Goal: Task Accomplishment & Management: Complete application form

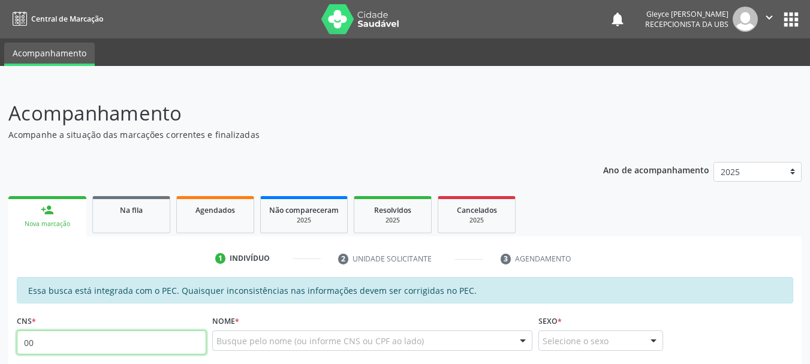
click at [191, 343] on input "00" at bounding box center [112, 343] width 190 height 24
type input "0"
type input "702 9095 6424 5373"
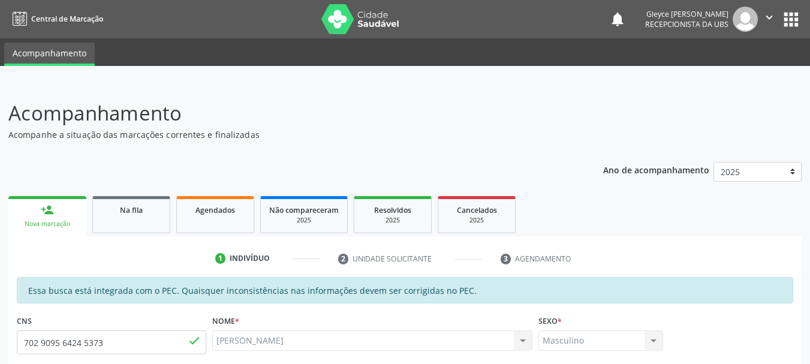
type input "029.496.304-99"
type input "[DATE]"
type input "Cicera [PERSON_NAME]"
type input "[PHONE_NUMBER]"
type input "S/N"
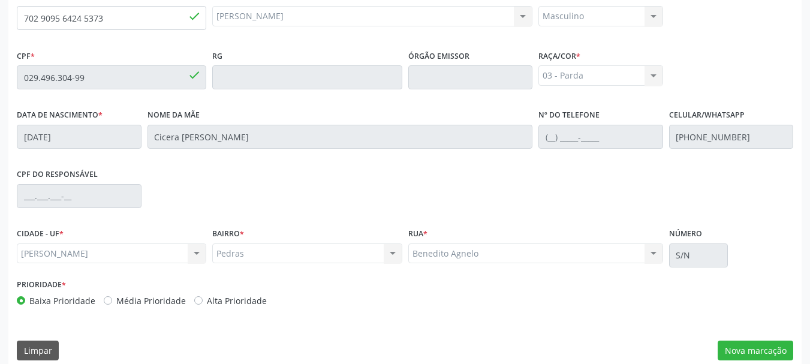
scroll to position [338, 0]
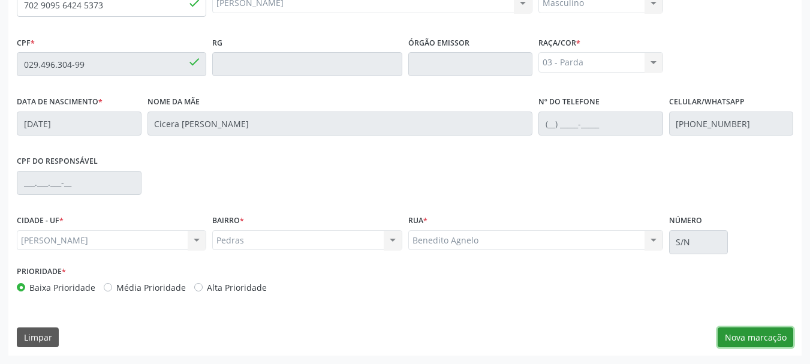
click at [757, 337] on button "Nova marcação" at bounding box center [756, 338] width 76 height 20
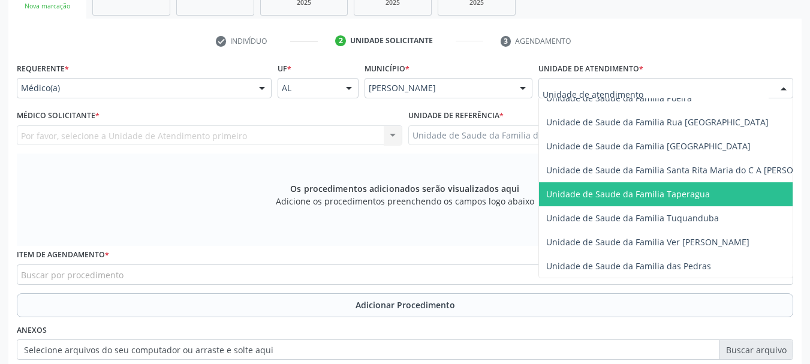
scroll to position [840, 0]
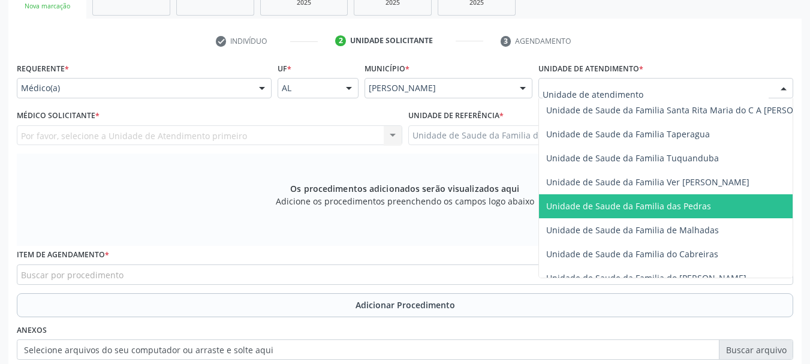
click at [600, 203] on span "Unidade de Saude da Familia das Pedras" at bounding box center [628, 205] width 165 height 11
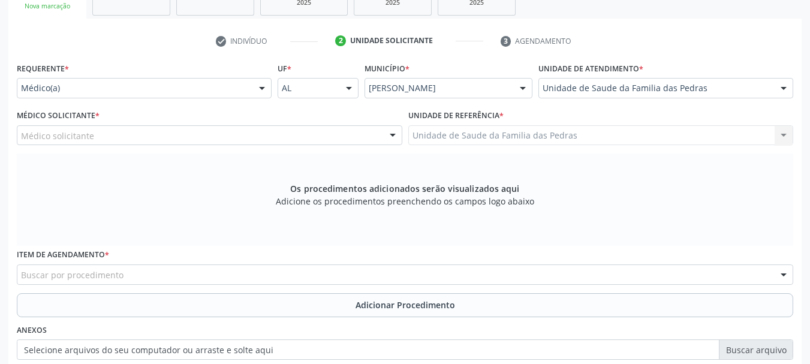
click at [350, 134] on div "Médico solicitante" at bounding box center [210, 135] width 386 height 20
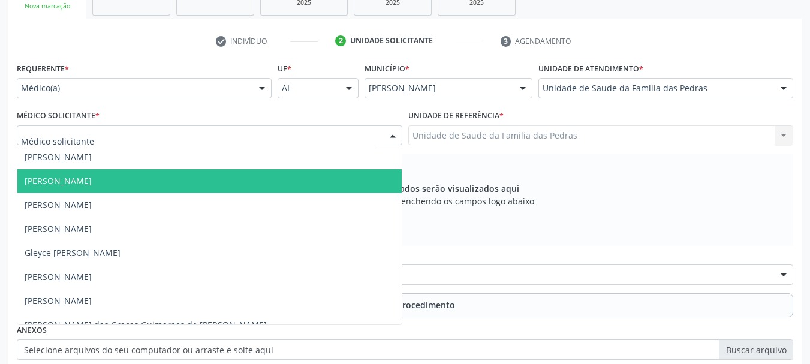
click at [312, 183] on span "[PERSON_NAME]" at bounding box center [209, 181] width 384 height 24
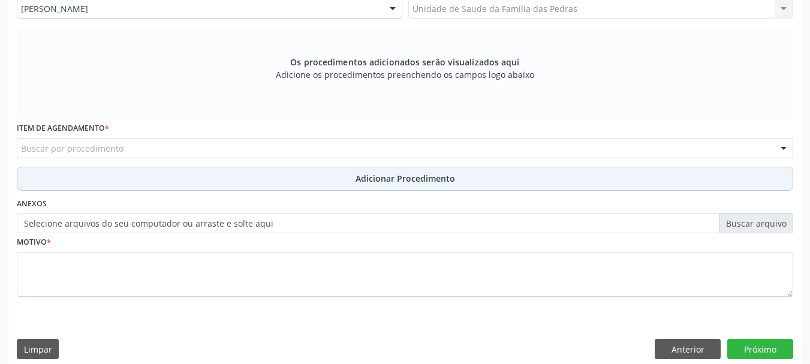
scroll to position [356, 0]
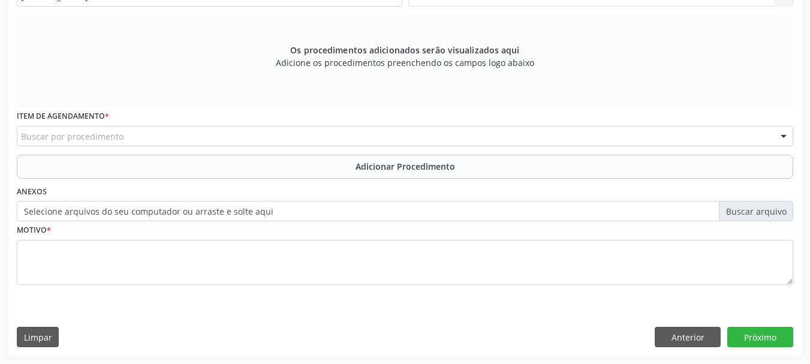
click at [259, 144] on div "Buscar por procedimento" at bounding box center [405, 136] width 777 height 20
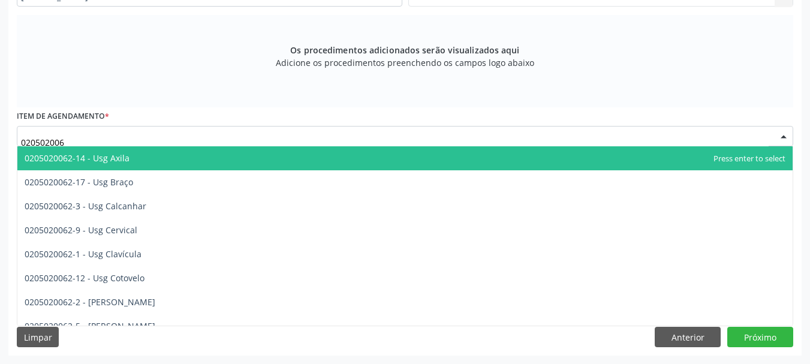
type input "0205020062"
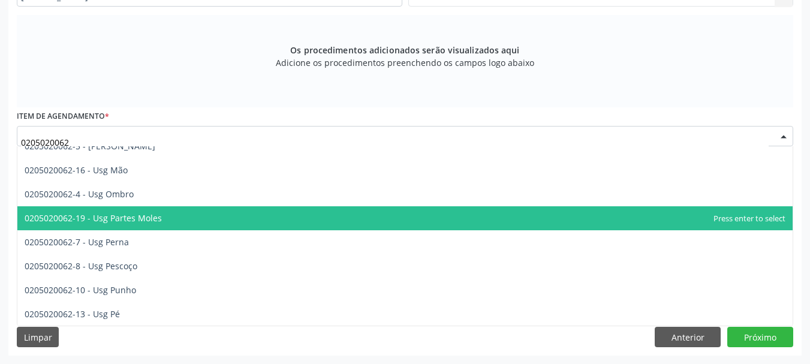
click at [261, 218] on span "0205020062-19 - Usg Partes Moles" at bounding box center [405, 218] width 776 height 24
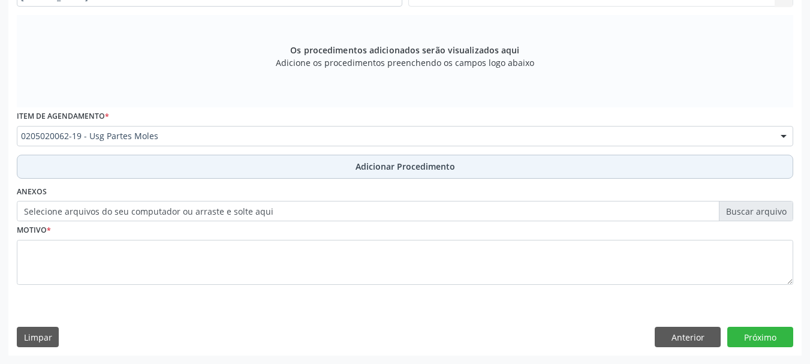
click at [290, 165] on button "Adicionar Procedimento" at bounding box center [405, 167] width 777 height 24
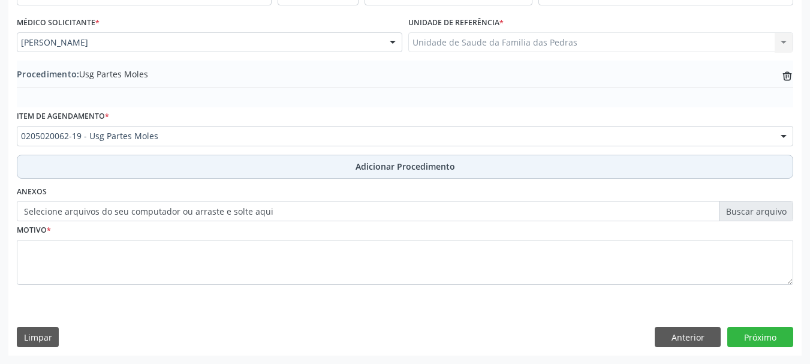
scroll to position [311, 0]
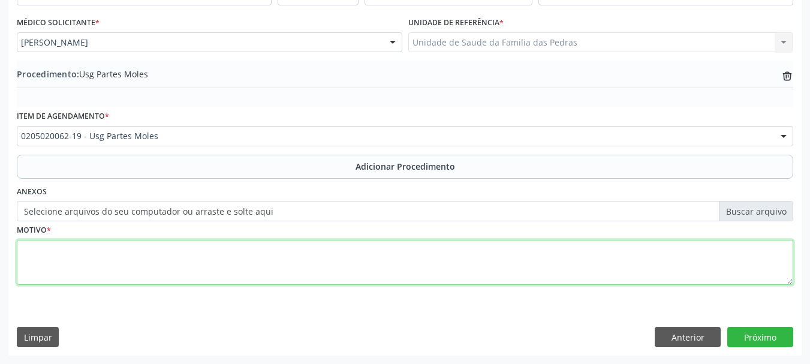
click at [275, 256] on textarea at bounding box center [405, 263] width 777 height 46
type textarea "u"
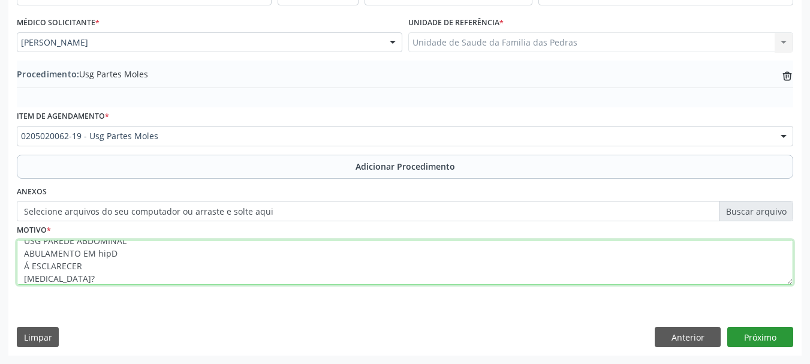
type textarea "USG PAREDE ABDOMINAL ABULAMENTO EM hipD Á ESCLARECER [MEDICAL_DATA]?"
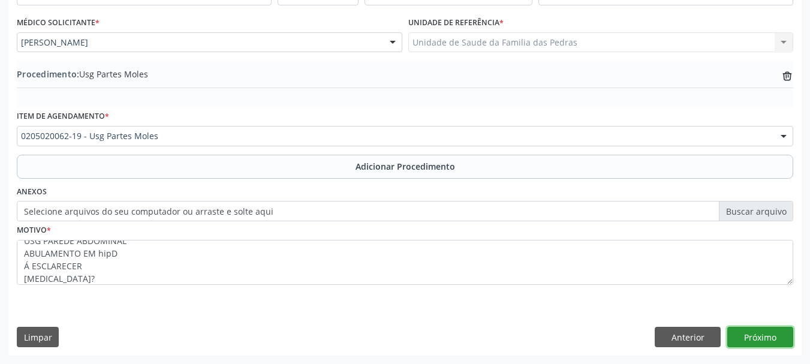
click at [775, 337] on button "Próximo" at bounding box center [761, 337] width 66 height 20
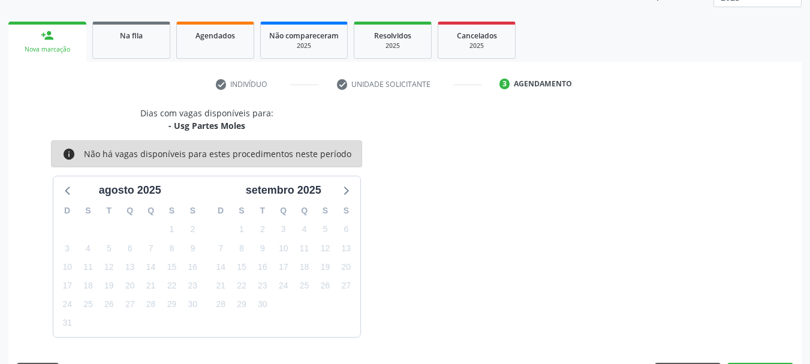
scroll to position [210, 0]
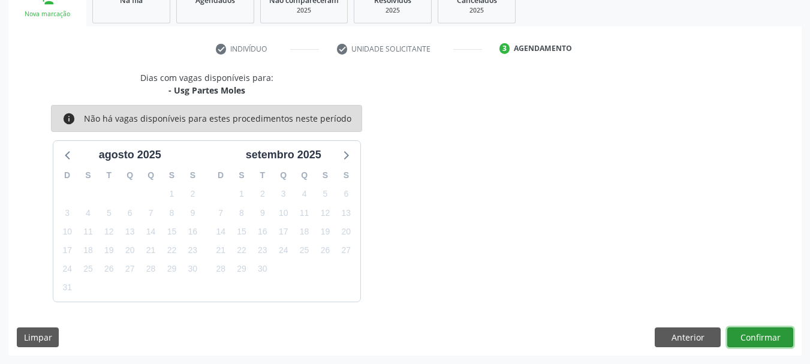
click at [758, 335] on button "Confirmar" at bounding box center [761, 338] width 66 height 20
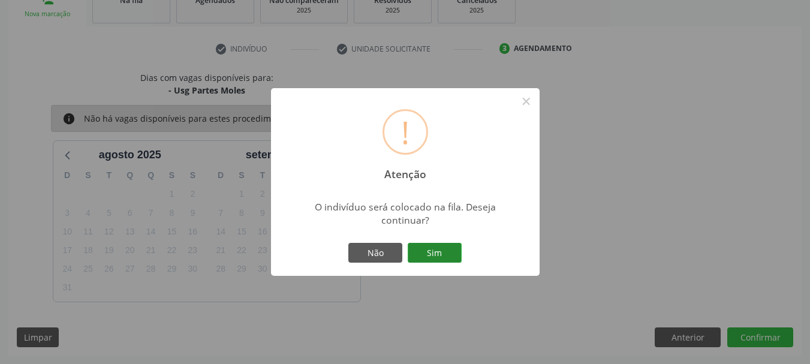
click at [453, 246] on button "Sim" at bounding box center [435, 253] width 54 height 20
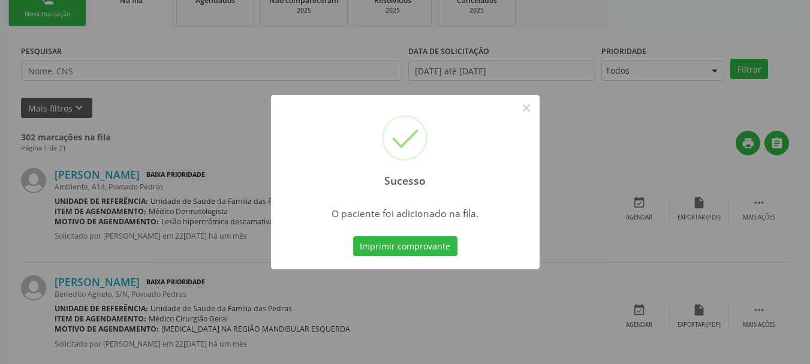
scroll to position [49, 0]
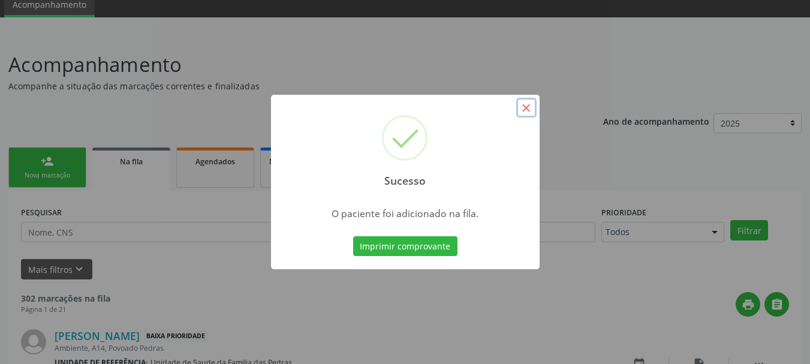
click at [525, 109] on button "×" at bounding box center [526, 108] width 20 height 20
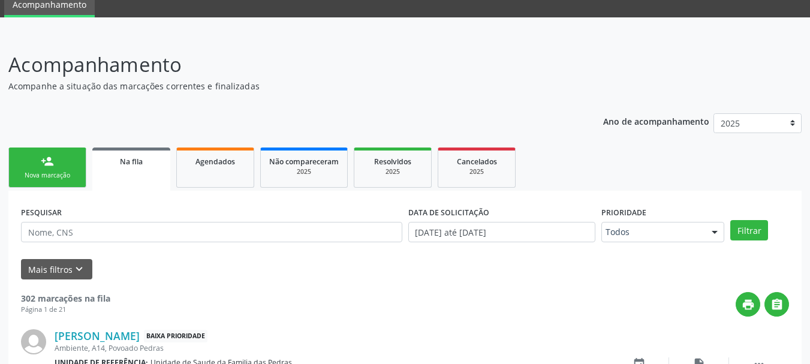
click at [51, 167] on div "person_add" at bounding box center [47, 161] width 13 height 13
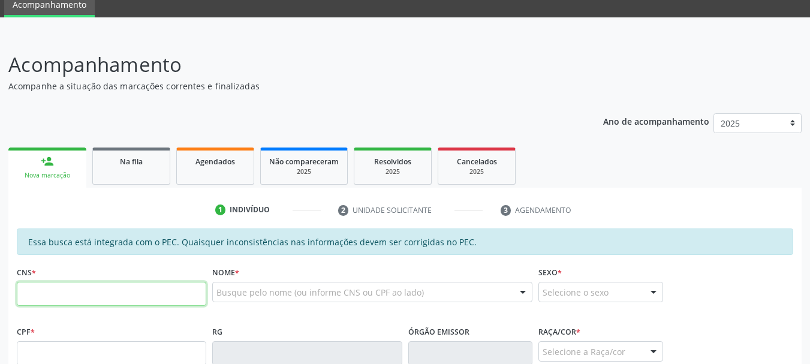
click at [37, 301] on input "text" at bounding box center [112, 294] width 190 height 24
type input "898 0012 1220 4133"
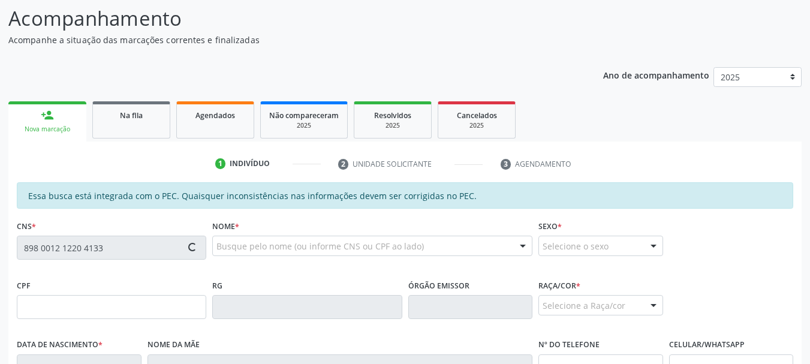
scroll to position [169, 0]
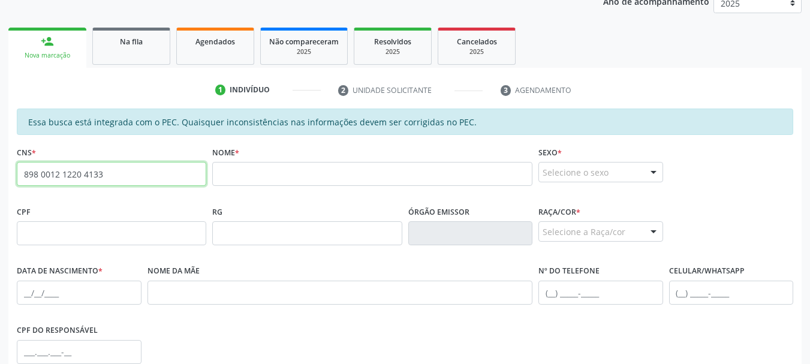
drag, startPoint x: 125, startPoint y: 169, endPoint x: 0, endPoint y: 170, distance: 125.4
click at [0, 170] on div "Acompanhamento Acompanhe a situação das marcações correntes e finalizadas Relat…" at bounding box center [405, 223] width 810 height 619
paste input "706 7095 0830 5018"
type input "706 7095 0830 5018"
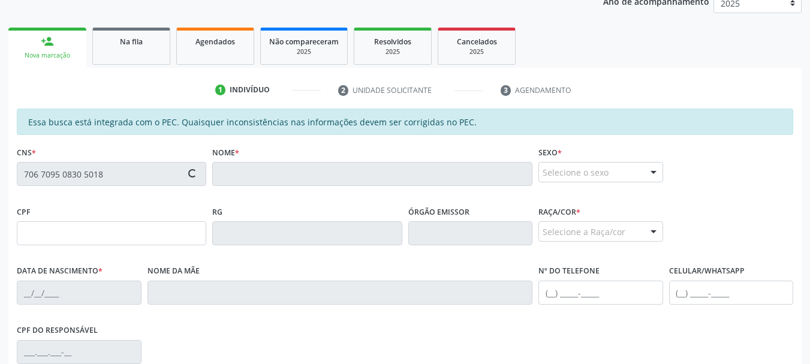
type input "008.652.844-07"
type input "[DATE]"
type input "[PERSON_NAME] da Conceição"
type input "[PHONE_NUMBER]"
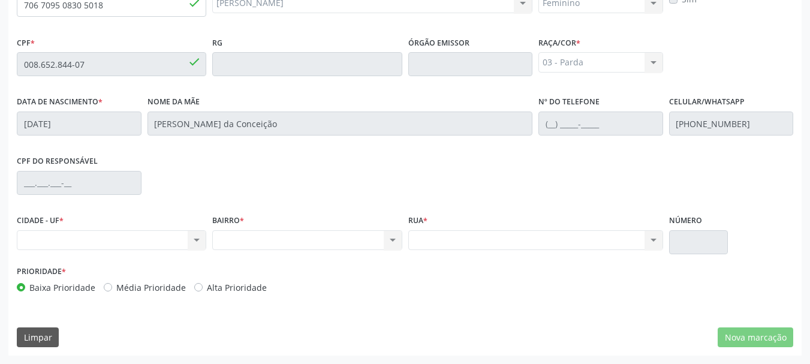
scroll to position [158, 0]
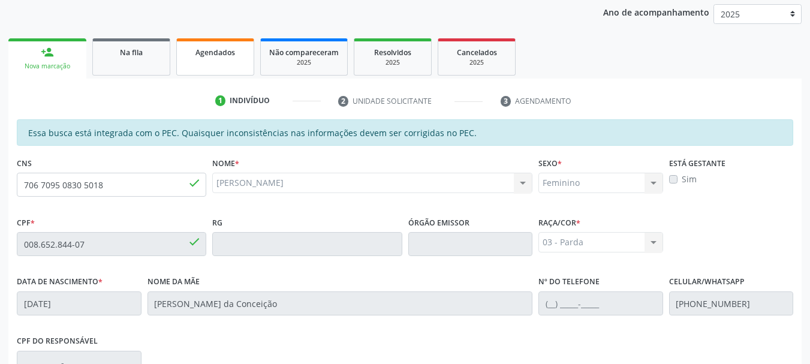
click at [206, 68] on link "Agendados" at bounding box center [215, 56] width 78 height 37
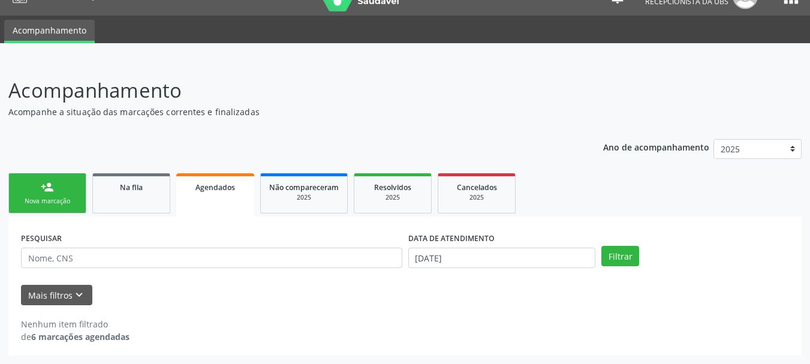
scroll to position [23, 0]
click at [21, 200] on div "Nova marcação" at bounding box center [47, 201] width 60 height 9
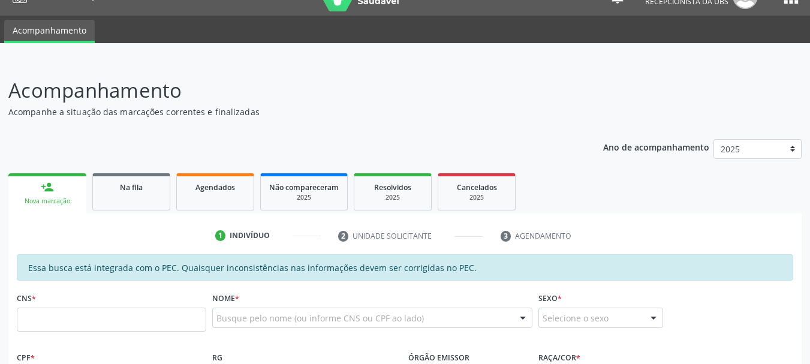
scroll to position [83, 0]
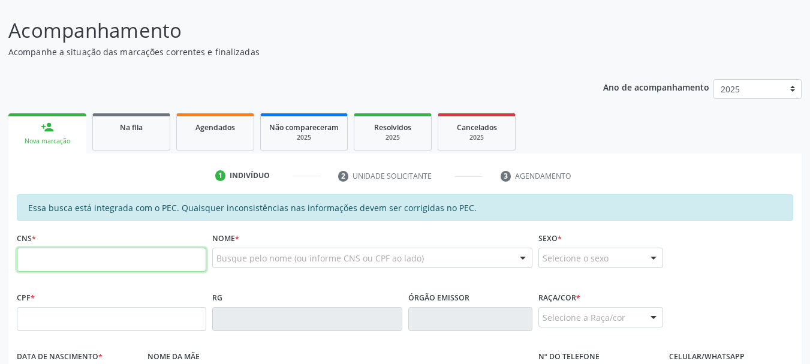
click at [55, 267] on input "text" at bounding box center [112, 260] width 190 height 24
type input "700 0036 0125 2605"
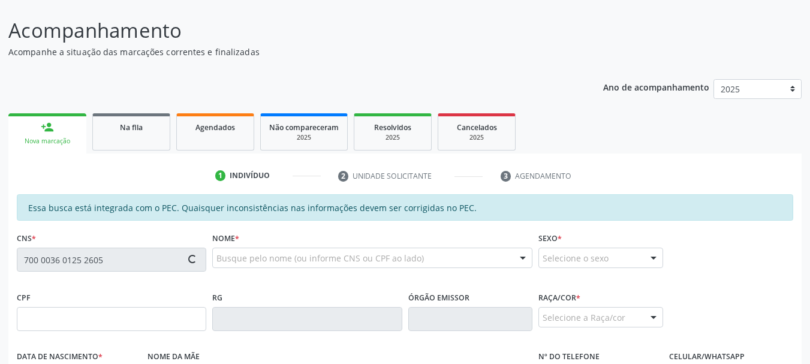
type input "121.259.914-46"
type input "0[DATE]"
type input "[PERSON_NAME]"
type input "[PHONE_NUMBER]"
type input "245"
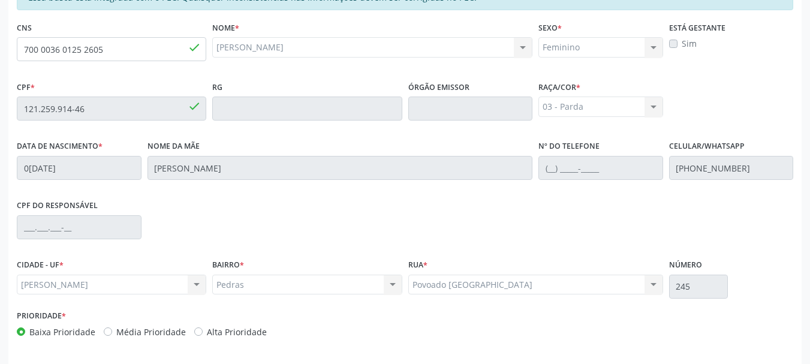
scroll to position [323, 0]
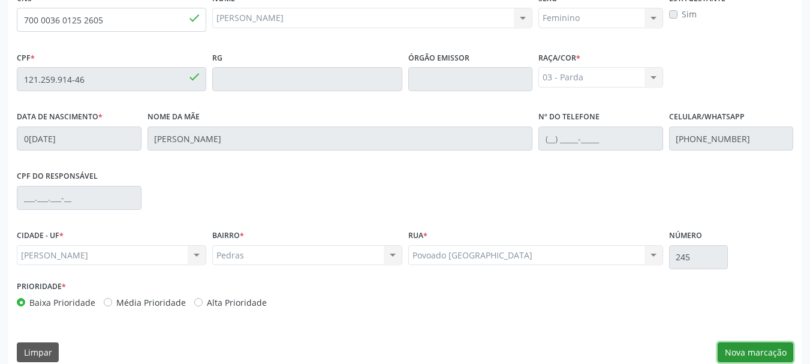
click at [749, 351] on button "Nova marcação" at bounding box center [756, 352] width 76 height 20
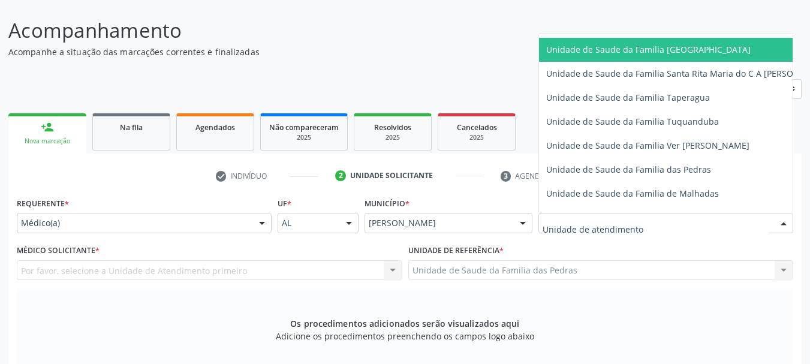
scroll to position [840, 0]
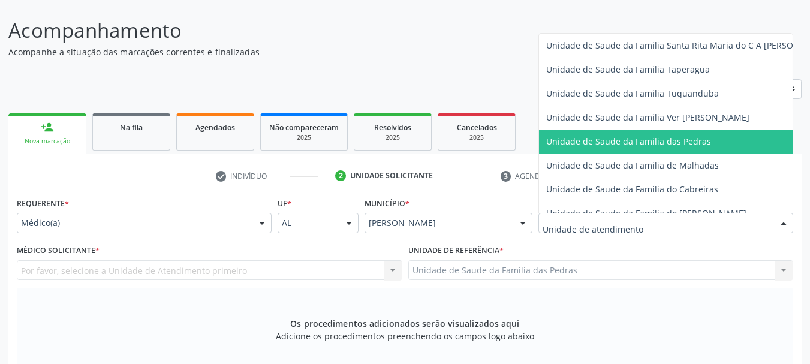
click at [596, 151] on span "Unidade de Saude da Familia das Pedras" at bounding box center [688, 142] width 299 height 24
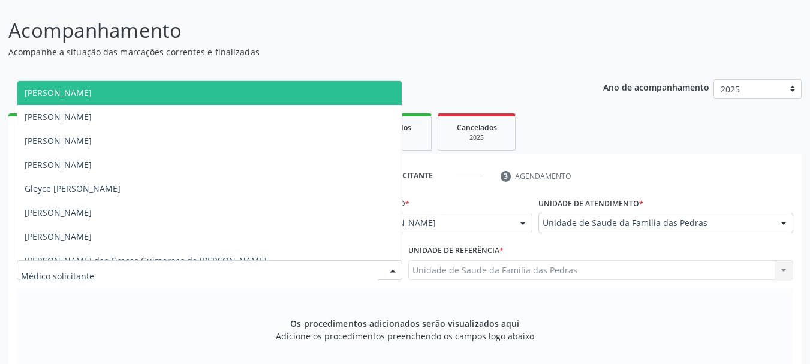
click at [377, 266] on div at bounding box center [210, 270] width 386 height 20
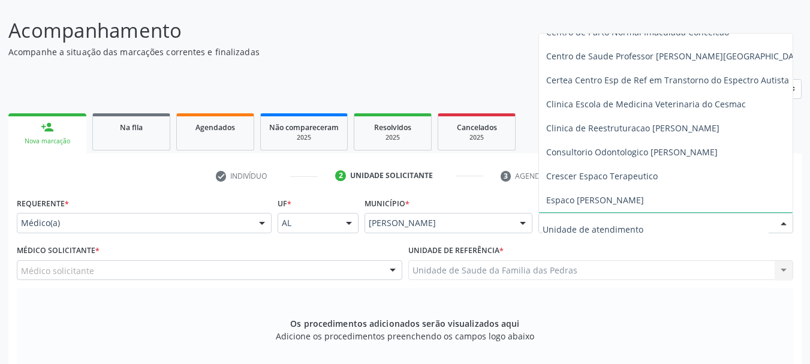
scroll to position [180, 0]
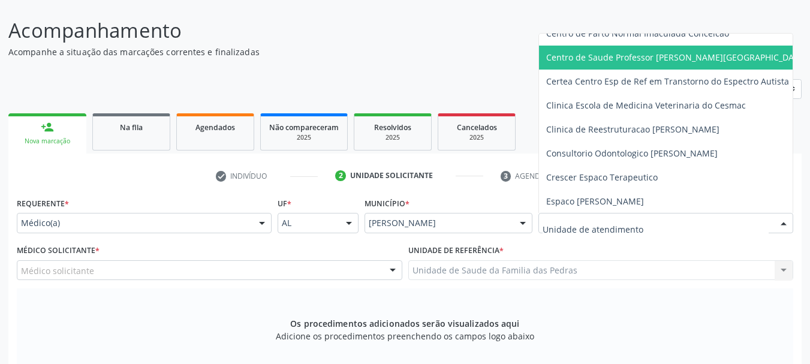
click at [654, 49] on span "Centro de Saude Professor [PERSON_NAME][GEOGRAPHIC_DATA]" at bounding box center [688, 58] width 299 height 24
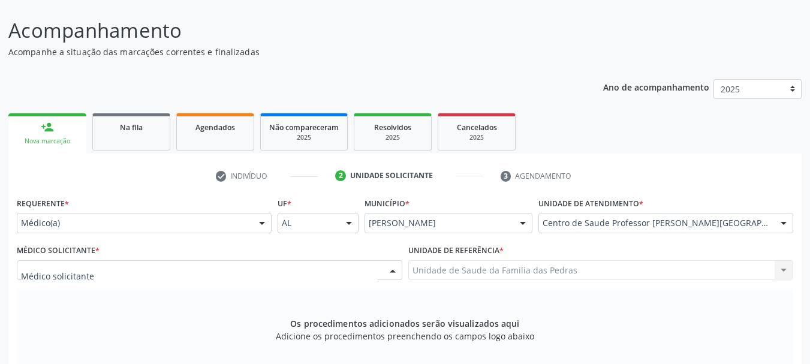
click at [277, 275] on div at bounding box center [210, 270] width 386 height 20
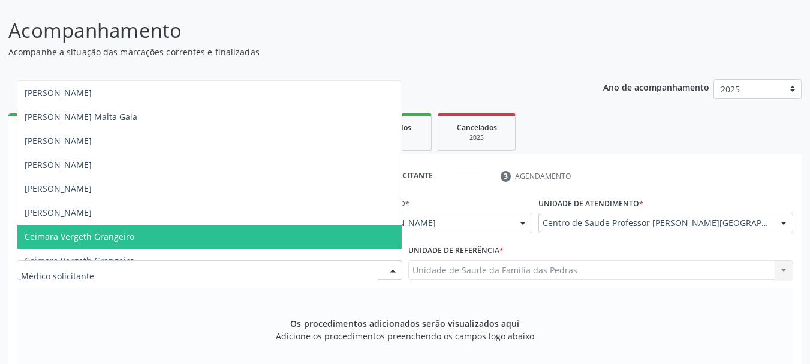
click at [232, 225] on span "Ceimara Vergeth Grangeiro" at bounding box center [209, 237] width 384 height 24
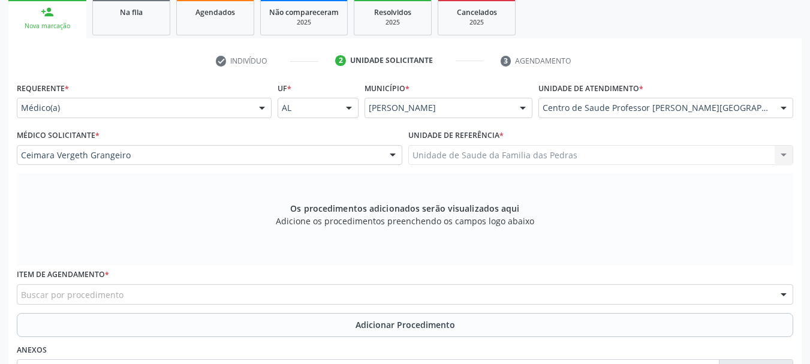
scroll to position [203, 0]
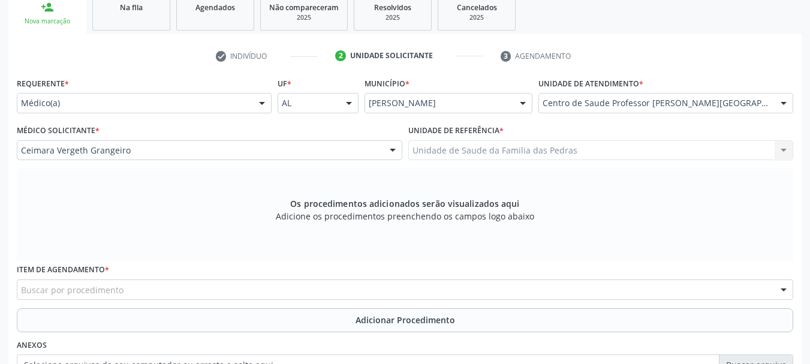
click at [310, 286] on div "Buscar por procedimento" at bounding box center [405, 290] width 777 height 20
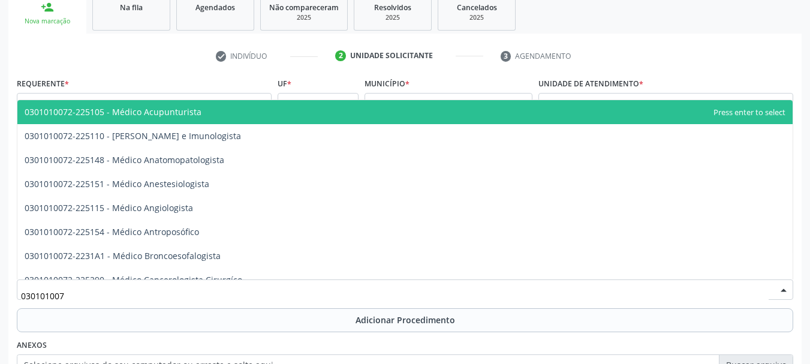
type input "0301010072"
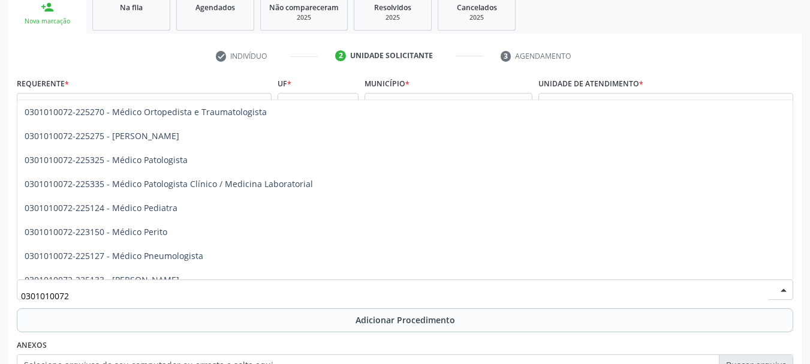
scroll to position [1080, 0]
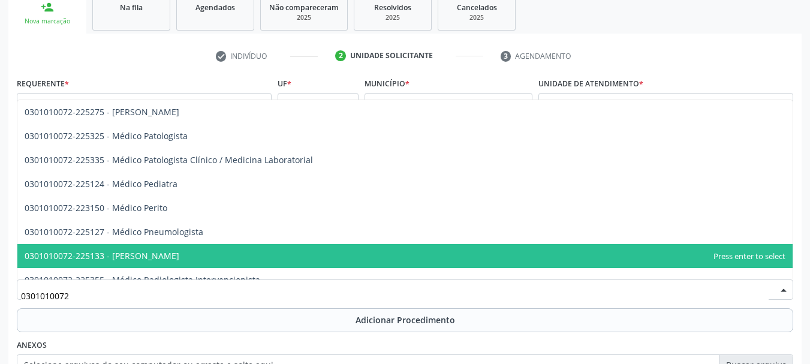
click at [301, 255] on span "0301010072-225133 - [PERSON_NAME]" at bounding box center [405, 256] width 776 height 24
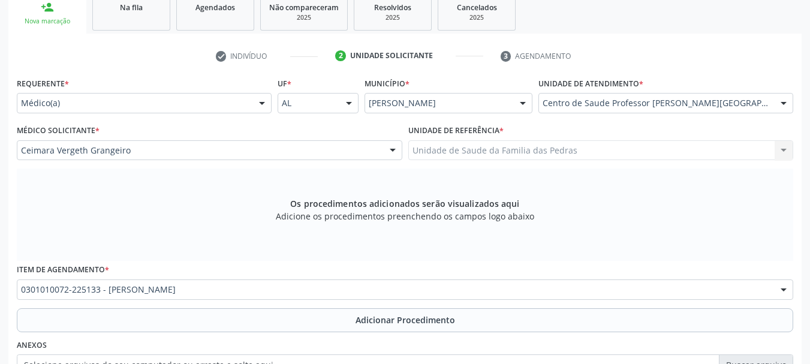
scroll to position [323, 0]
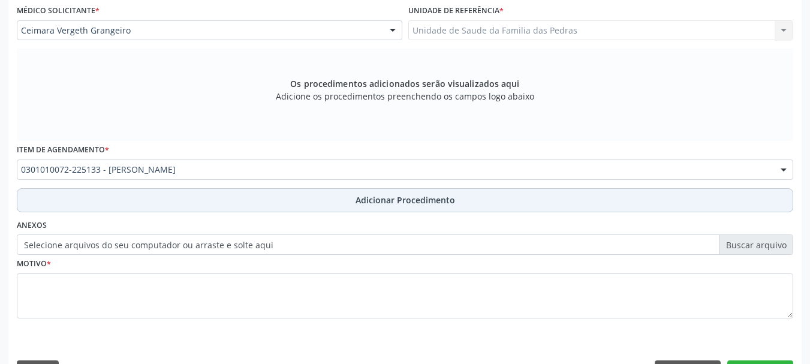
click at [341, 203] on button "Adicionar Procedimento" at bounding box center [405, 200] width 777 height 24
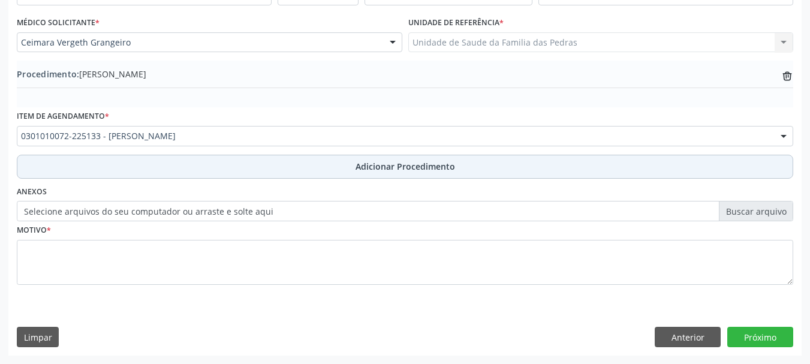
scroll to position [311, 0]
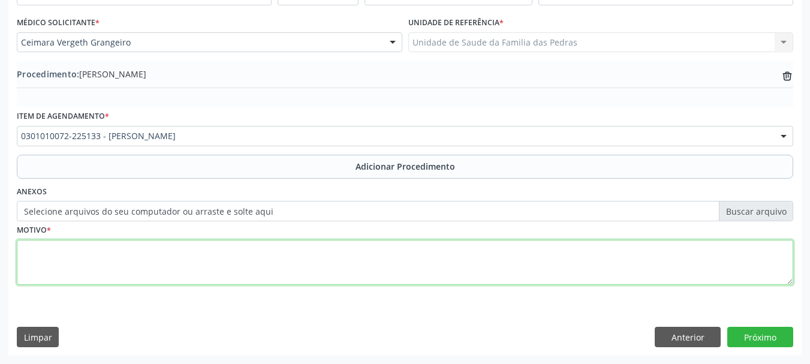
click at [333, 252] on textarea at bounding box center [405, 263] width 777 height 46
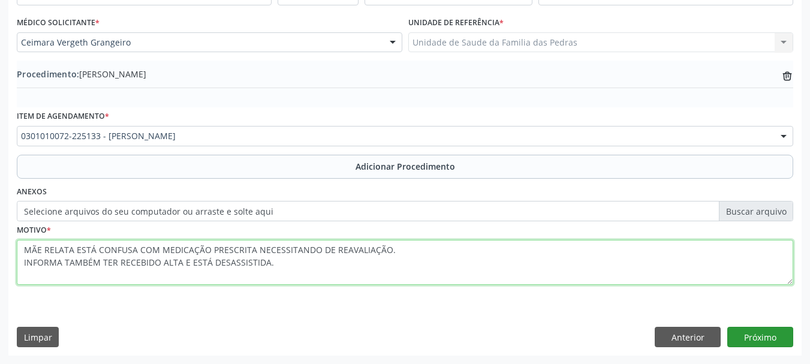
type textarea "MÃE RELATA ESTÁ CONFUSA COM MEDICAÇÃO PRESCRITA NECESSITANDO DE REAVALIAÇÃO. IN…"
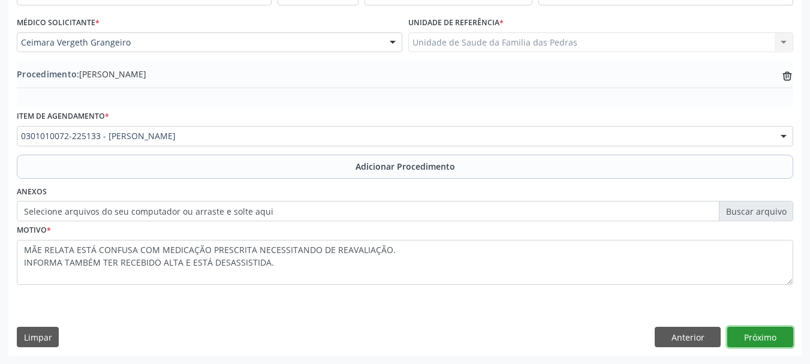
click at [770, 343] on button "Próximo" at bounding box center [761, 337] width 66 height 20
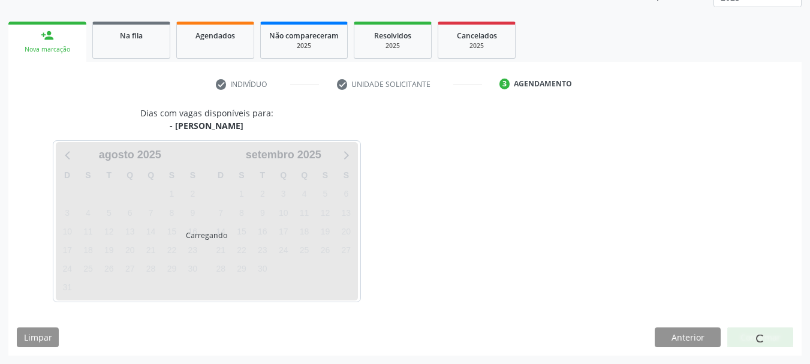
scroll to position [210, 0]
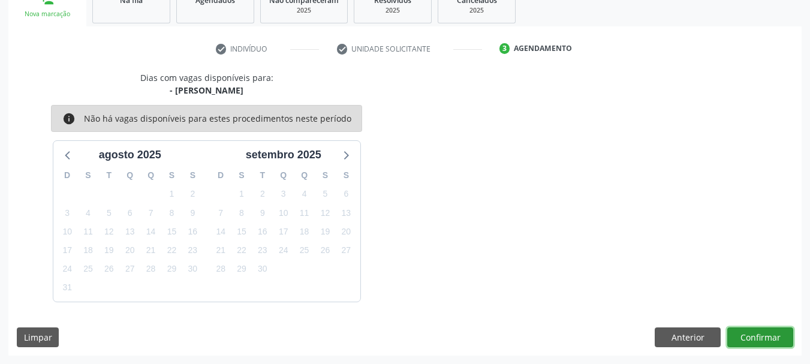
click at [770, 340] on button "Confirmar" at bounding box center [761, 338] width 66 height 20
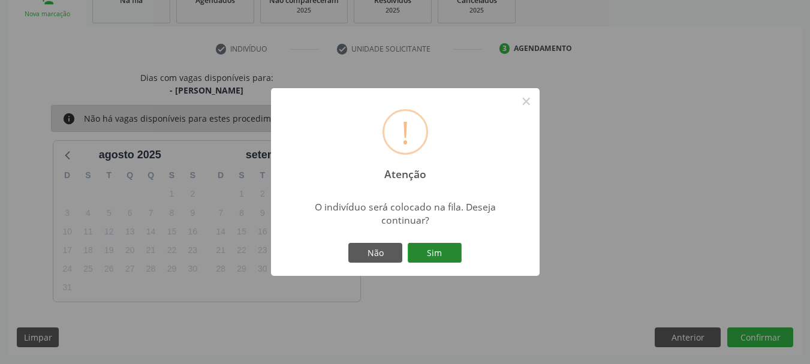
click at [453, 251] on button "Sim" at bounding box center [435, 253] width 54 height 20
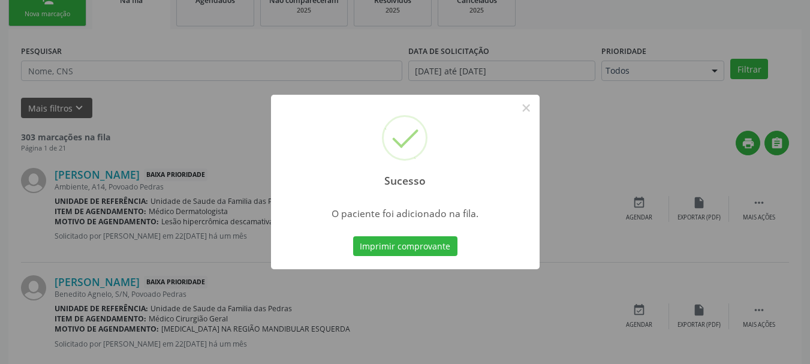
scroll to position [49, 0]
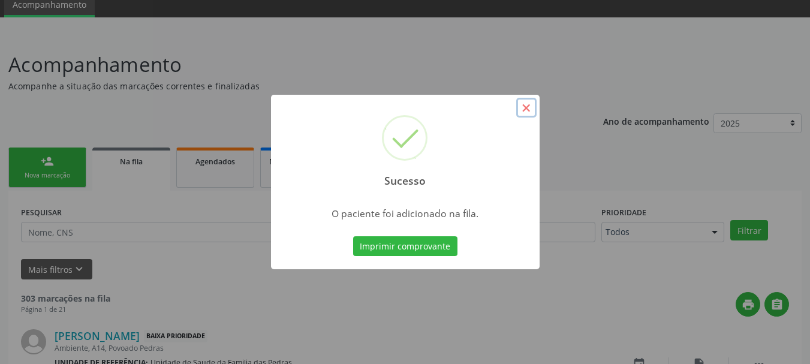
click at [522, 110] on button "×" at bounding box center [526, 108] width 20 height 20
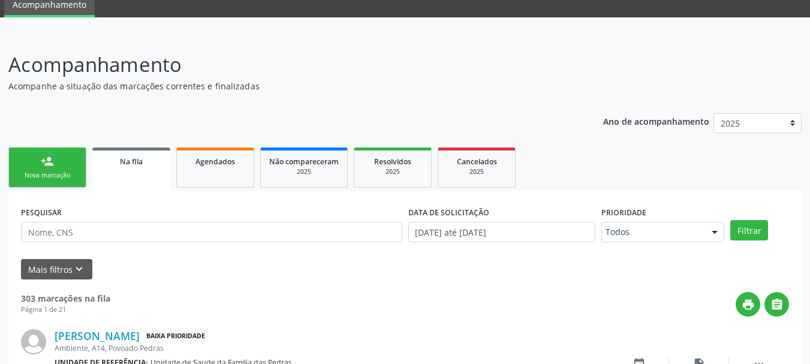
drag, startPoint x: 300, startPoint y: 1, endPoint x: 208, endPoint y: 37, distance: 98.6
click at [64, 176] on div "Nova marcação" at bounding box center [47, 175] width 60 height 9
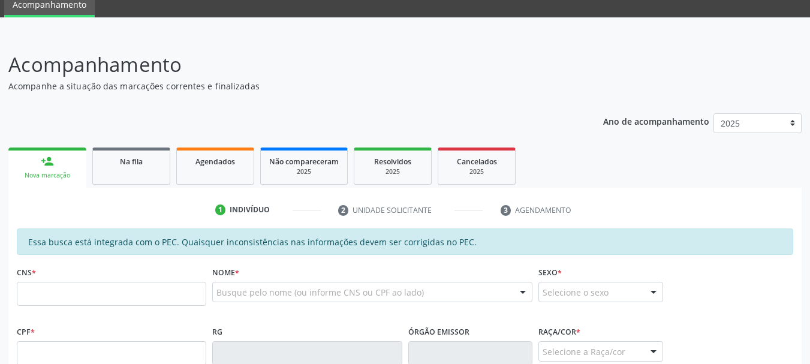
scroll to position [229, 0]
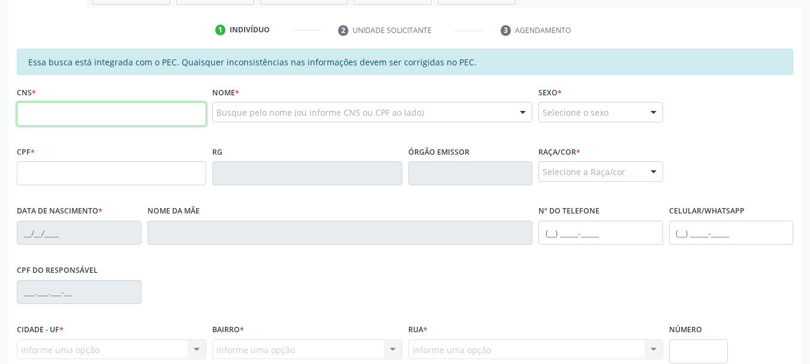
click at [80, 115] on input "text" at bounding box center [112, 114] width 190 height 24
type input "700 8054 4341 7484"
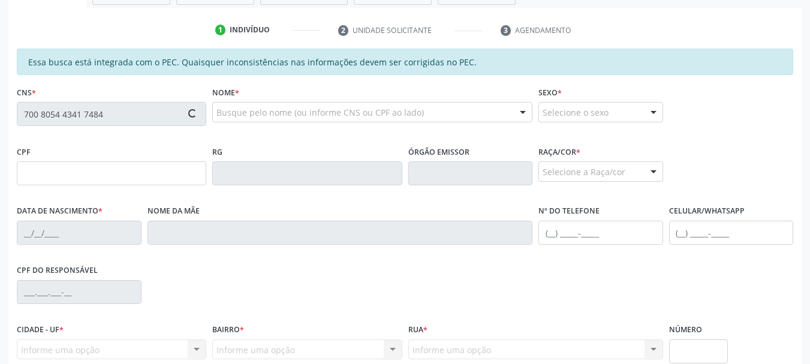
type input "127.014.174-06"
type input "[DATE]"
type input "[PERSON_NAME]"
type input "[PHONE_NUMBER]"
type input "S/N"
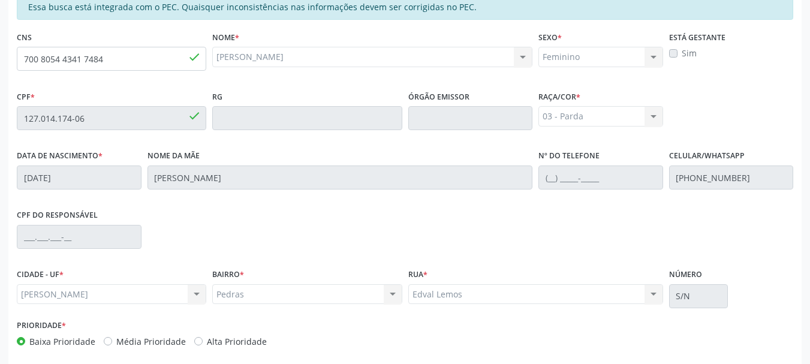
scroll to position [338, 0]
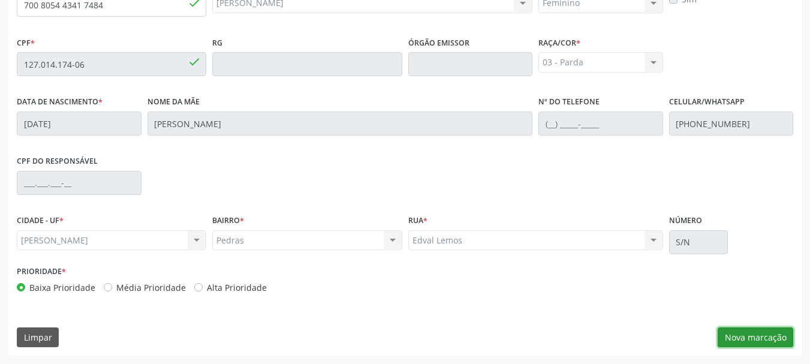
click at [729, 336] on button "Nova marcação" at bounding box center [756, 338] width 76 height 20
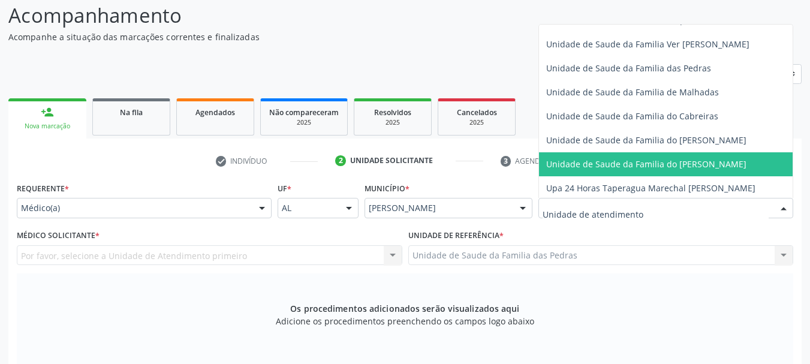
scroll to position [903, 0]
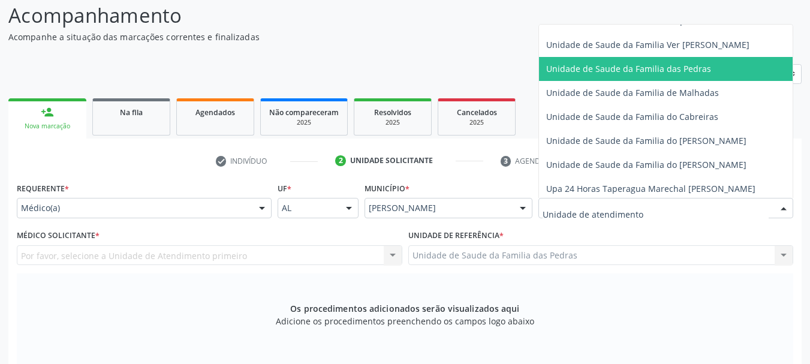
click at [608, 73] on span "Unidade de Saude da Familia das Pedras" at bounding box center [628, 68] width 165 height 11
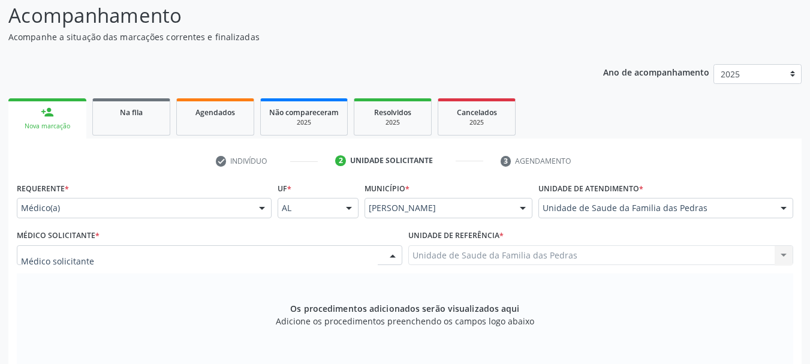
click at [261, 254] on div at bounding box center [210, 255] width 386 height 20
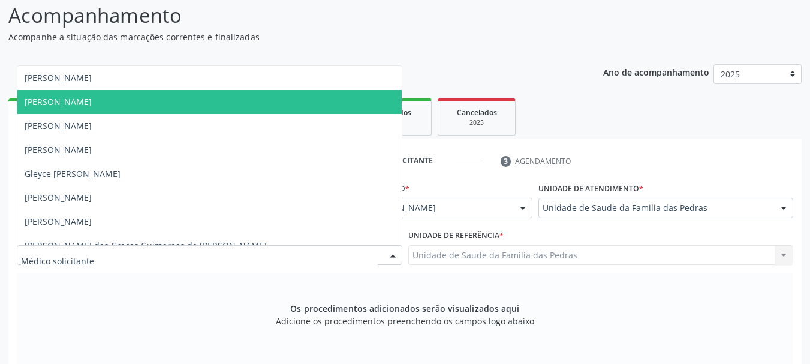
click at [255, 104] on span "[PERSON_NAME]" at bounding box center [209, 102] width 384 height 24
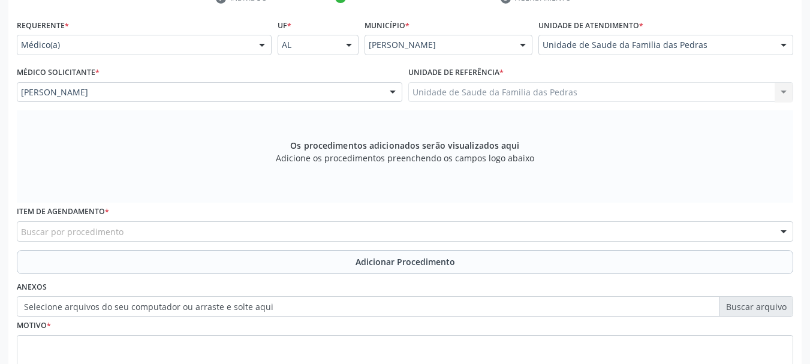
scroll to position [278, 0]
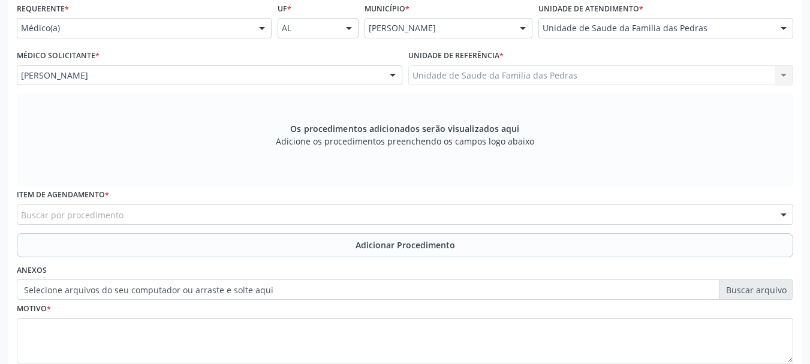
click at [257, 212] on div "Buscar por procedimento" at bounding box center [405, 215] width 777 height 20
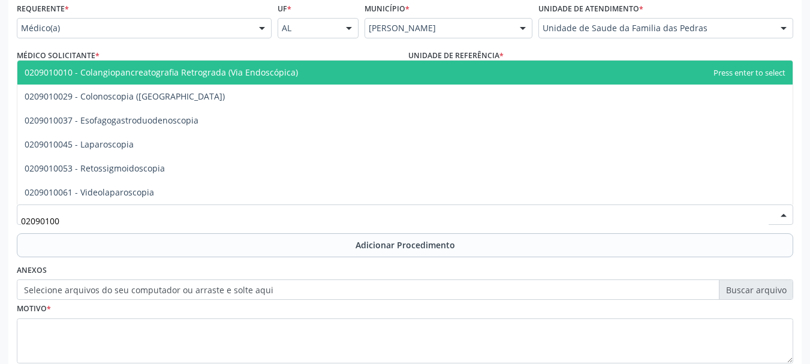
type input "020901003"
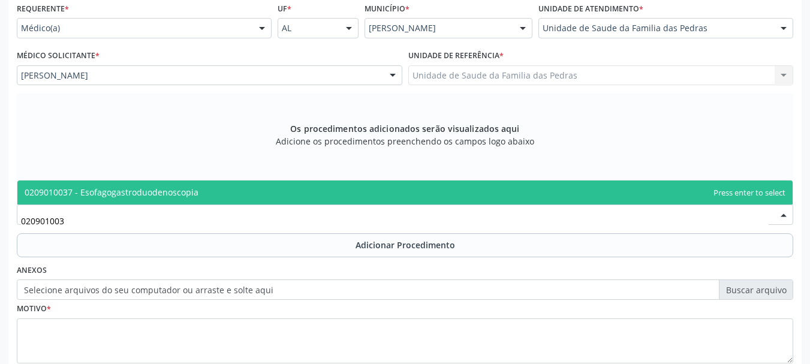
click at [265, 189] on span "0209010037 - Esofagogastroduodenoscopia" at bounding box center [405, 193] width 776 height 24
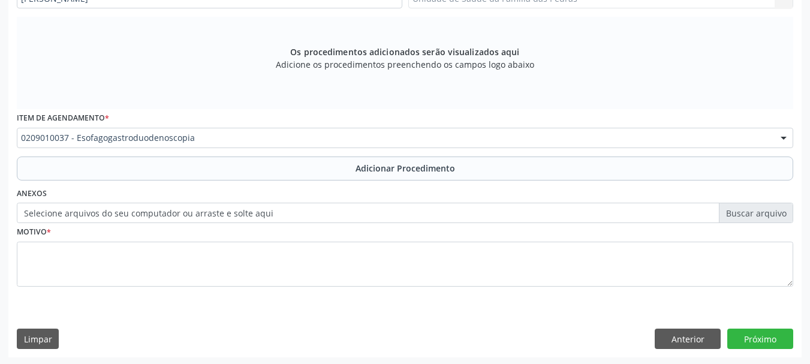
scroll to position [356, 0]
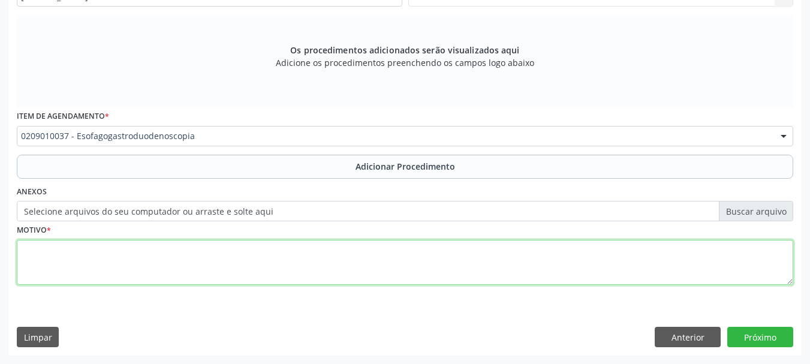
click at [217, 263] on textarea at bounding box center [405, 263] width 777 height 46
type textarea "GASTRITE"
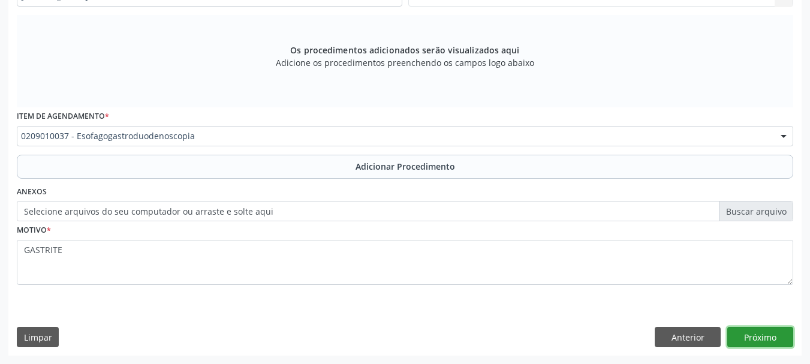
click at [788, 337] on button "Próximo" at bounding box center [761, 337] width 66 height 20
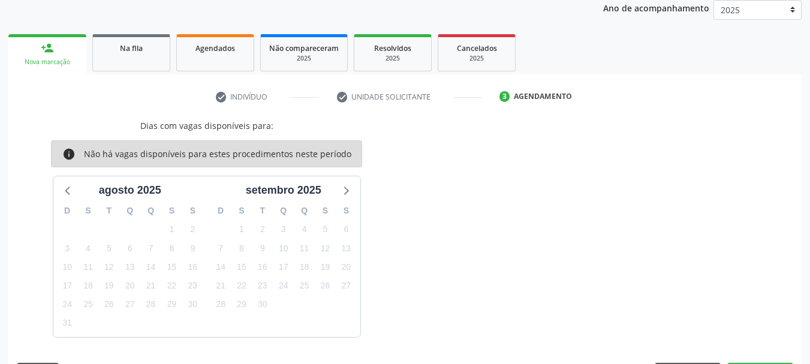
scroll to position [197, 0]
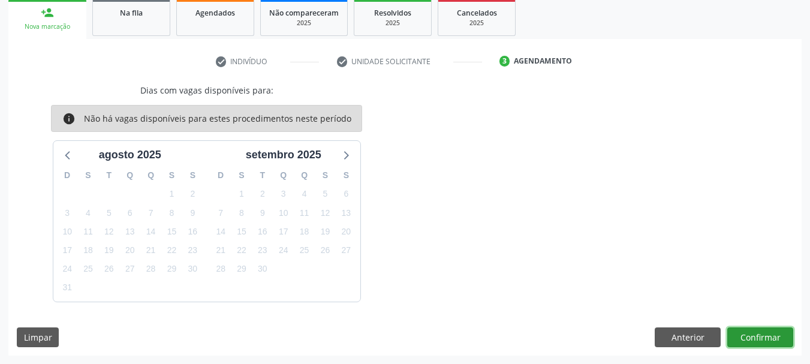
click at [785, 337] on button "Confirmar" at bounding box center [761, 338] width 66 height 20
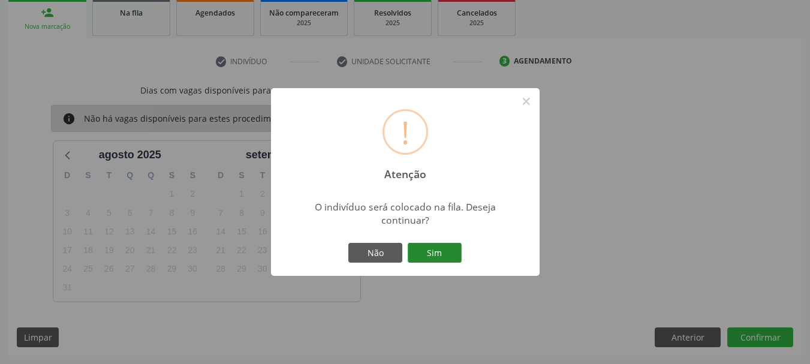
click at [455, 252] on button "Sim" at bounding box center [435, 253] width 54 height 20
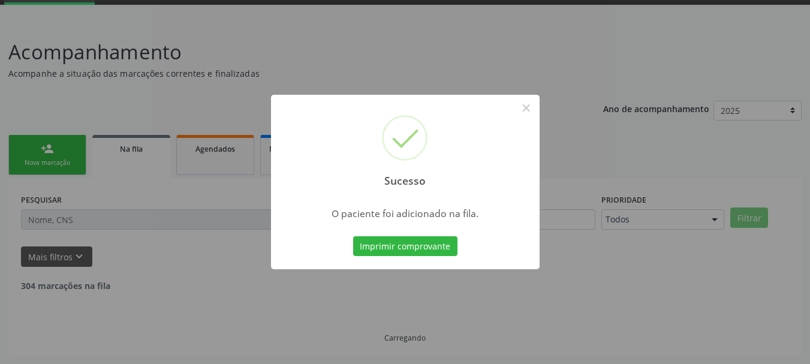
scroll to position [49, 0]
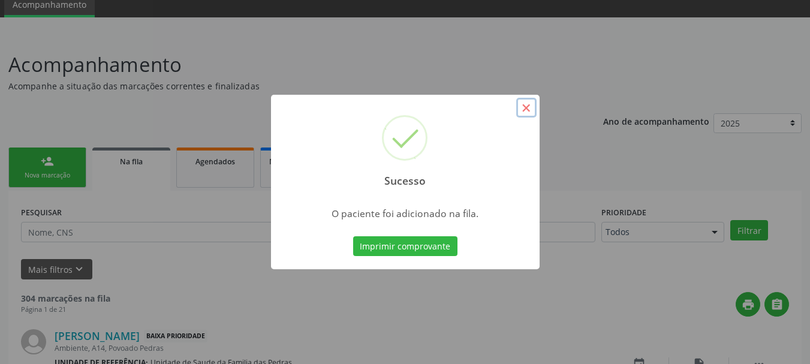
click at [530, 104] on button "×" at bounding box center [526, 108] width 20 height 20
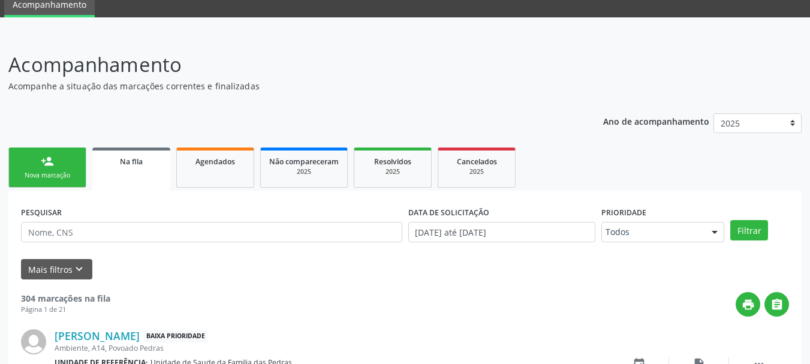
click at [66, 168] on link "person_add Nova marcação" at bounding box center [47, 168] width 78 height 40
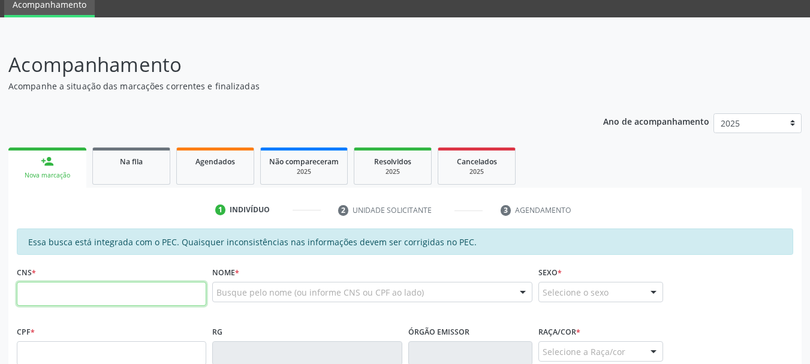
click at [91, 298] on input "text" at bounding box center [112, 294] width 190 height 24
type input "700 8054 4341 7484"
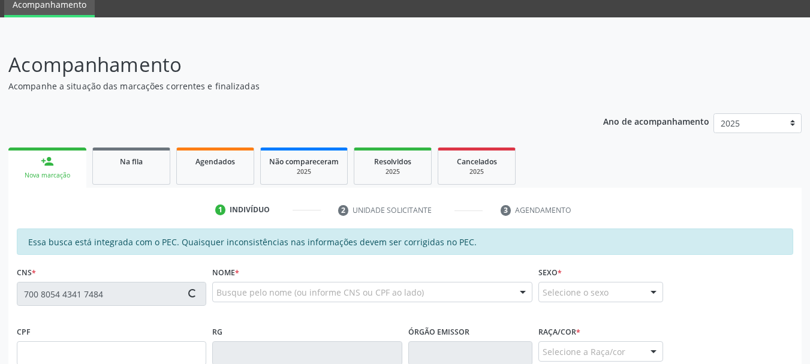
type input "127.014.174-06"
type input "[DATE]"
type input "[PERSON_NAME]"
type input "[PHONE_NUMBER]"
type input "S/N"
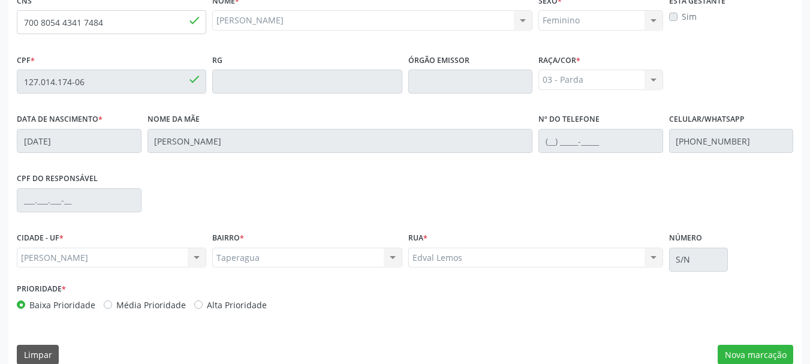
scroll to position [338, 0]
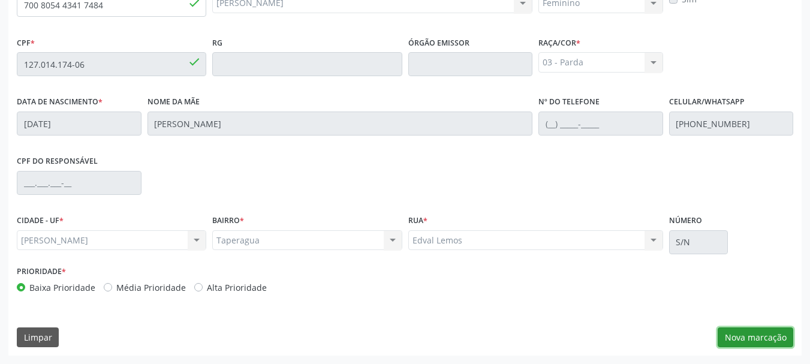
click at [776, 340] on button "Nova marcação" at bounding box center [756, 338] width 76 height 20
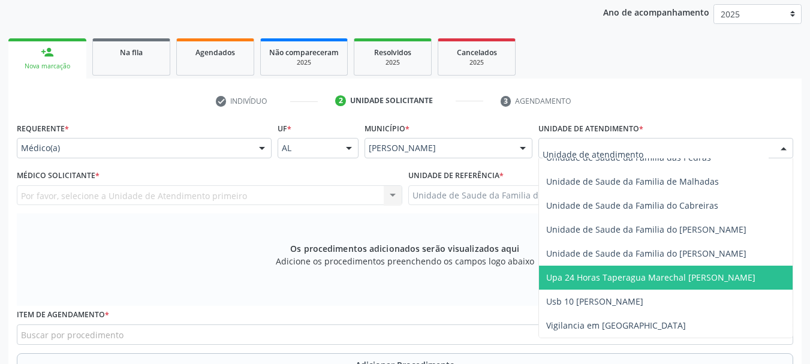
scroll to position [897, 0]
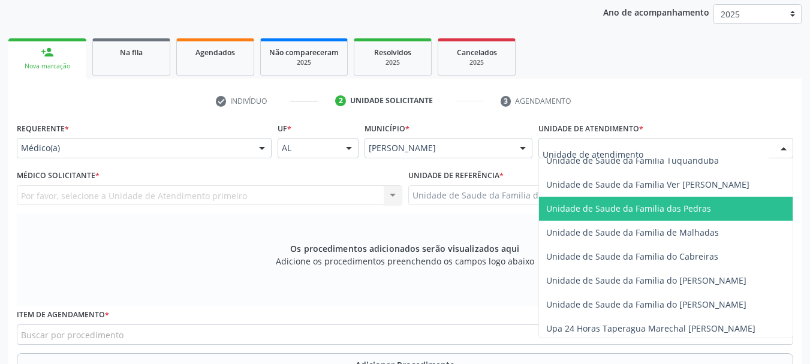
click at [594, 209] on span "Unidade de Saude da Familia das Pedras" at bounding box center [628, 208] width 165 height 11
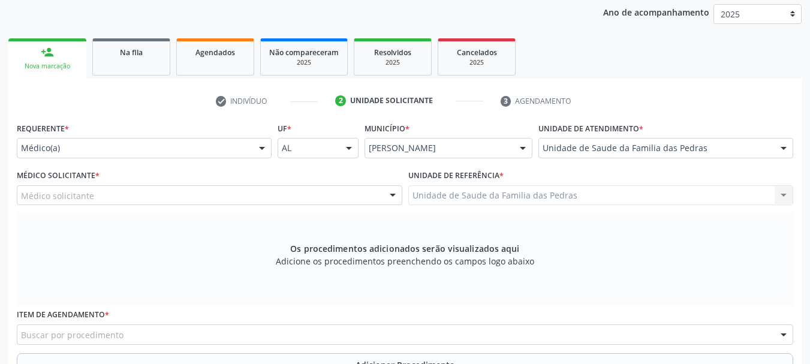
click at [341, 190] on div "Médico solicitante" at bounding box center [210, 195] width 386 height 20
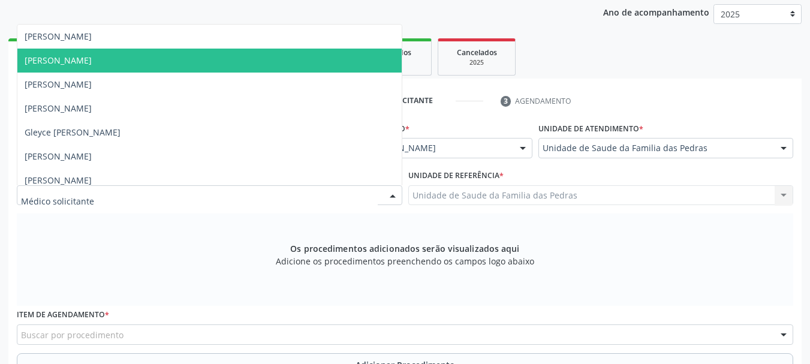
click at [227, 55] on span "[PERSON_NAME]" at bounding box center [209, 61] width 384 height 24
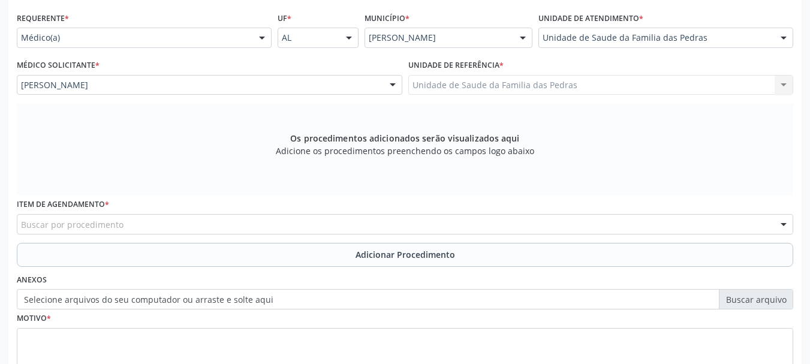
scroll to position [278, 0]
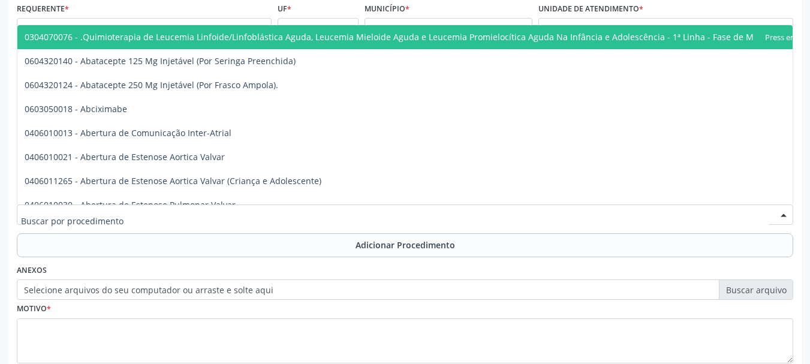
click at [196, 218] on div at bounding box center [405, 215] width 777 height 20
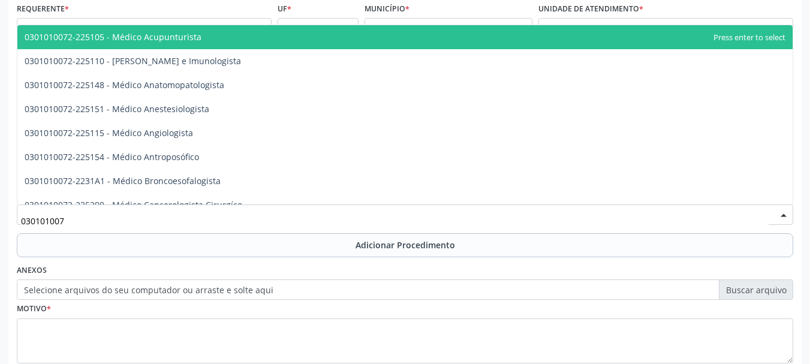
type input "0301010072"
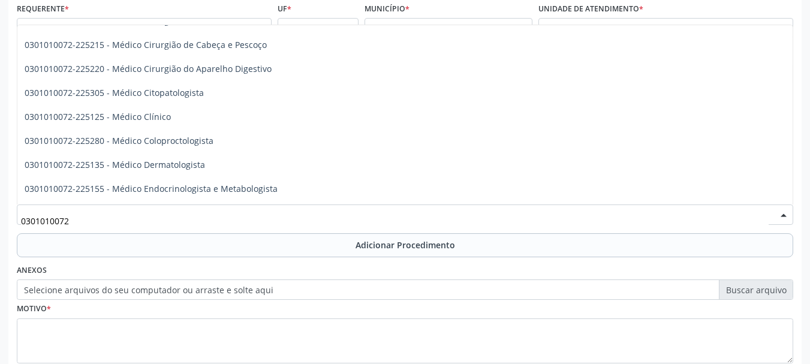
scroll to position [420, 0]
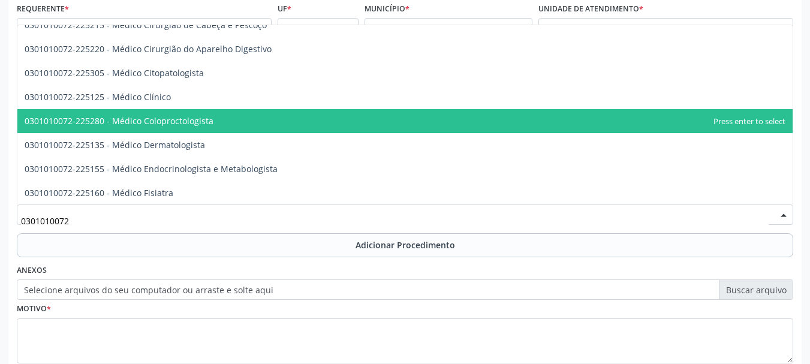
click at [236, 122] on span "0301010072-225280 - Médico Coloproctologista" at bounding box center [405, 121] width 776 height 24
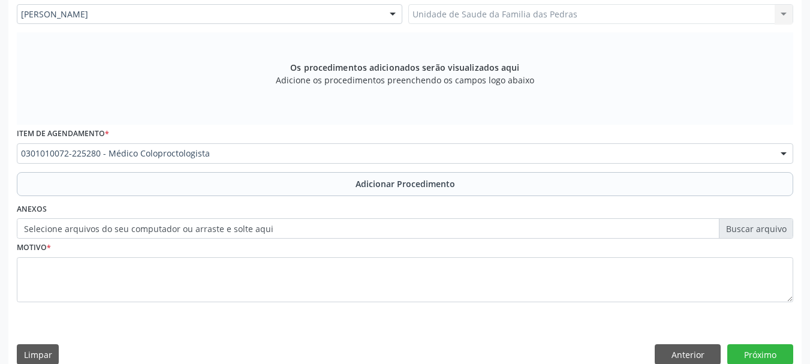
scroll to position [356, 0]
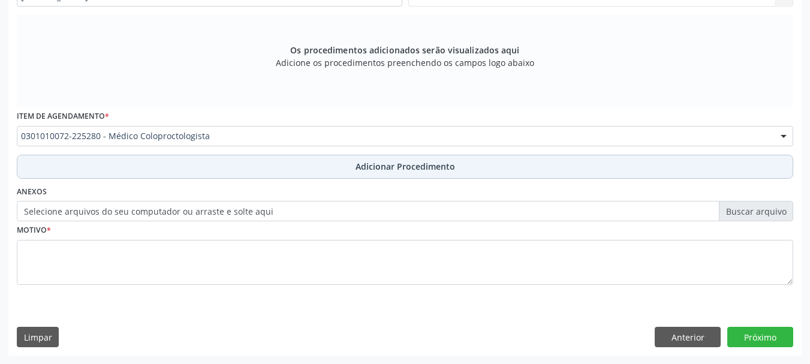
click at [235, 161] on button "Adicionar Procedimento" at bounding box center [405, 167] width 777 height 24
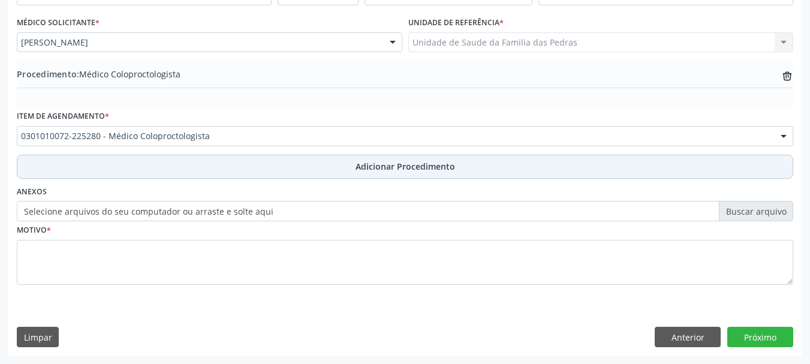
scroll to position [311, 0]
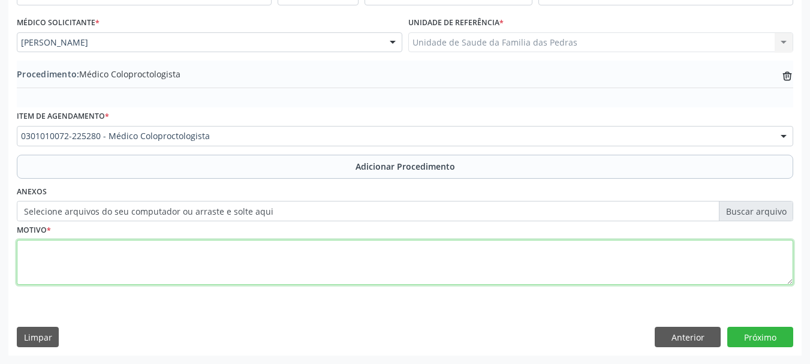
click at [225, 254] on textarea at bounding box center [405, 263] width 777 height 46
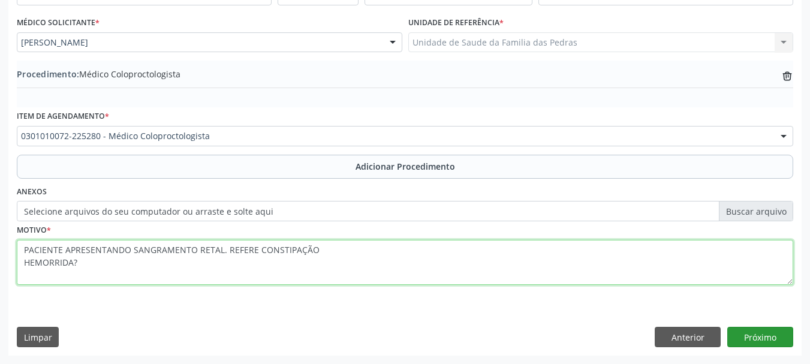
type textarea "PACIENTE APRESENTANDO SANGRAMENTO RETAL. REFERE CONSTIPAÇÃO HEMORRIDA?"
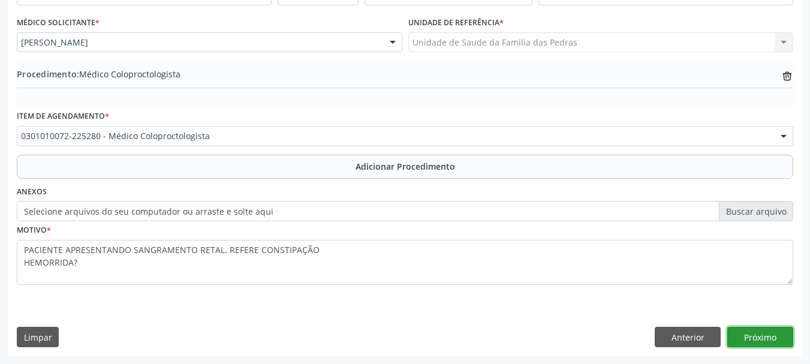
click at [776, 335] on button "Próximo" at bounding box center [761, 337] width 66 height 20
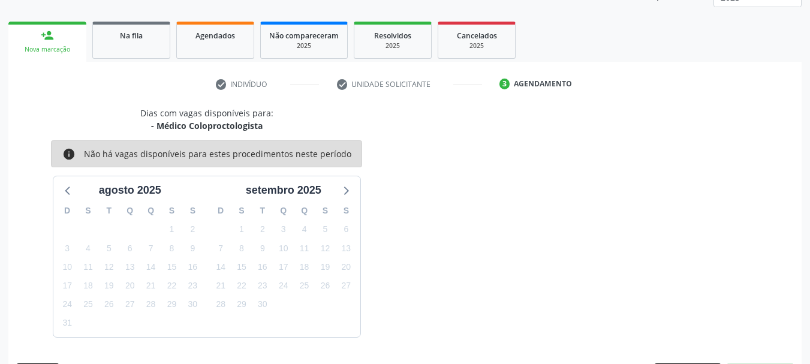
scroll to position [210, 0]
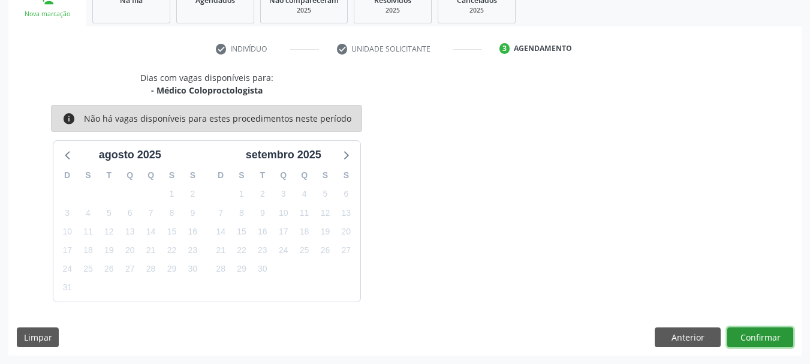
click at [775, 333] on button "Confirmar" at bounding box center [761, 338] width 66 height 20
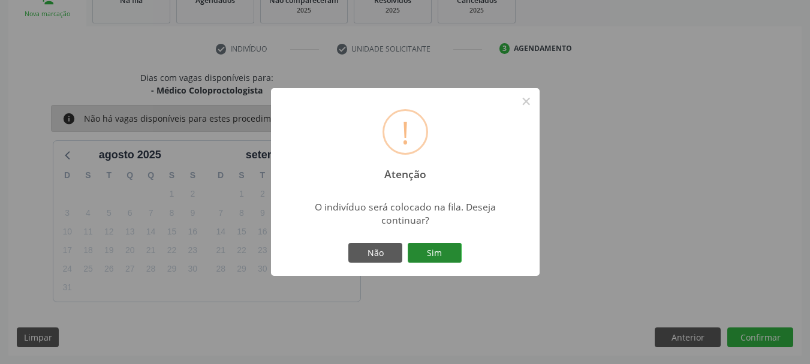
click at [433, 246] on button "Sim" at bounding box center [435, 253] width 54 height 20
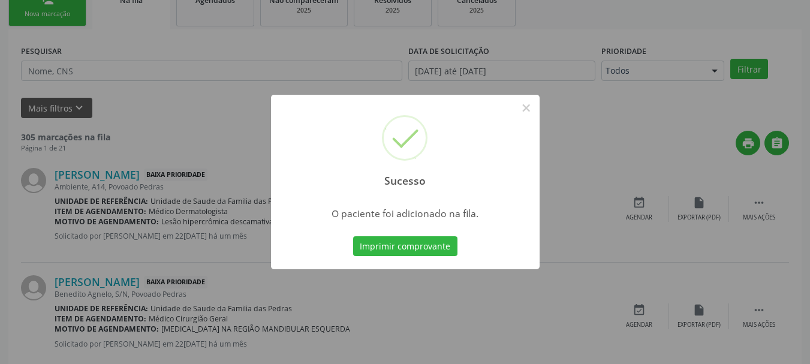
scroll to position [49, 0]
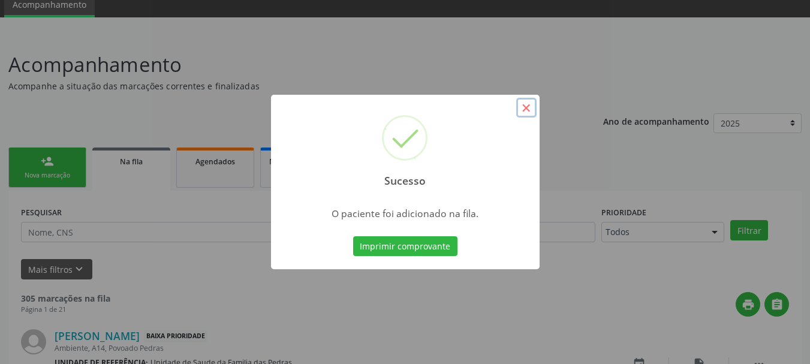
click at [525, 115] on button "×" at bounding box center [526, 108] width 20 height 20
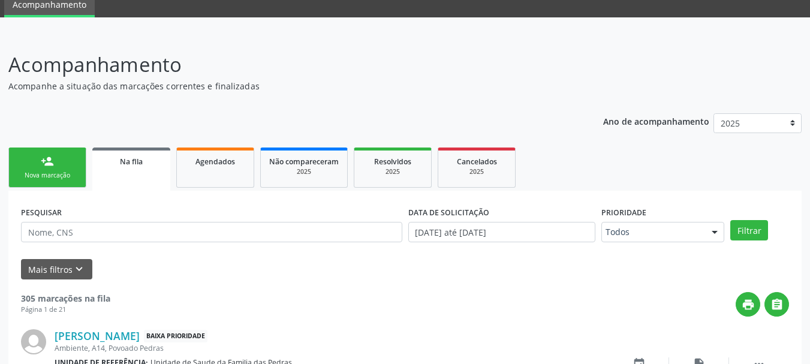
click at [74, 163] on link "person_add Nova marcação" at bounding box center [47, 168] width 78 height 40
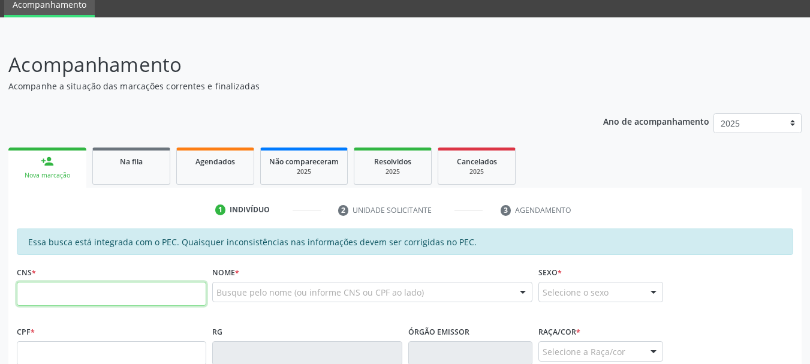
click at [73, 293] on input "text" at bounding box center [112, 294] width 190 height 24
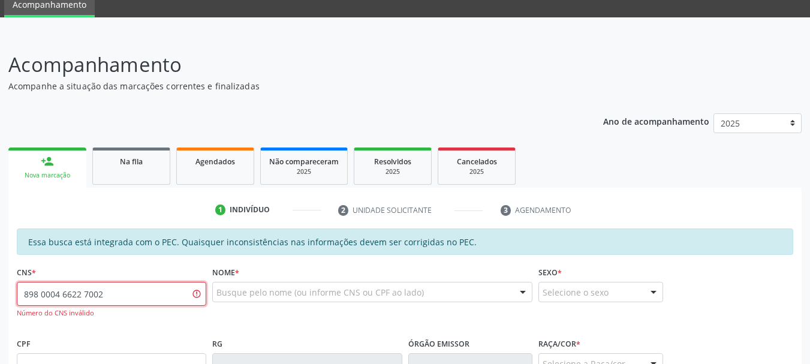
type input "898 0004 6622 7002"
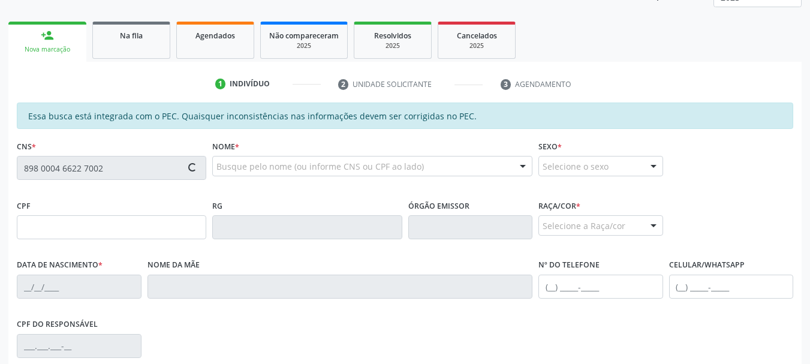
scroll to position [289, 0]
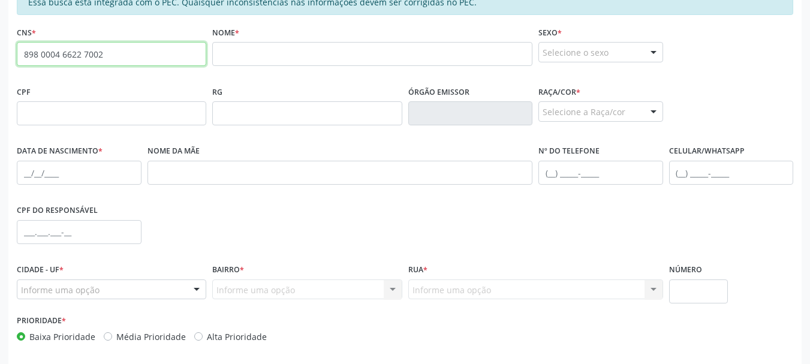
drag, startPoint x: 106, startPoint y: 55, endPoint x: 2, endPoint y: 61, distance: 103.3
click at [2, 61] on div "Acompanhamento Acompanhe a situação das marcações correntes e finalizadas Relat…" at bounding box center [405, 103] width 810 height 619
paste input "702 0048 5708 8186"
type input "702 0048 5708 8186"
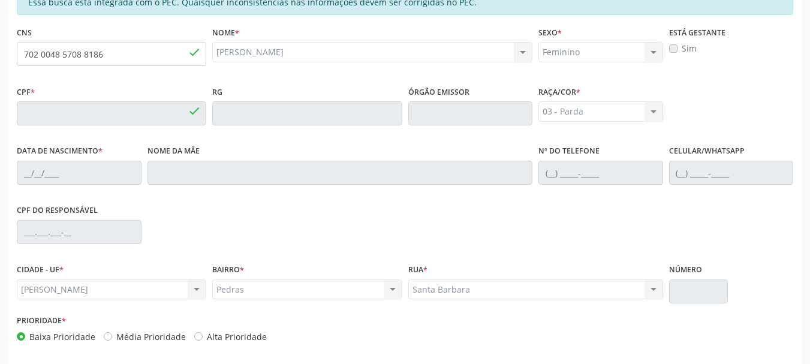
type input "039.563.374-50"
type input "[DATE]"
type input "[PERSON_NAME]"
type input "[PHONE_NUMBER]"
type input "S/N"
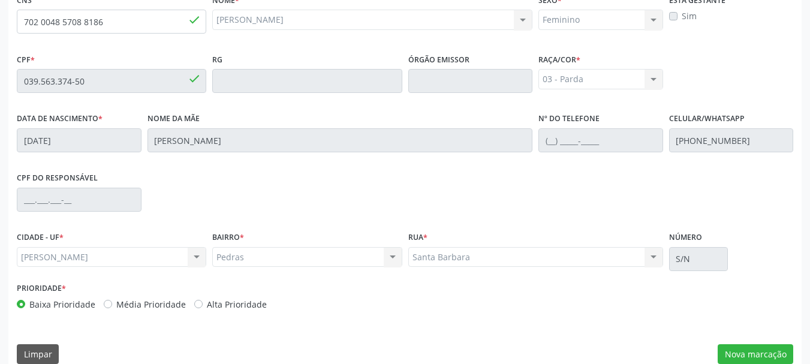
scroll to position [338, 0]
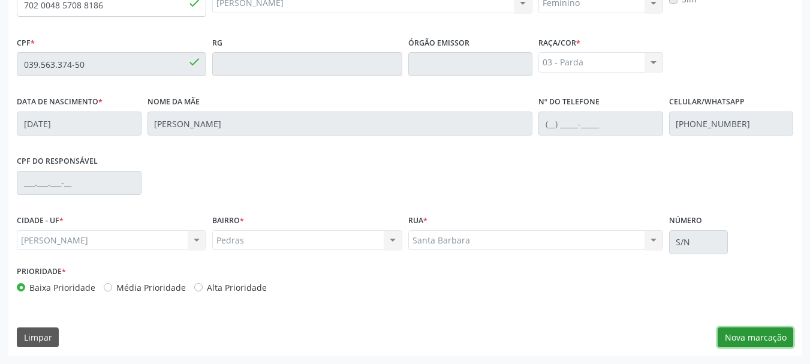
click at [730, 338] on button "Nova marcação" at bounding box center [756, 338] width 76 height 20
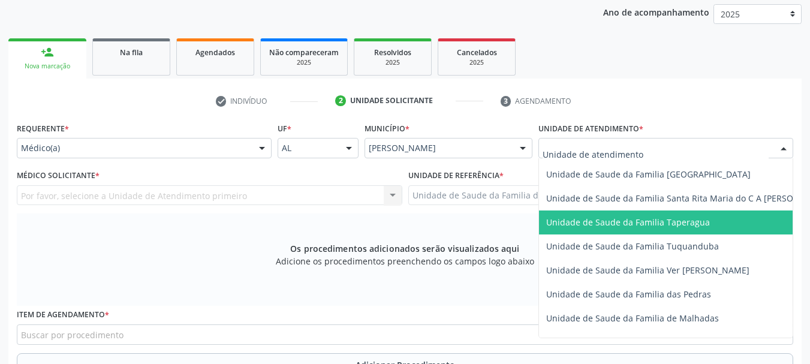
scroll to position [840, 0]
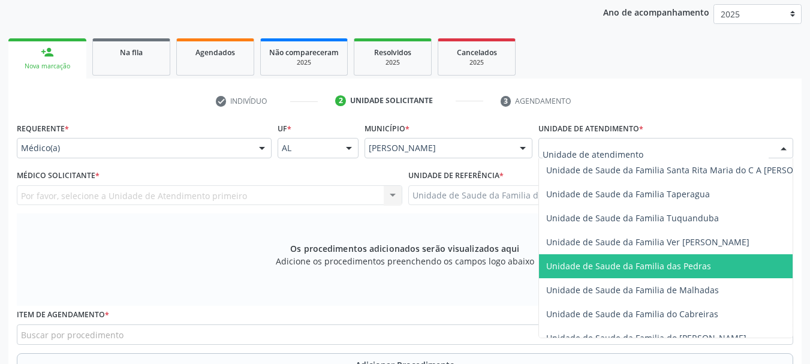
click at [590, 260] on span "Unidade de Saude da Familia das Pedras" at bounding box center [628, 265] width 165 height 11
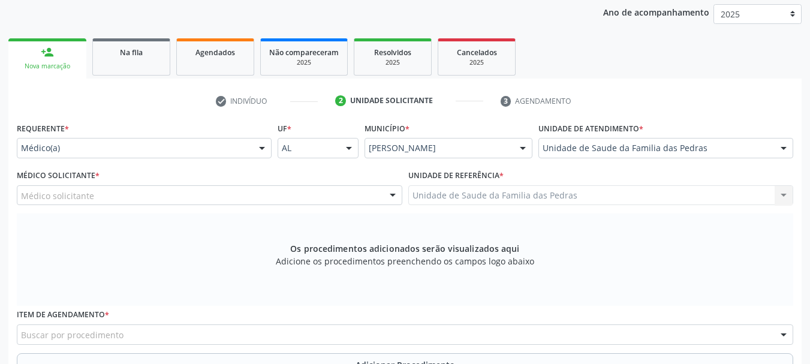
click at [329, 192] on div "Médico solicitante" at bounding box center [210, 195] width 386 height 20
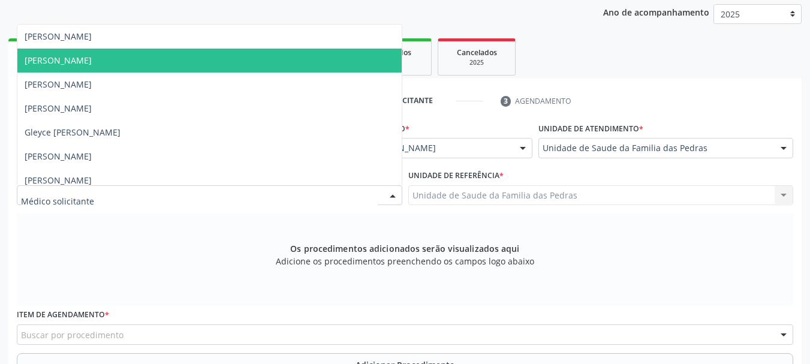
click at [194, 57] on span "[PERSON_NAME]" at bounding box center [209, 61] width 384 height 24
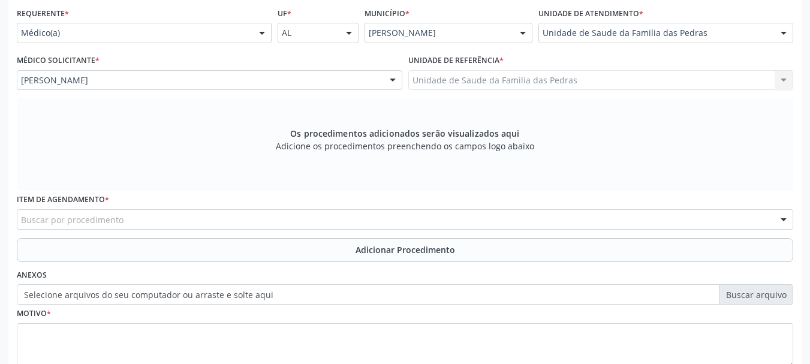
scroll to position [278, 0]
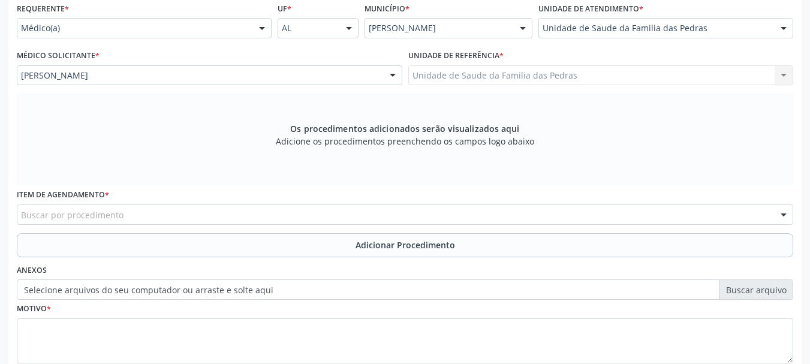
click at [225, 219] on div "Buscar por procedimento" at bounding box center [405, 215] width 777 height 20
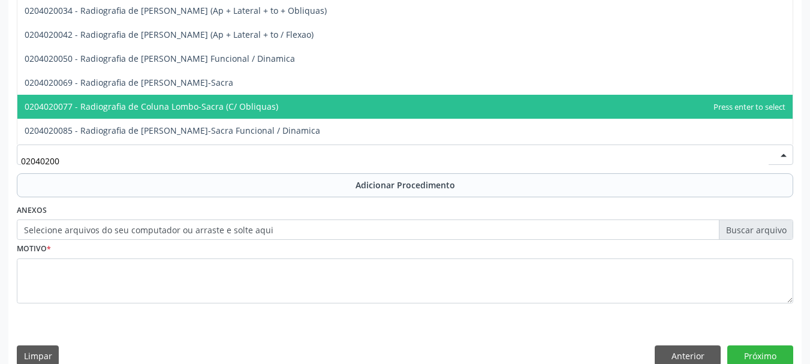
scroll to position [0, 0]
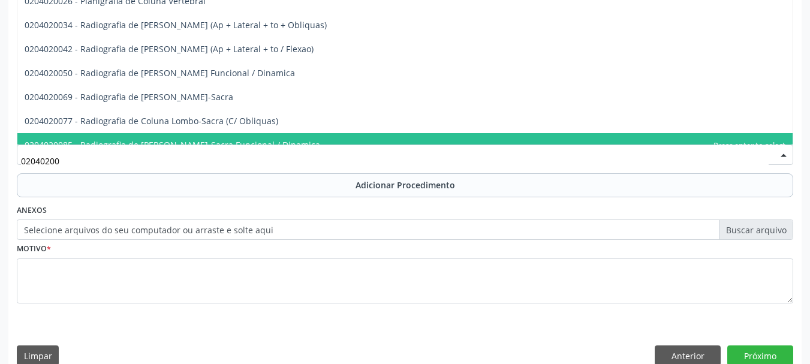
click at [161, 166] on input "02040200" at bounding box center [395, 161] width 748 height 24
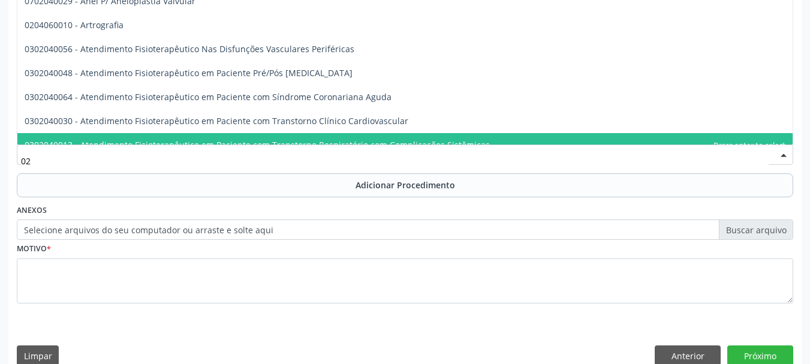
type input "0"
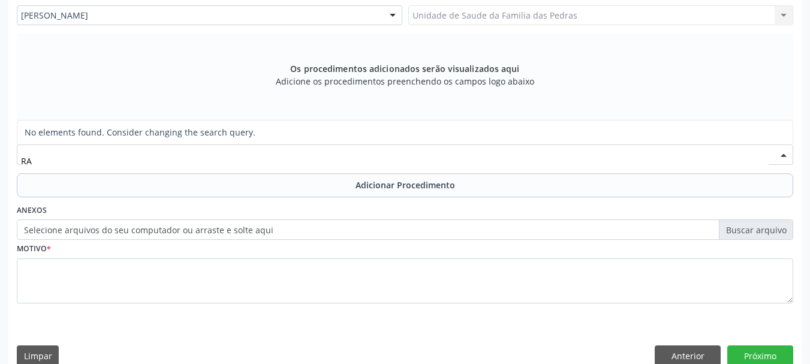
type input "R"
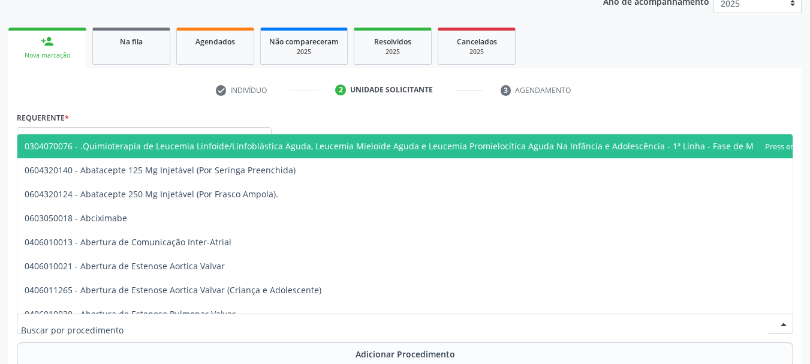
scroll to position [180, 0]
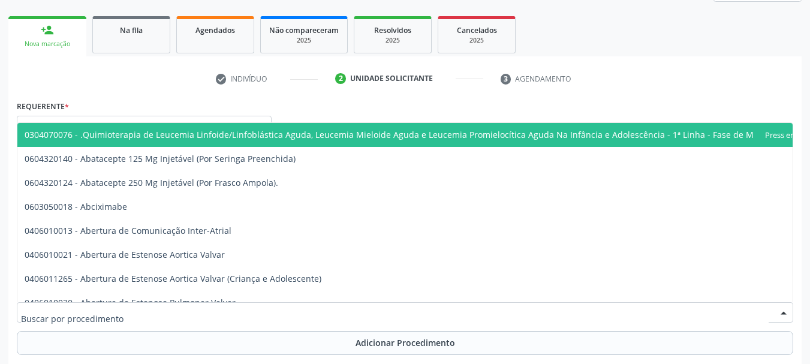
click at [60, 133] on span "0304070076 - .Quimioterapia de Leucemia Linfoide/Linfoblástica Aguda, Leucemia …" at bounding box center [411, 134] width 772 height 11
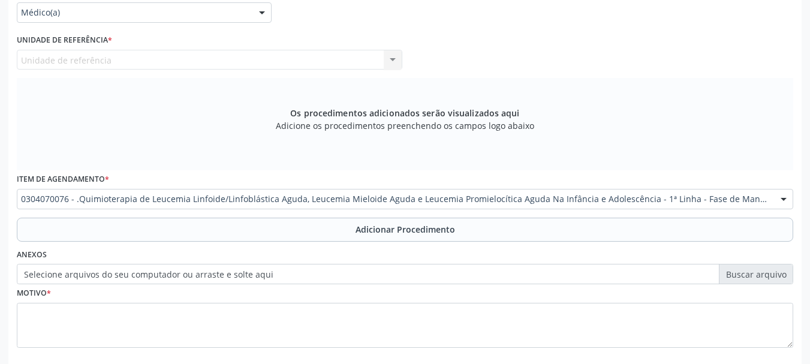
scroll to position [300, 0]
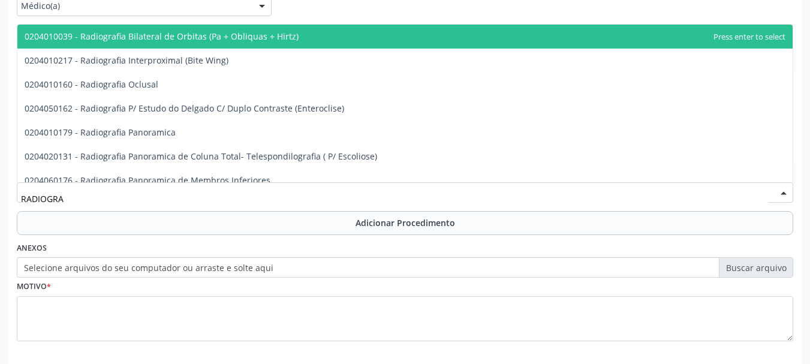
type input "RADIOGRAF"
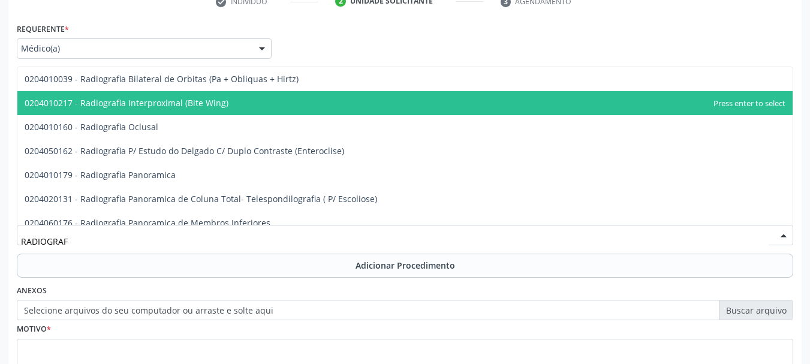
scroll to position [236, 0]
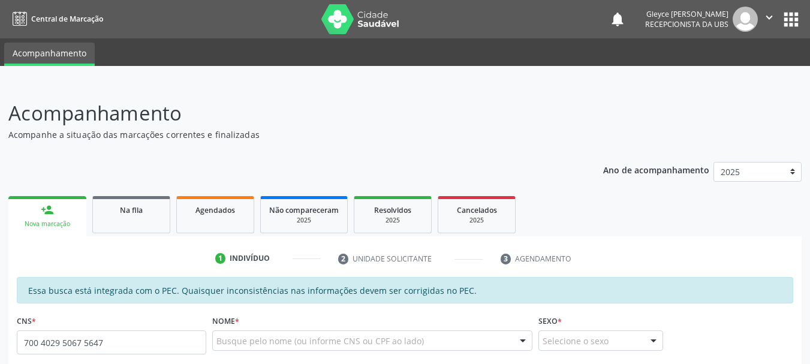
type input "700 4029 5067 5647"
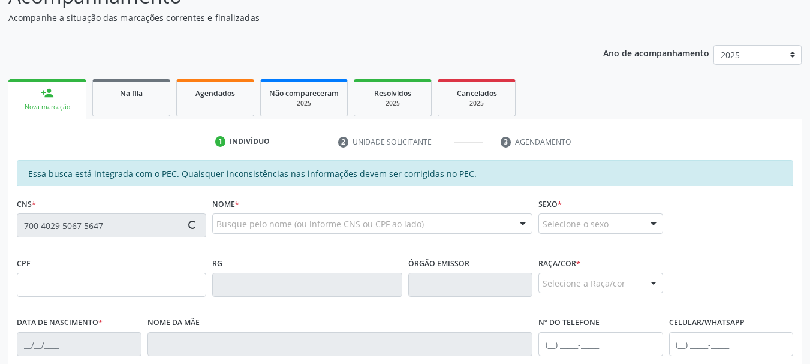
scroll to position [120, 0]
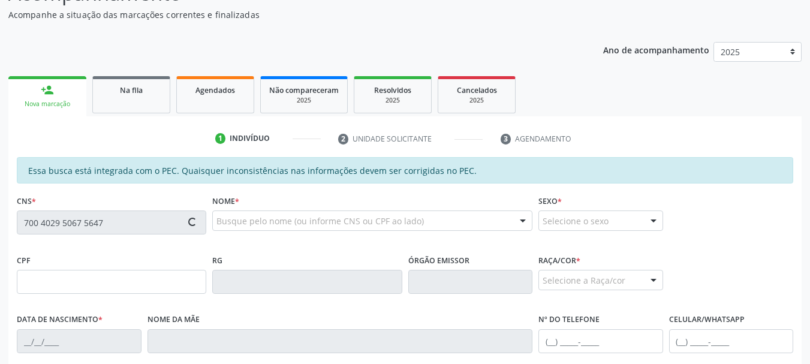
type input "114.164.054-61"
type input "04/01/1994"
type input "Ana Paula Gonçalves Farias"
type input "(82) 98165-0017"
type input "045"
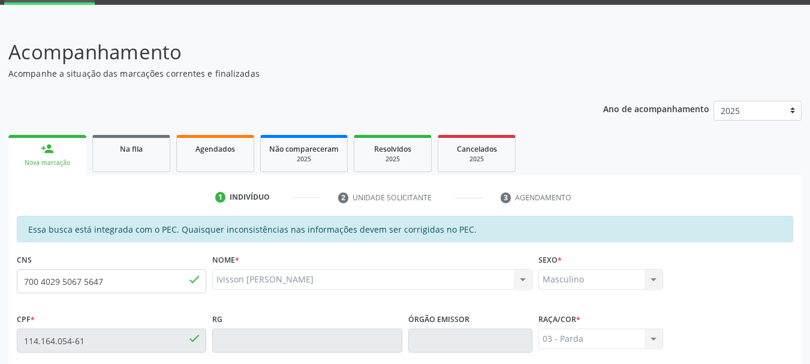
scroll to position [180, 0]
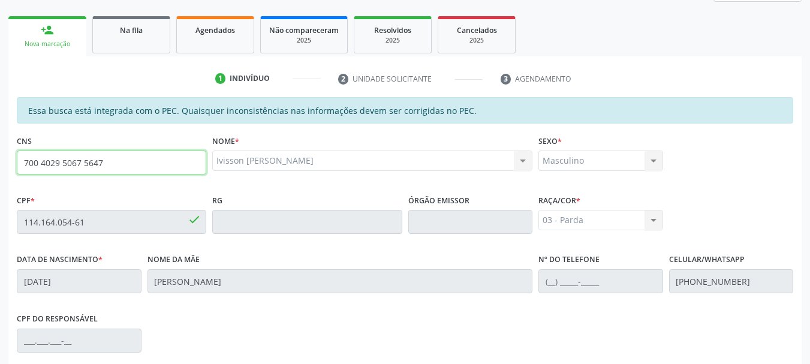
drag, startPoint x: 126, startPoint y: 160, endPoint x: 0, endPoint y: 174, distance: 126.7
click at [0, 174] on div "Acompanhamento Acompanhe a situação das marcações correntes e finalizadas Relat…" at bounding box center [405, 212] width 810 height 619
type input "700 0045 1763 9600"
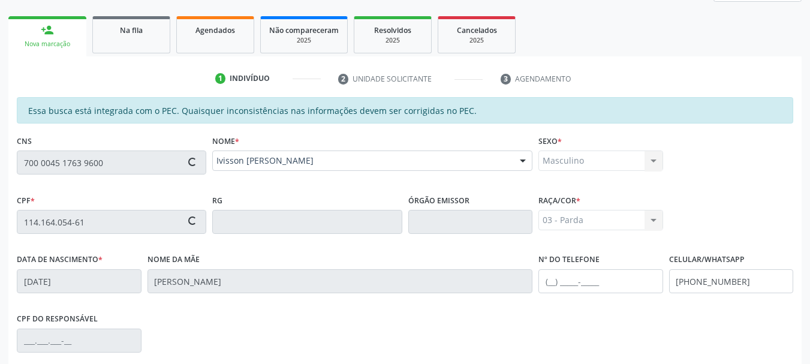
type input "644.538.474-91"
type input "10/08/1970"
type input "Josefa Agostinho de Oliveira"
type input "(82) 99919-6091"
type input "914"
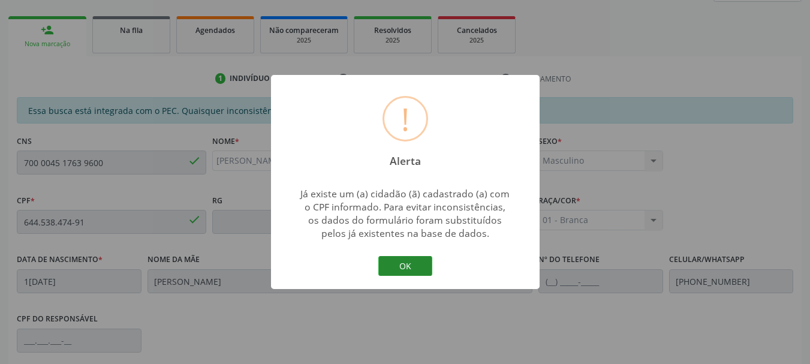
click at [409, 266] on button "OK" at bounding box center [405, 266] width 54 height 20
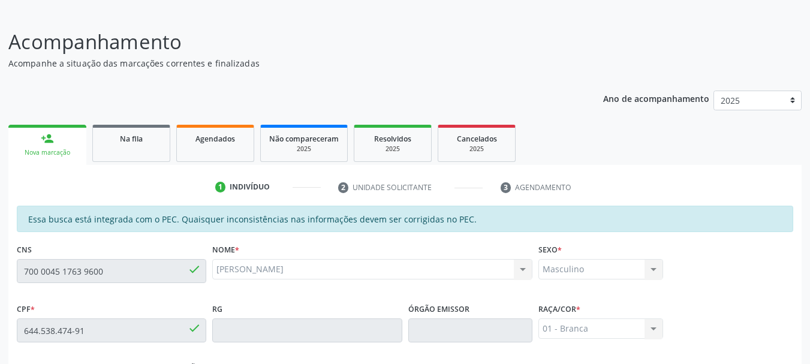
scroll to position [60, 0]
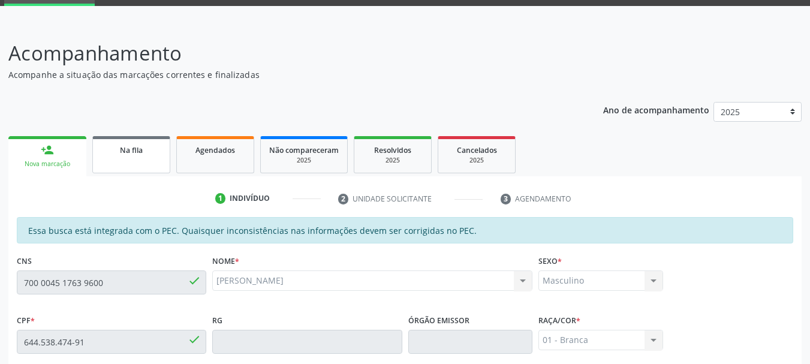
click at [140, 155] on span "Na fila" at bounding box center [131, 150] width 23 height 10
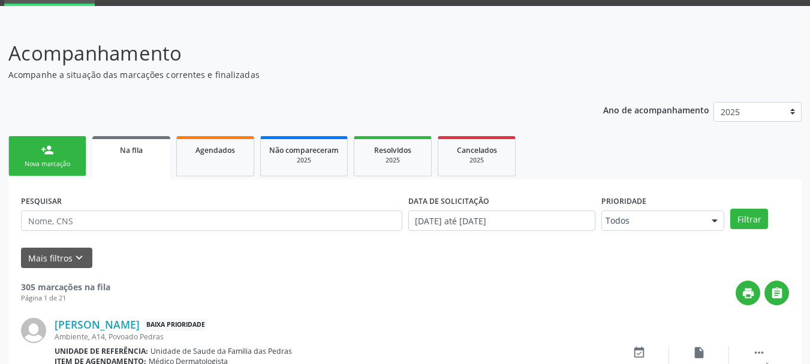
click at [63, 157] on link "person_add Nova marcação" at bounding box center [47, 156] width 78 height 40
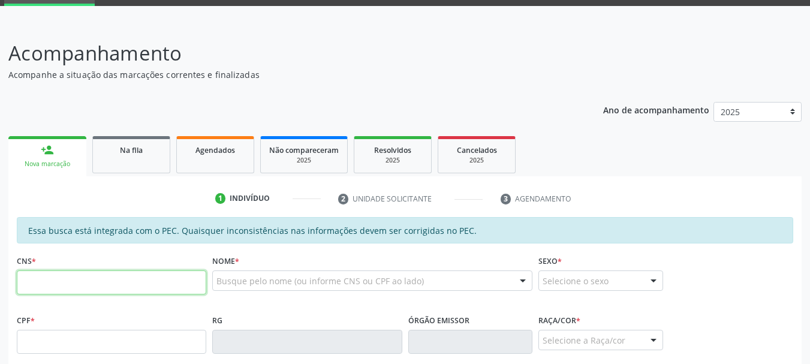
click at [77, 280] on input "text" at bounding box center [112, 283] width 190 height 24
type input "700 0045 1763 9600"
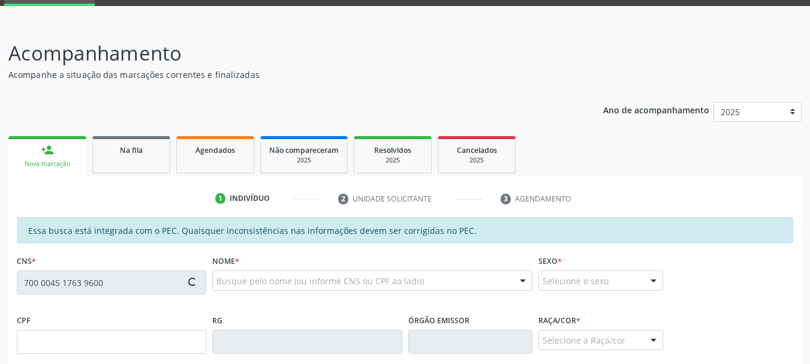
type input "644.538.474-91"
type input "10/08/1970"
type input "Josefa Agostinho de Oliveira"
type input "(82) 99919-6091"
type input "914"
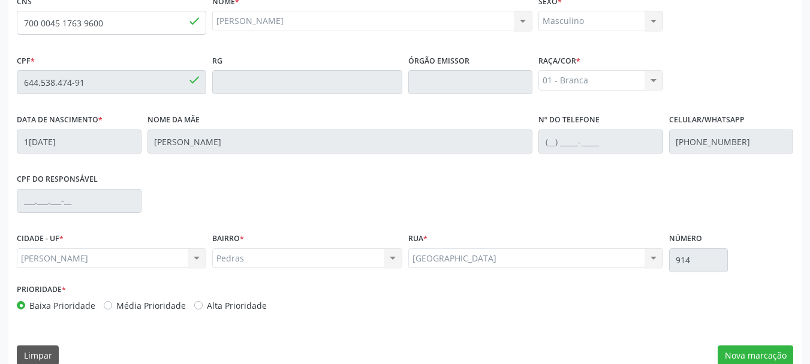
scroll to position [338, 0]
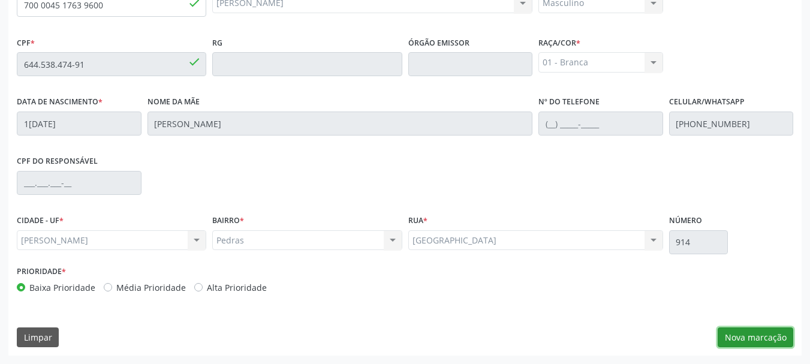
click at [724, 340] on button "Nova marcação" at bounding box center [756, 338] width 76 height 20
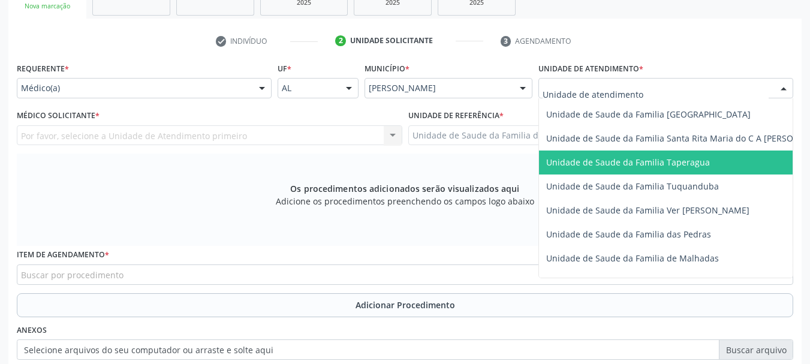
scroll to position [840, 0]
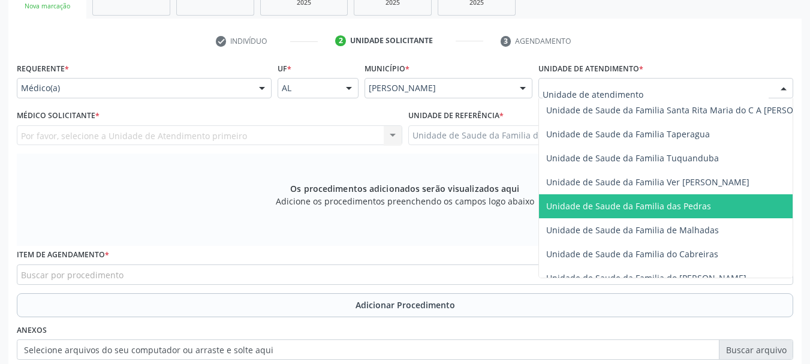
click at [611, 205] on span "Unidade de Saude da Familia das Pedras" at bounding box center [628, 205] width 165 height 11
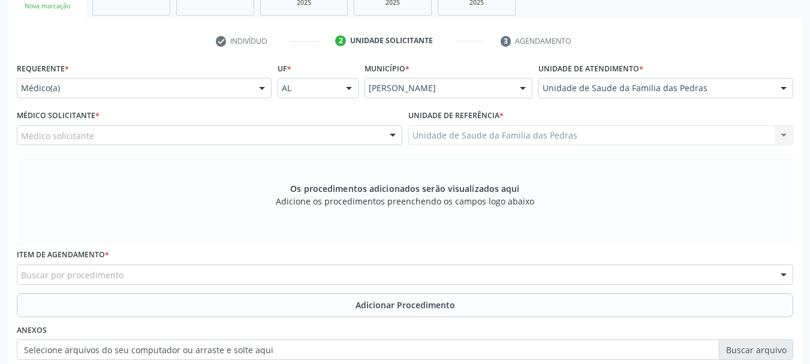
click at [175, 133] on div "Médico solicitante" at bounding box center [210, 135] width 386 height 20
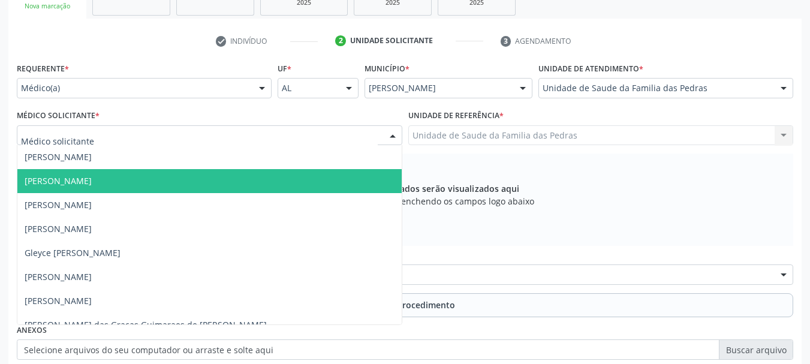
click at [171, 178] on span "[PERSON_NAME]" at bounding box center [209, 181] width 384 height 24
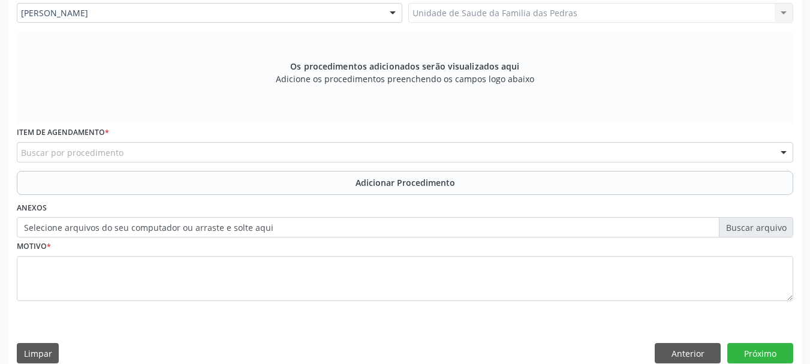
scroll to position [356, 0]
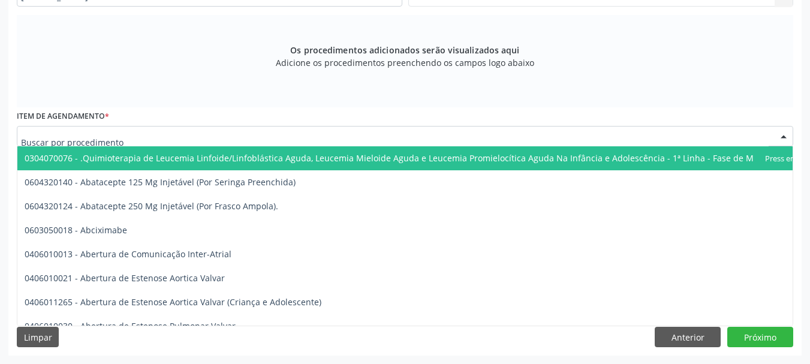
click at [164, 137] on div at bounding box center [405, 136] width 777 height 20
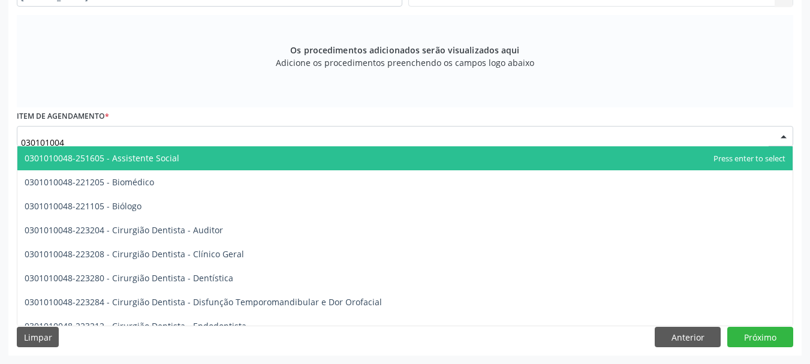
type input "0301010048"
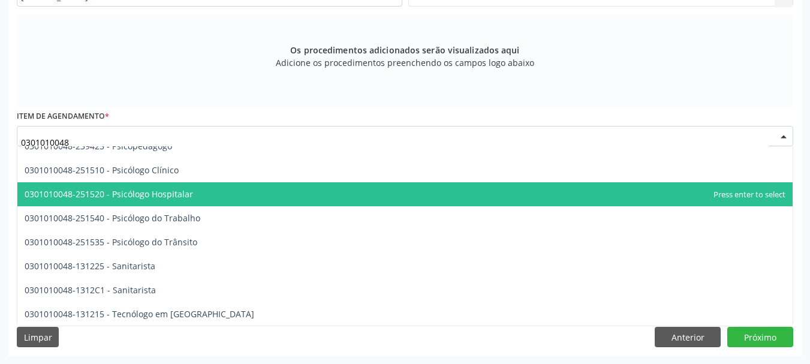
scroll to position [2028, 0]
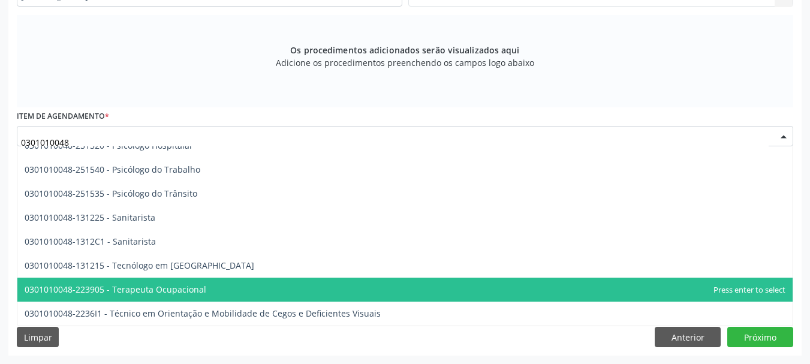
click at [238, 299] on span "0301010048-223905 - Terapeuta Ocupacional" at bounding box center [405, 290] width 776 height 24
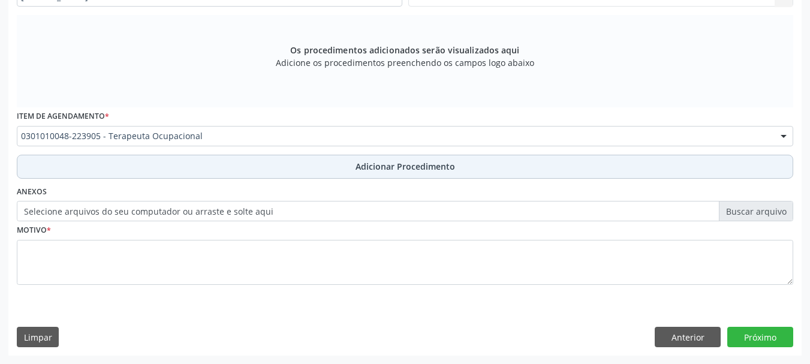
click at [200, 169] on button "Adicionar Procedimento" at bounding box center [405, 167] width 777 height 24
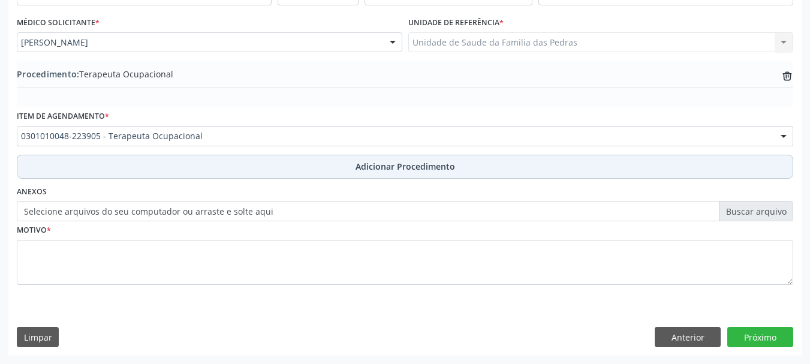
scroll to position [311, 0]
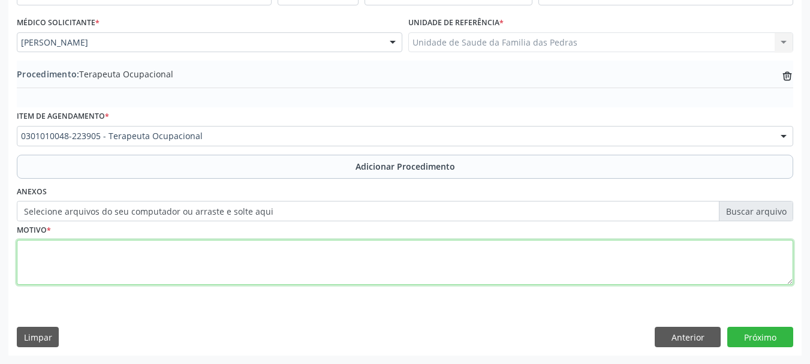
click at [183, 254] on textarea at bounding box center [405, 263] width 777 height 46
type textarea "PACIENTE PÓS PCR COM PROVÁVEL ENCEFALOPATIA HIPÓXICA ISQUÊMICA."
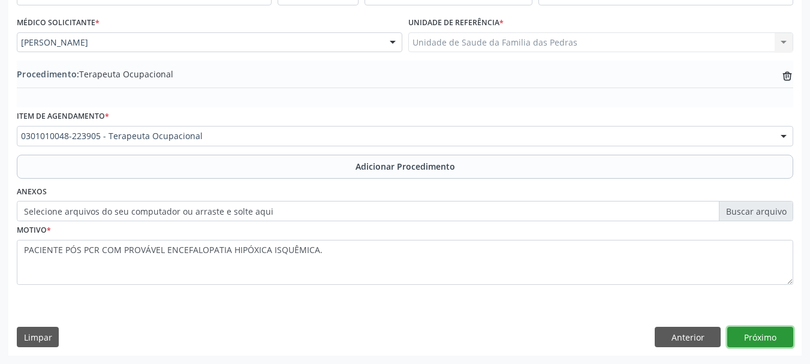
click at [785, 336] on button "Próximo" at bounding box center [761, 337] width 66 height 20
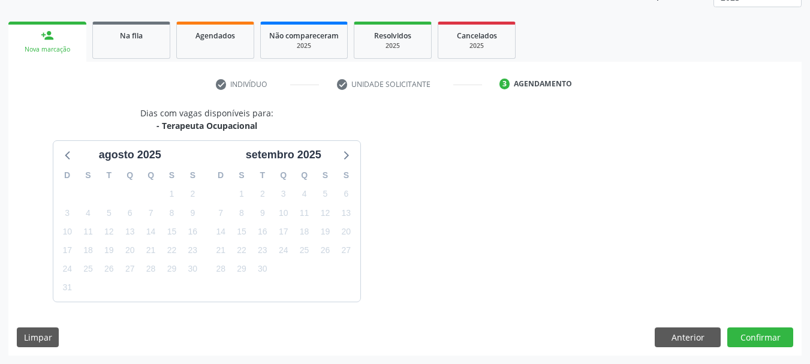
scroll to position [210, 0]
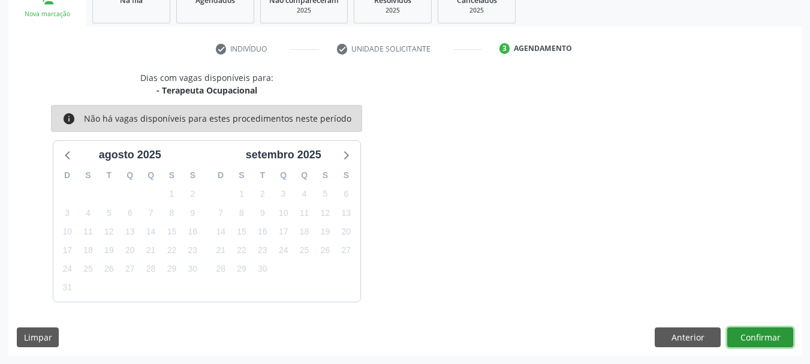
click at [785, 336] on button "Confirmar" at bounding box center [761, 338] width 66 height 20
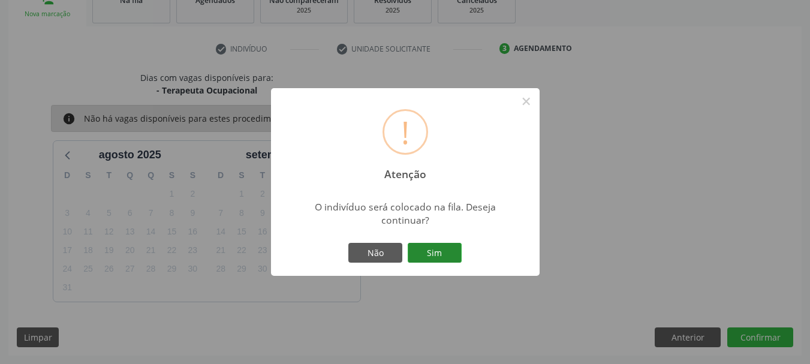
click at [437, 254] on button "Sim" at bounding box center [435, 253] width 54 height 20
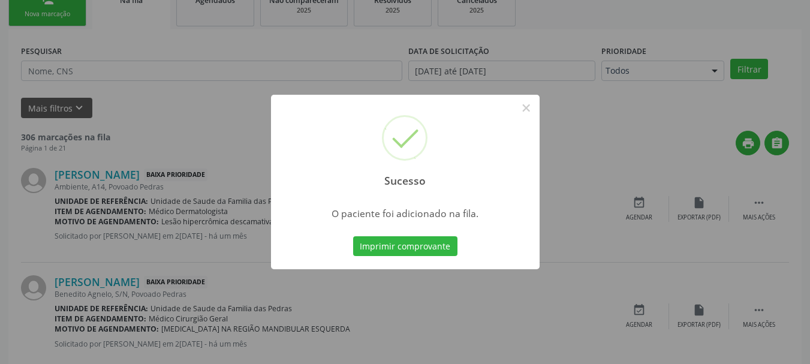
scroll to position [49, 0]
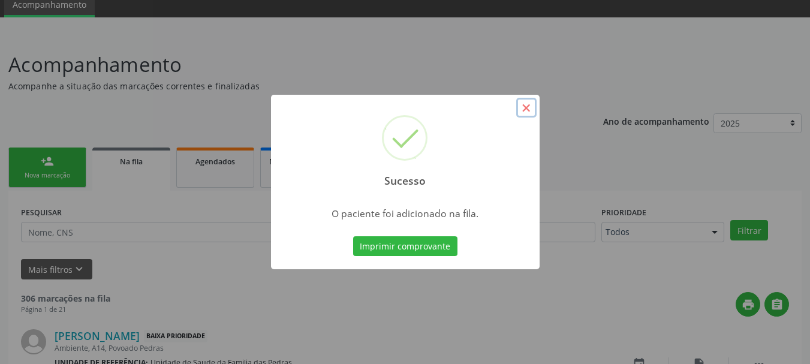
click at [532, 106] on button "×" at bounding box center [526, 108] width 20 height 20
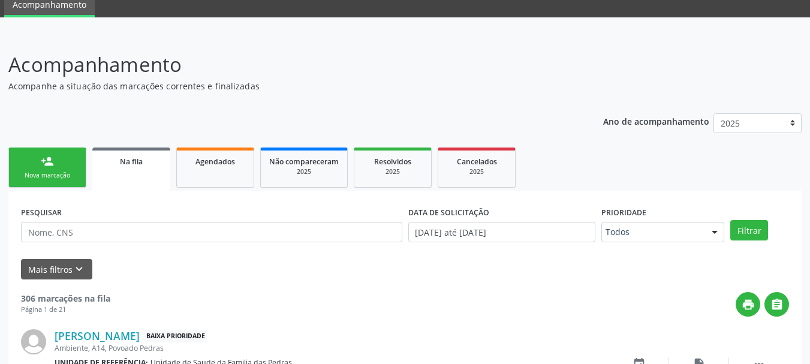
click at [34, 166] on link "person_add Nova marcação" at bounding box center [47, 168] width 78 height 40
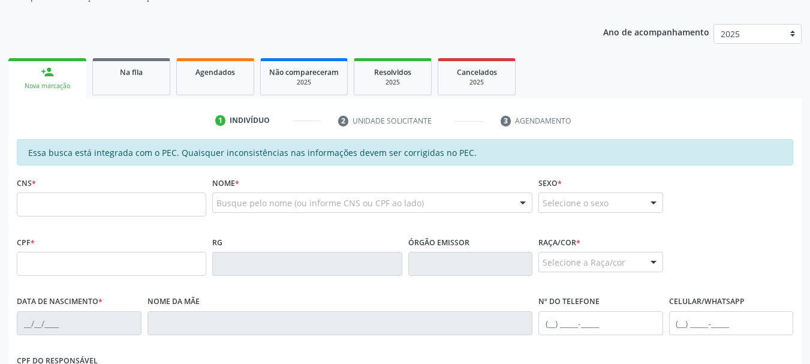
scroll to position [289, 0]
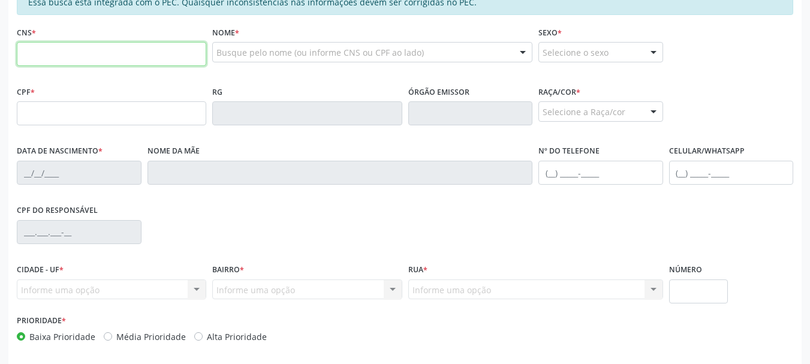
click at [65, 49] on input "text" at bounding box center [112, 54] width 190 height 24
type input "705 6004 1093 6510"
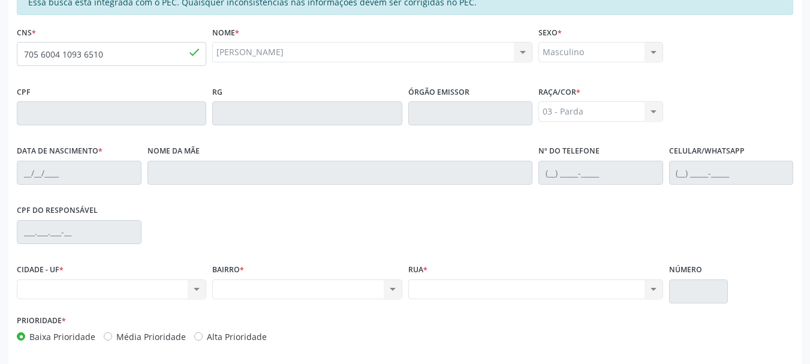
type input "05/07/1953"
type input "Izauramaria da Conceição"
type input "(82) 99184-3245"
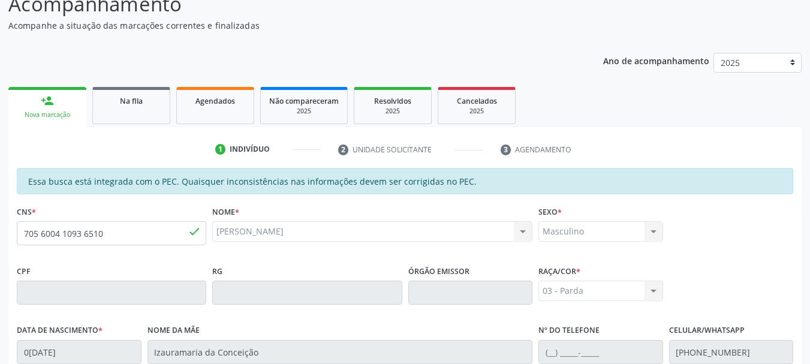
scroll to position [98, 0]
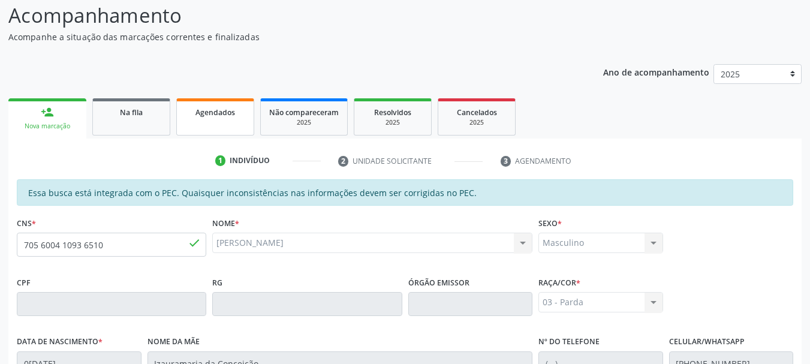
click at [222, 122] on link "Agendados" at bounding box center [215, 116] width 78 height 37
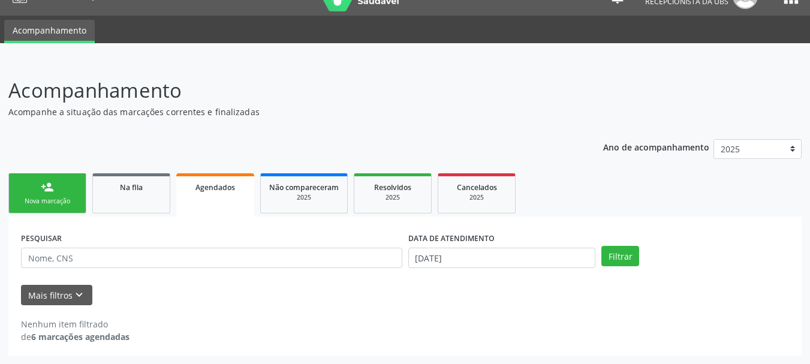
scroll to position [23, 0]
click at [50, 291] on button "Mais filtros keyboard_arrow_down" at bounding box center [56, 295] width 71 height 21
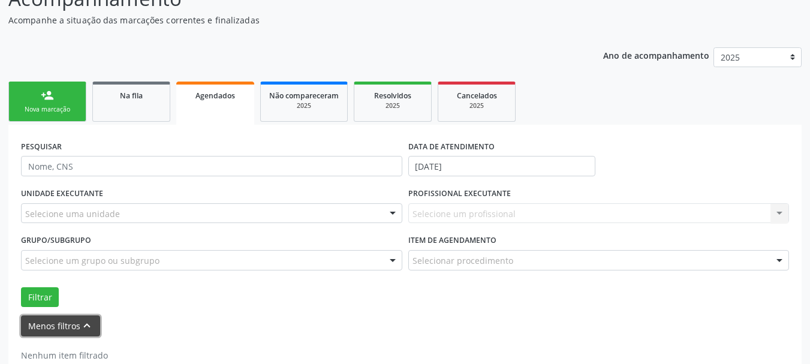
scroll to position [146, 0]
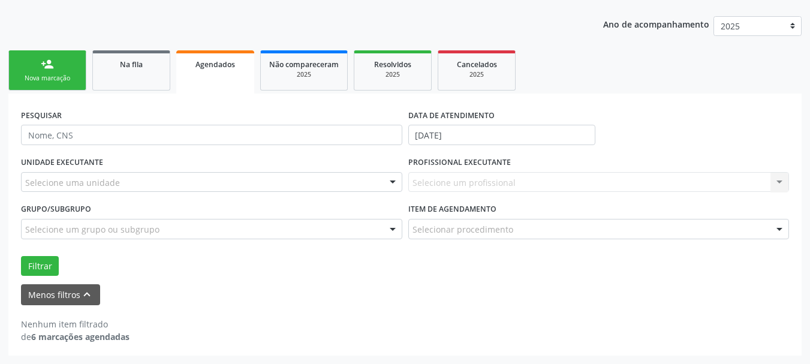
click at [54, 334] on strong "6 marcações agendadas" at bounding box center [80, 336] width 98 height 11
click at [56, 290] on button "Menos filtros keyboard_arrow_up" at bounding box center [60, 294] width 79 height 21
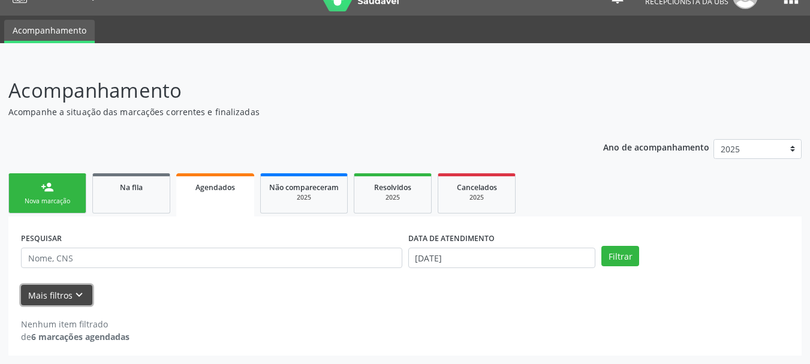
scroll to position [23, 0]
click at [58, 293] on button "Mais filtros keyboard_arrow_down" at bounding box center [56, 295] width 71 height 21
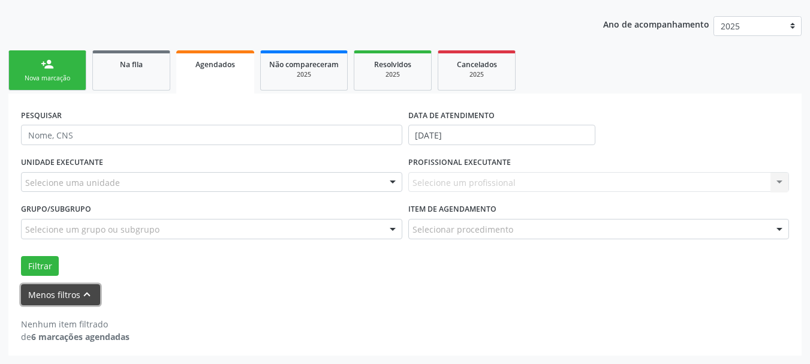
click at [58, 293] on button "Menos filtros keyboard_arrow_up" at bounding box center [60, 294] width 79 height 21
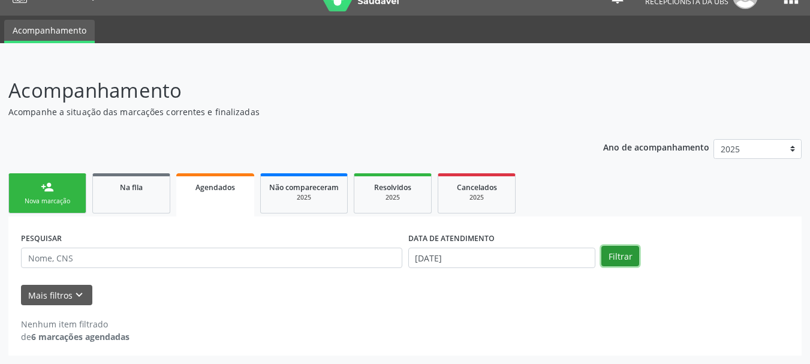
click at [632, 260] on button "Filtrar" at bounding box center [621, 256] width 38 height 20
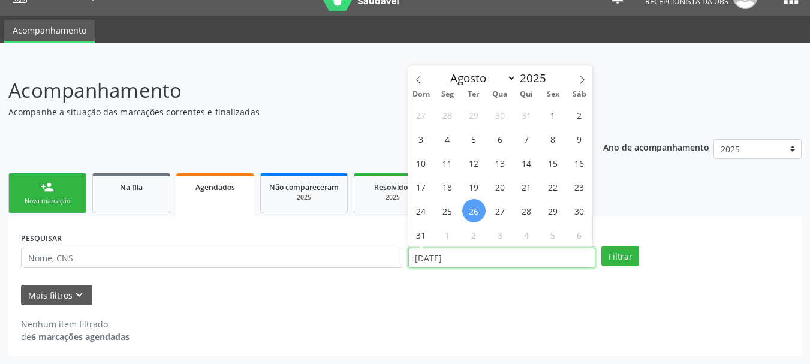
click at [410, 261] on input "[DATE]" at bounding box center [502, 258] width 188 height 20
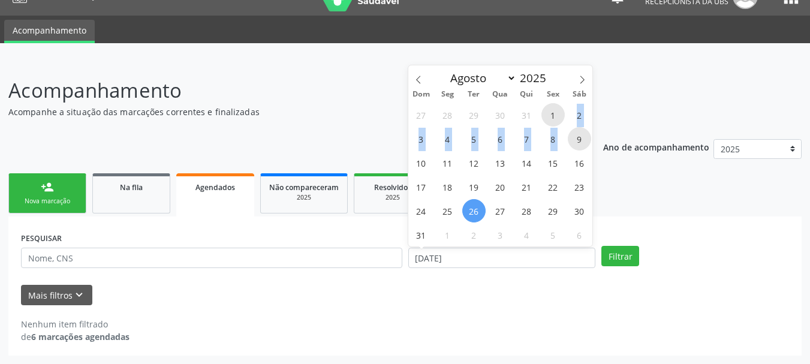
drag, startPoint x: 555, startPoint y: 121, endPoint x: 576, endPoint y: 129, distance: 23.0
click at [576, 129] on div "27 28 29 30 31 1 2 3 4 5 6 7 8 9 10 11 12 13 14 15 16 17 18 19 20 21 22 23 24 2…" at bounding box center [500, 175] width 185 height 144
click at [548, 115] on span "1" at bounding box center [553, 114] width 23 height 23
type input "01/08/2025"
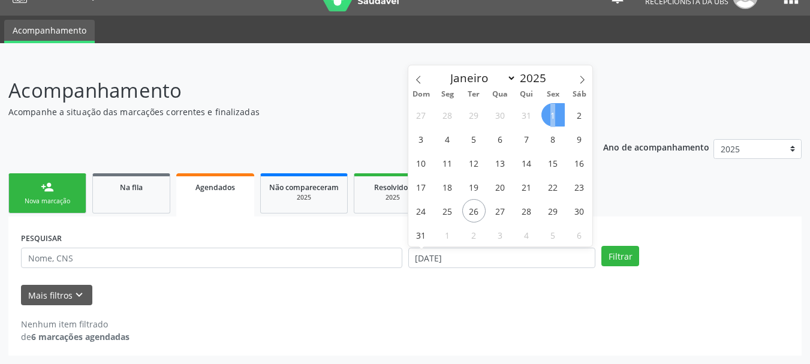
click at [548, 115] on span "1" at bounding box center [553, 114] width 23 height 23
select select "7"
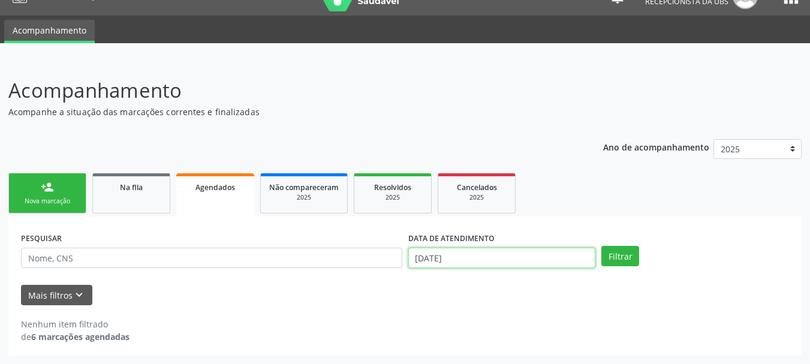
click at [471, 261] on input "01/08/2025" at bounding box center [502, 258] width 188 height 20
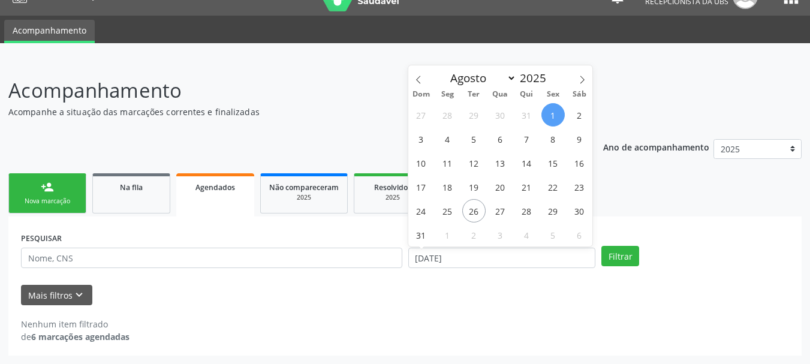
click at [557, 122] on span "1" at bounding box center [553, 114] width 23 height 23
type input "01/08/2025"
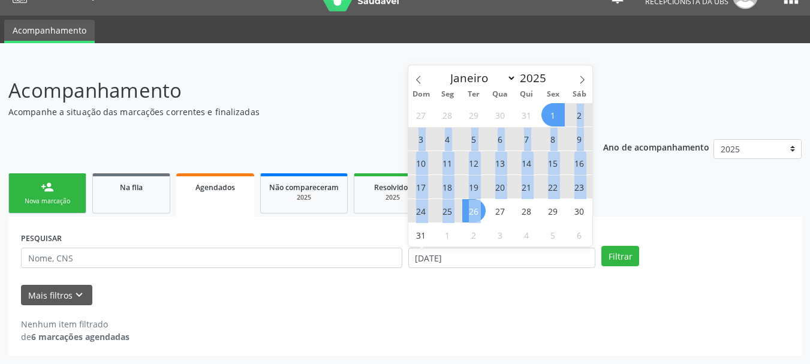
drag, startPoint x: 557, startPoint y: 122, endPoint x: 485, endPoint y: 209, distance: 112.9
click at [485, 209] on div "27 28 29 30 31 1 2 3 4 5 6 7 8 9 10 11 12 13 14 15 16 17 18 19 20 21 22 23 24 2…" at bounding box center [500, 175] width 185 height 144
click at [481, 206] on span "26" at bounding box center [473, 210] width 23 height 23
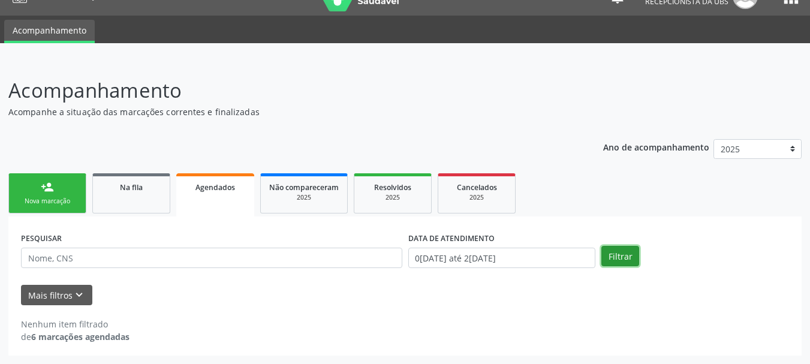
click at [622, 257] on button "Filtrar" at bounding box center [621, 256] width 38 height 20
click at [58, 328] on div "Nenhum item filtrado" at bounding box center [75, 324] width 109 height 13
click at [61, 338] on strong "6 marcações agendadas" at bounding box center [80, 336] width 98 height 11
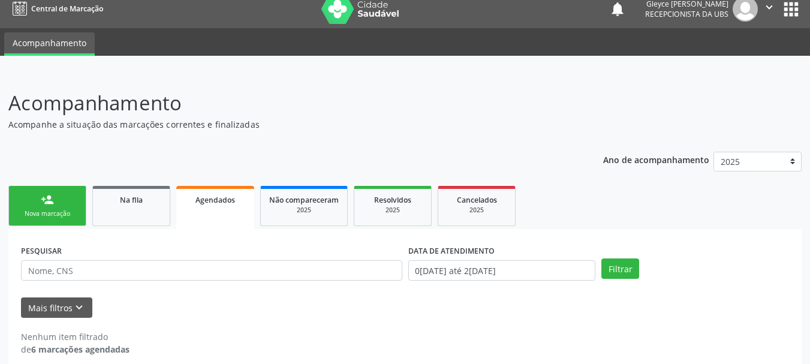
scroll to position [0, 0]
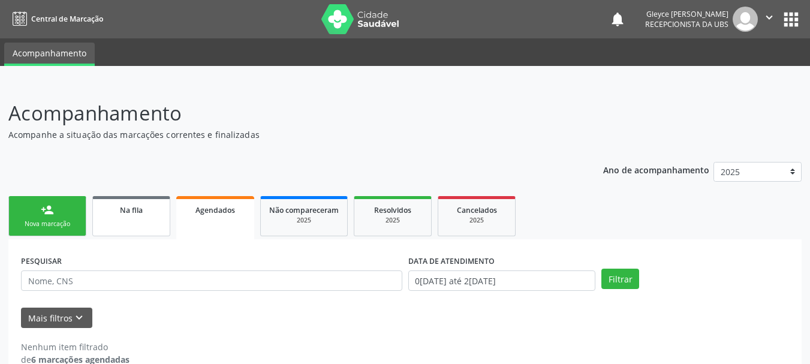
click at [111, 211] on div "Na fila" at bounding box center [131, 209] width 60 height 13
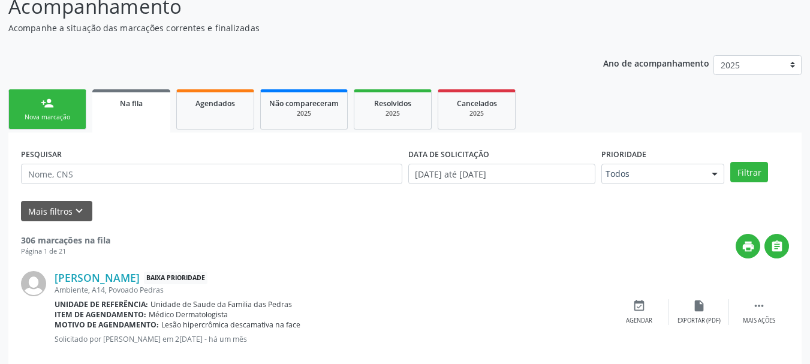
scroll to position [60, 0]
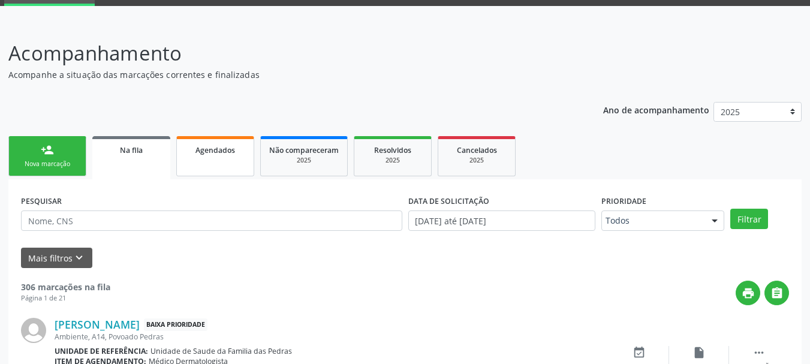
click at [227, 161] on link "Agendados" at bounding box center [215, 156] width 78 height 40
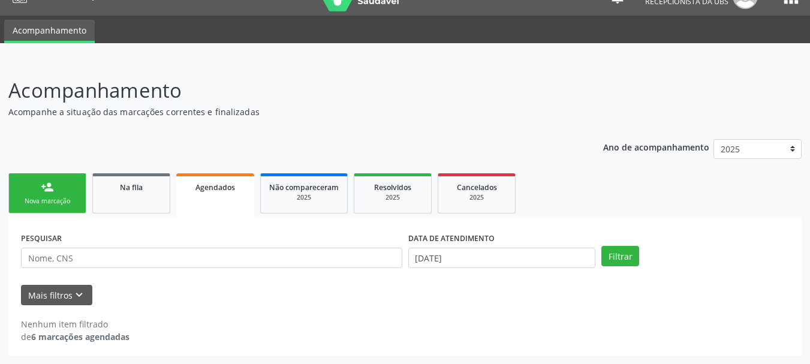
scroll to position [23, 0]
click at [420, 261] on input "[DATE]" at bounding box center [502, 258] width 188 height 20
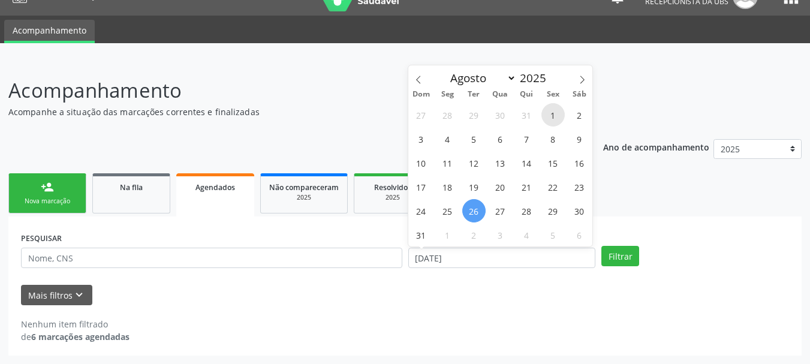
click at [553, 116] on span "1" at bounding box center [553, 114] width 23 height 23
type input "01/08/2025"
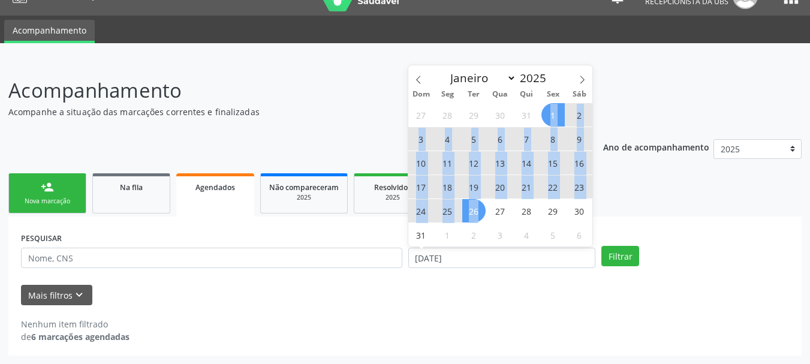
click at [474, 212] on div "27 28 29 30 31 1 2 3 4 5 6 7 8 9 10 11 12 13 14 15 16 17 18 19 20 21 22 23 24 2…" at bounding box center [500, 175] width 185 height 144
click at [482, 211] on span "26" at bounding box center [473, 210] width 23 height 23
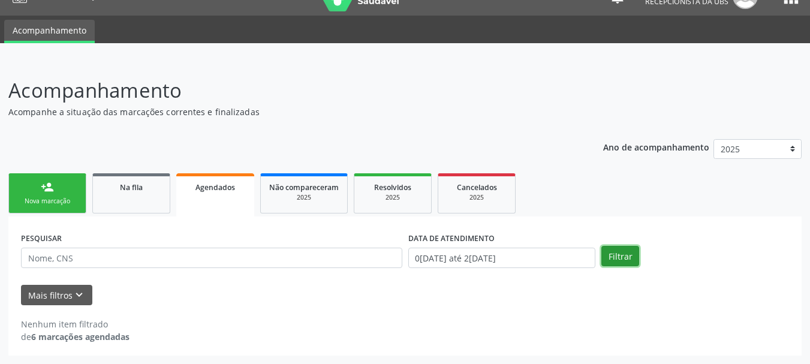
click at [606, 256] on button "Filtrar" at bounding box center [621, 256] width 38 height 20
click at [92, 326] on div "Nenhum item filtrado" at bounding box center [75, 324] width 109 height 13
click at [297, 190] on span "Não compareceram" at bounding box center [304, 187] width 70 height 10
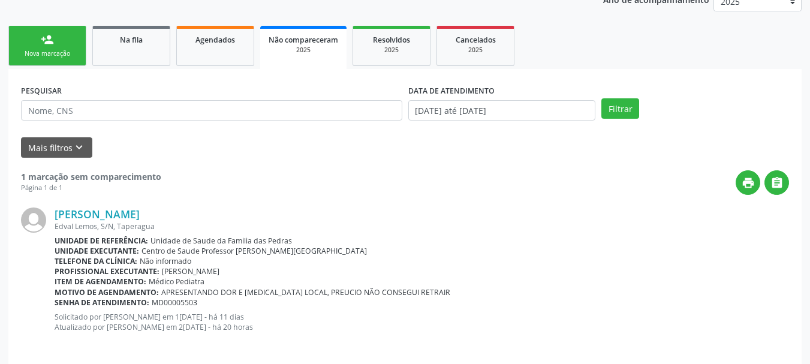
scroll to position [181, 0]
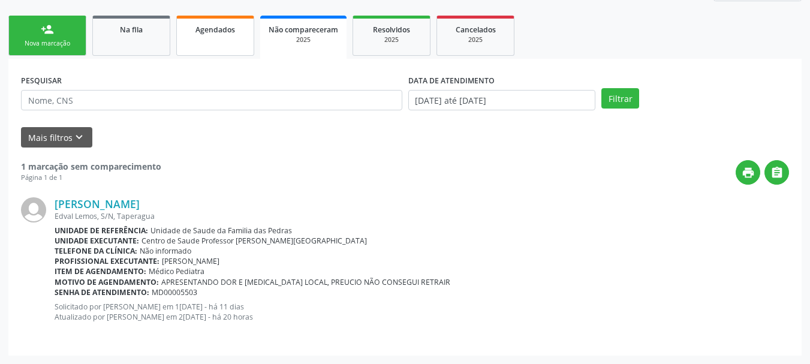
click at [196, 41] on link "Agendados" at bounding box center [215, 36] width 78 height 40
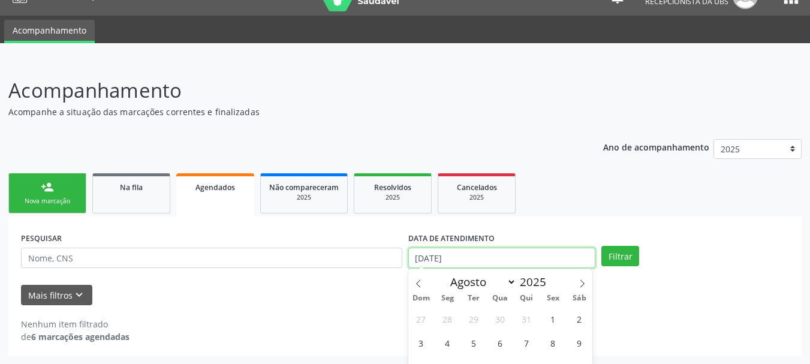
scroll to position [97, 0]
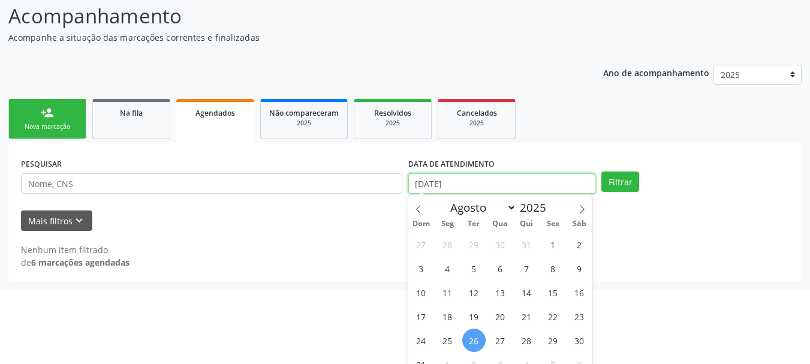
click at [458, 260] on body "Central de Marcação notifications Gleyce Brito Lira Gomes Recepcionista da UBS …" at bounding box center [405, 85] width 810 height 364
click at [546, 244] on span "1" at bounding box center [553, 244] width 23 height 23
type input "01/08/2025"
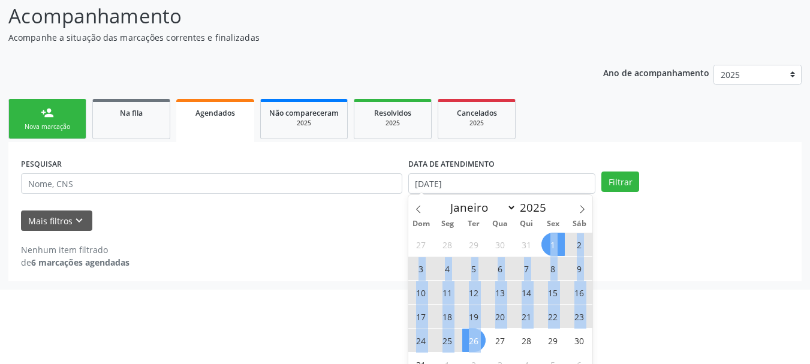
click at [480, 337] on div "27 28 29 30 31 1 2 3 4 5 6 7 8 9 10 11 12 13 14 15 16 17 18 19 20 21 22 23 24 2…" at bounding box center [500, 304] width 185 height 144
click at [480, 337] on span "26" at bounding box center [473, 340] width 23 height 23
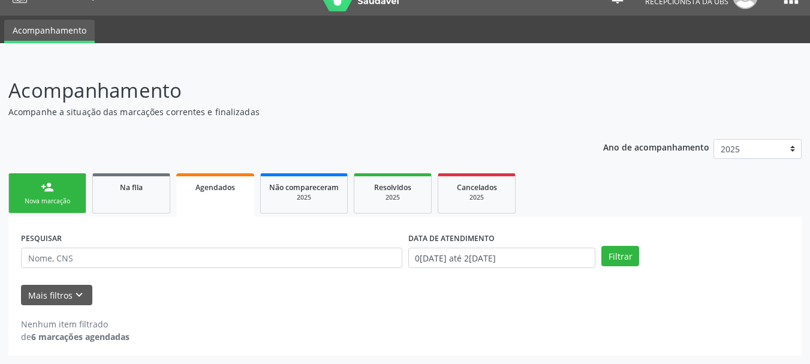
scroll to position [23, 0]
click at [635, 259] on button "Filtrar" at bounding box center [621, 256] width 38 height 20
click at [623, 261] on button "Filtrar" at bounding box center [621, 256] width 38 height 20
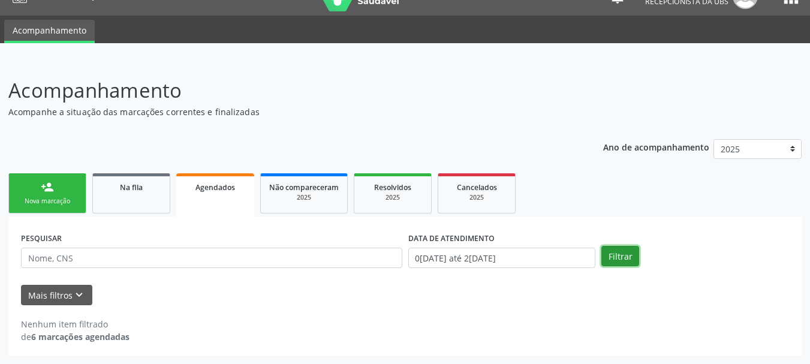
click at [623, 261] on button "Filtrar" at bounding box center [621, 256] width 38 height 20
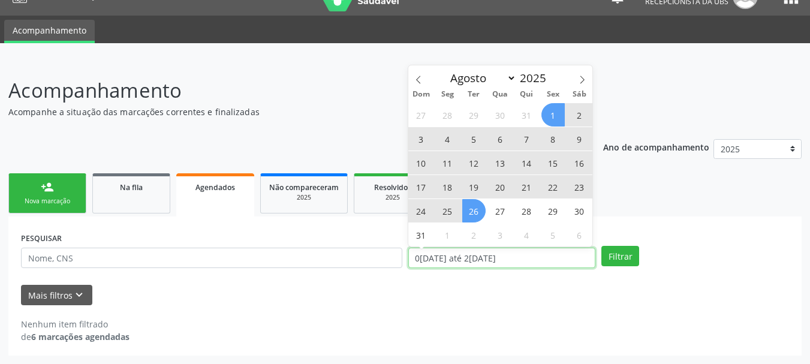
click at [533, 253] on input "01/08/2025 até 26/08/2025" at bounding box center [502, 258] width 188 height 20
click at [555, 109] on span "1" at bounding box center [553, 114] width 23 height 23
type input "01/08/2025"
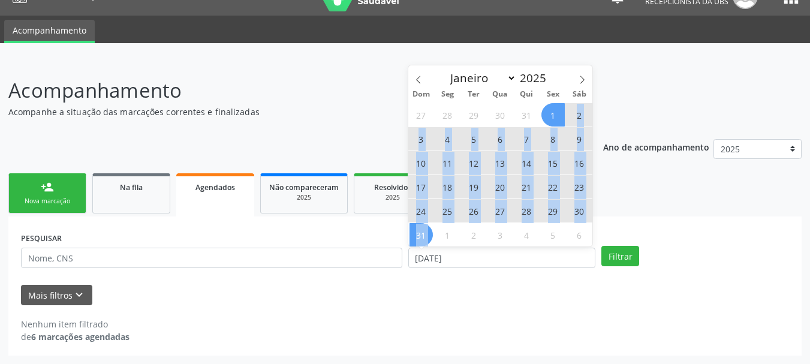
click at [430, 235] on div "27 28 29 30 31 1 2 3 4 5 6 7 8 9 10 11 12 13 14 15 16 17 18 19 20 21 22 23 24 2…" at bounding box center [500, 175] width 185 height 144
click at [430, 235] on span "31" at bounding box center [421, 234] width 23 height 23
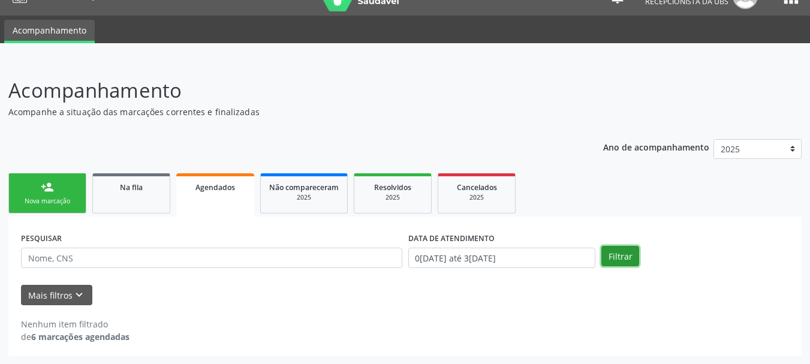
click at [607, 254] on button "Filtrar" at bounding box center [621, 256] width 38 height 20
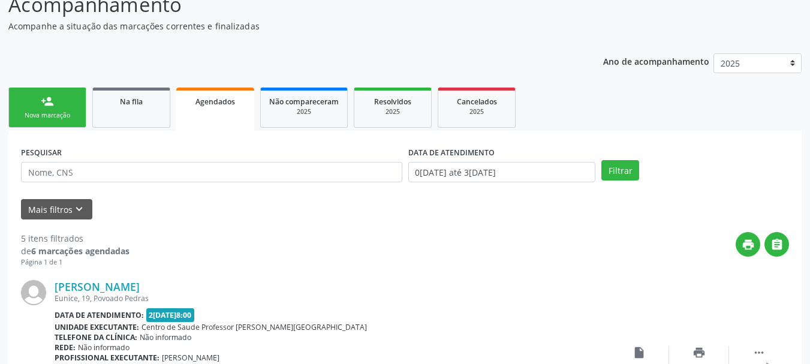
scroll to position [0, 0]
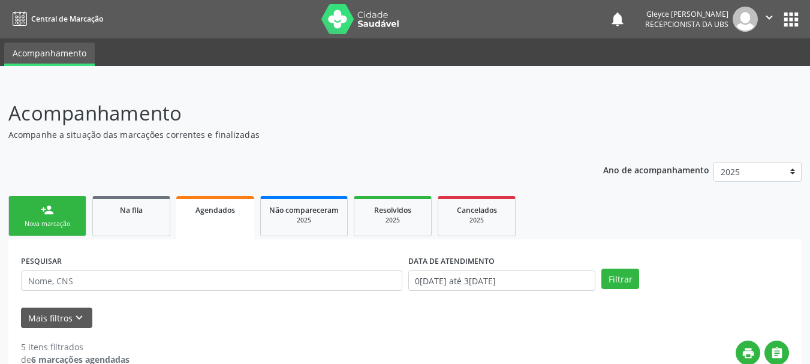
click at [72, 223] on div "Nova marcação" at bounding box center [47, 224] width 60 height 9
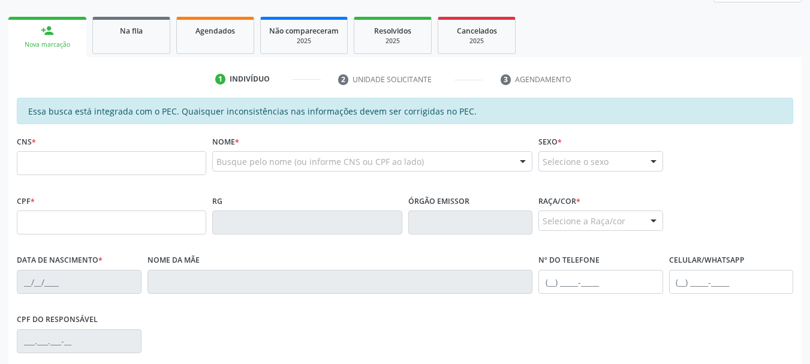
scroll to position [180, 0]
click at [152, 154] on input "text" at bounding box center [112, 163] width 190 height 24
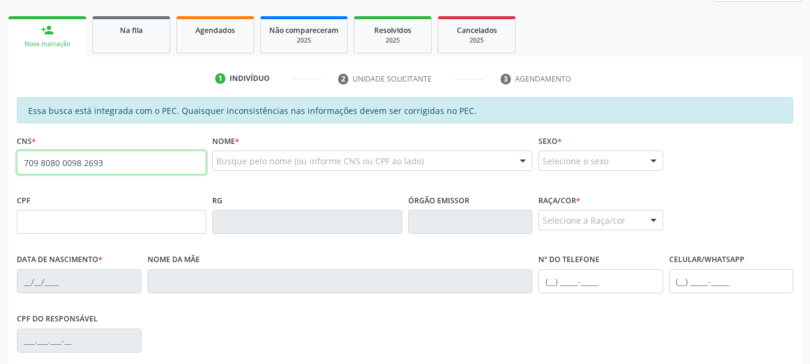
type input "709 8080 0098 2693"
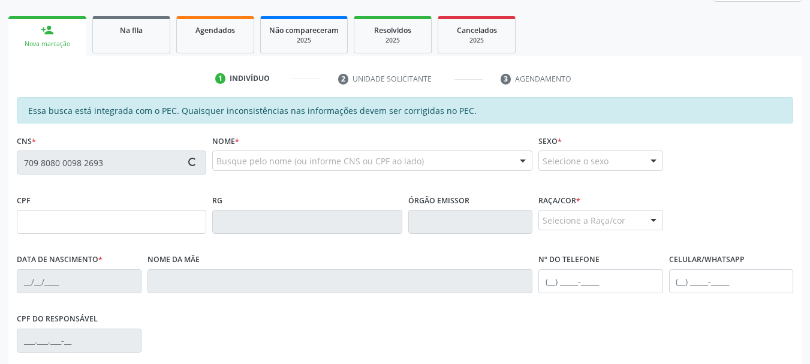
type input "170.267.064-38"
type input "07/03/2007"
type input "Maria Cristiane Cirino dos Santos"
type input "(82) 99933-8654"
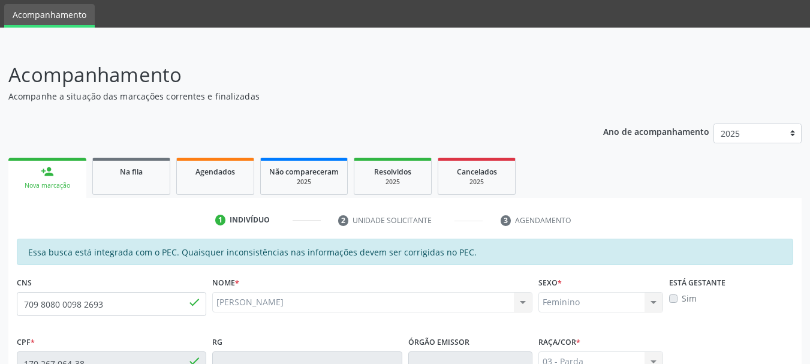
scroll to position [38, 0]
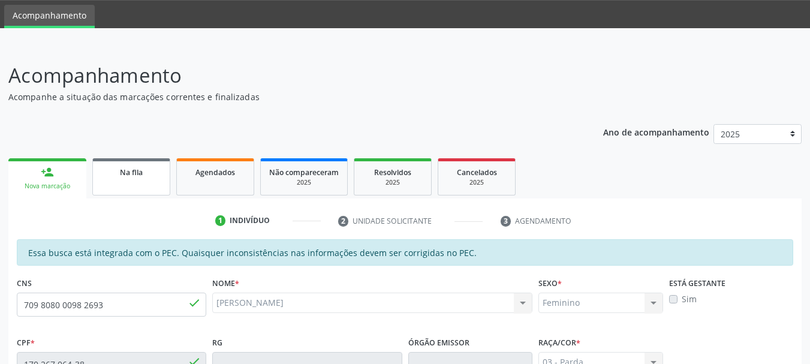
click at [142, 175] on span "Na fila" at bounding box center [131, 172] width 23 height 10
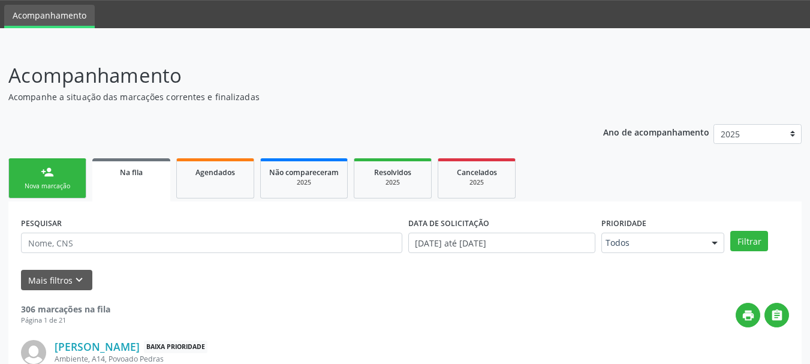
click at [59, 178] on link "person_add Nova marcação" at bounding box center [47, 178] width 78 height 40
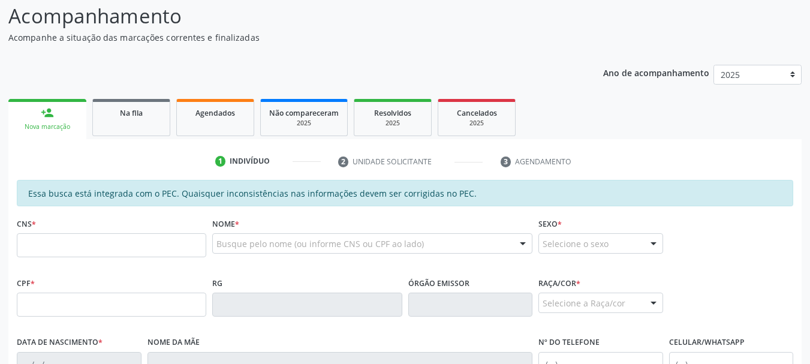
scroll to position [98, 0]
click at [64, 252] on input "text" at bounding box center [112, 245] width 190 height 24
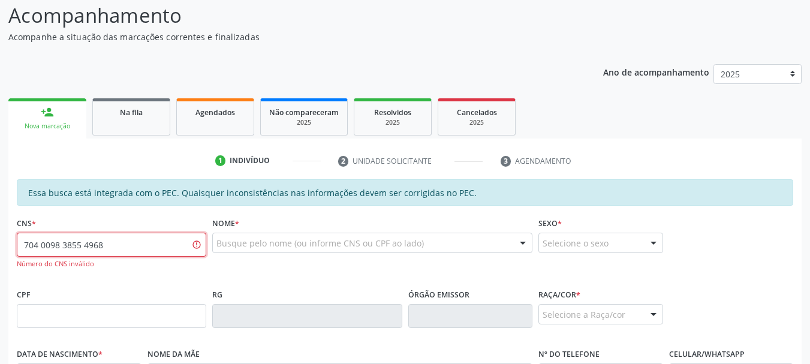
type input "704 0098 3855 4968"
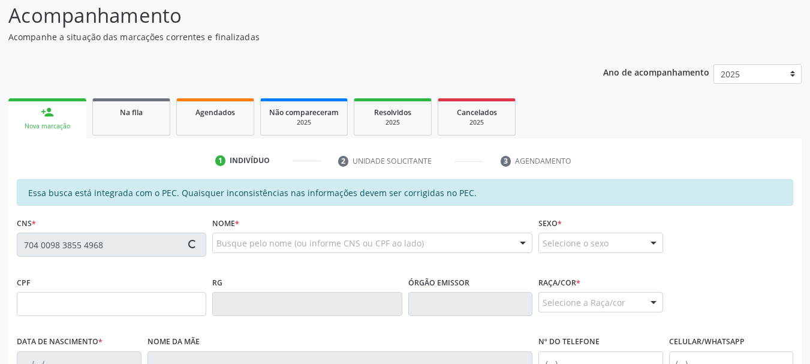
type input "051.451.134-63"
type input "24/10/1976"
type input "Maria de Fátima Caetano dos Santos"
type input "(82) 99345-7793"
type input "S/N"
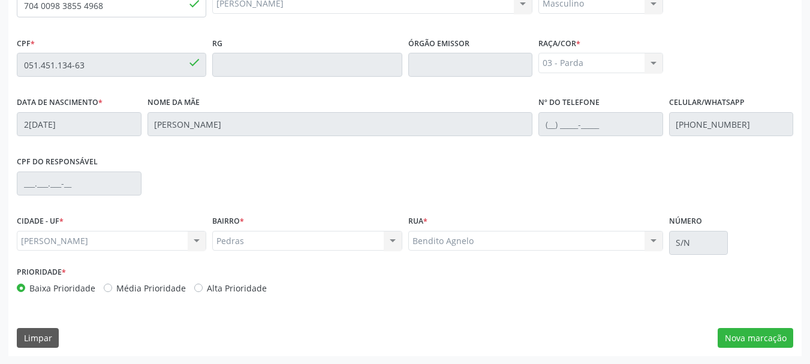
scroll to position [338, 0]
click at [722, 335] on button "Nova marcação" at bounding box center [756, 338] width 76 height 20
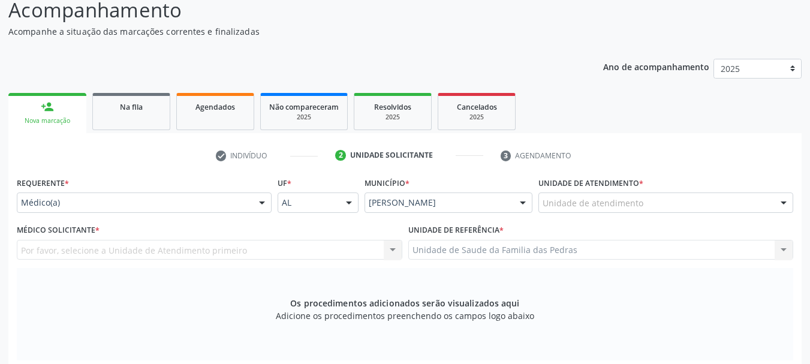
scroll to position [98, 0]
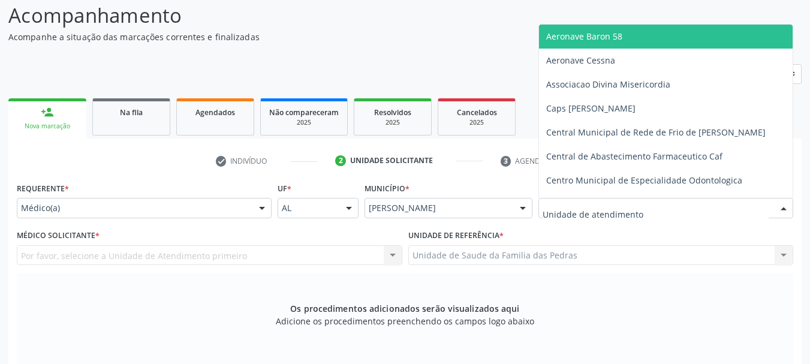
drag, startPoint x: 569, startPoint y: 204, endPoint x: 569, endPoint y: 211, distance: 6.6
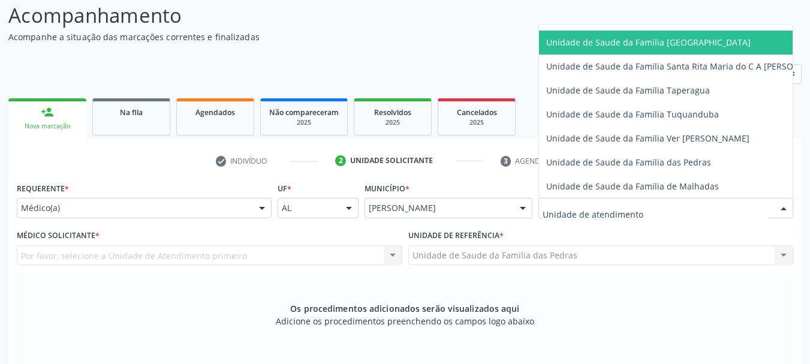
scroll to position [840, 0]
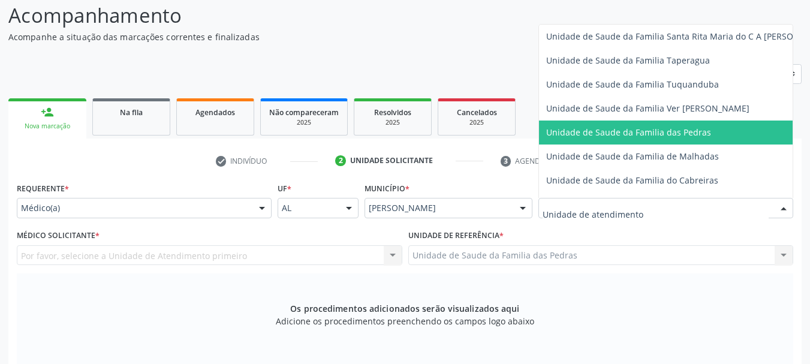
click at [594, 135] on span "Unidade de Saude da Familia das Pedras" at bounding box center [628, 132] width 165 height 11
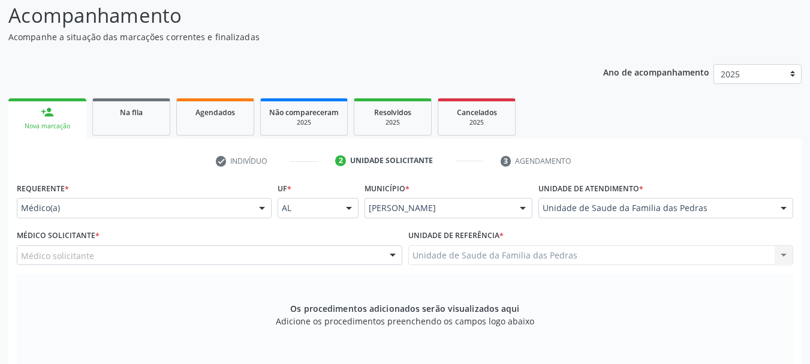
click at [327, 260] on div "Médico solicitante" at bounding box center [210, 255] width 386 height 20
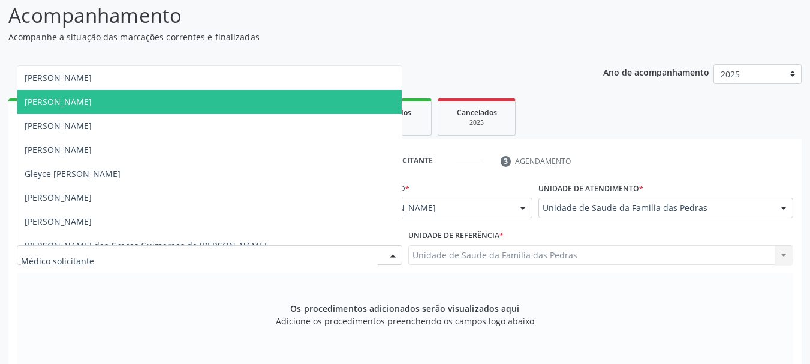
click at [242, 104] on span "[PERSON_NAME]" at bounding box center [209, 102] width 384 height 24
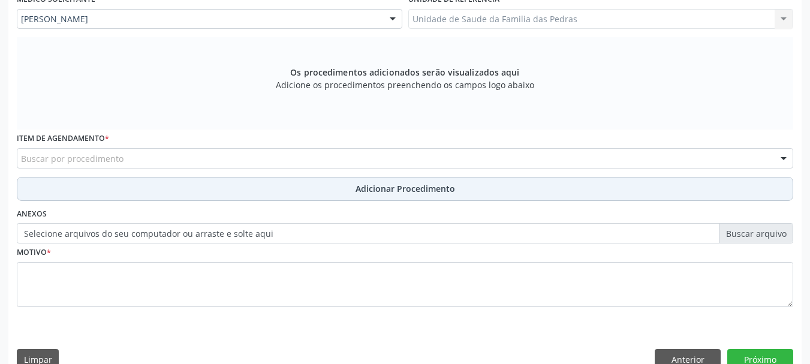
scroll to position [356, 0]
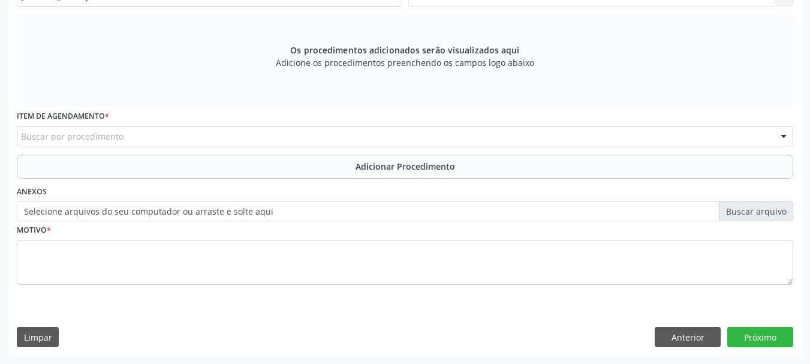
click at [269, 139] on div "Buscar por procedimento" at bounding box center [405, 136] width 777 height 20
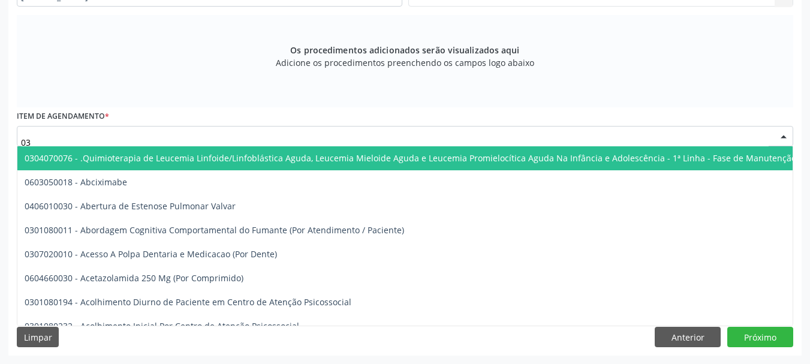
type input "0"
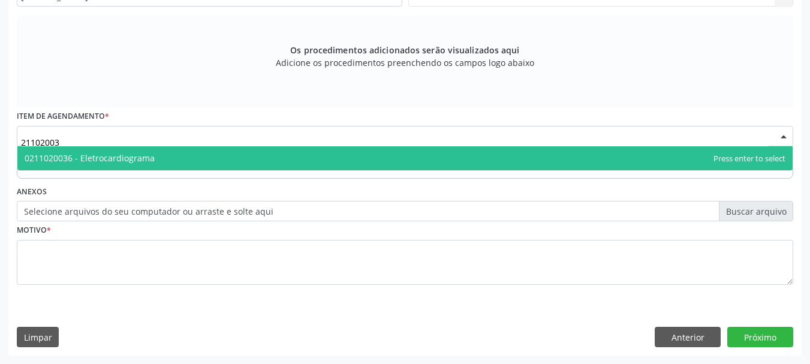
type input "211020036"
click at [273, 160] on span "0211020036 - Eletrocardiograma" at bounding box center [405, 158] width 776 height 24
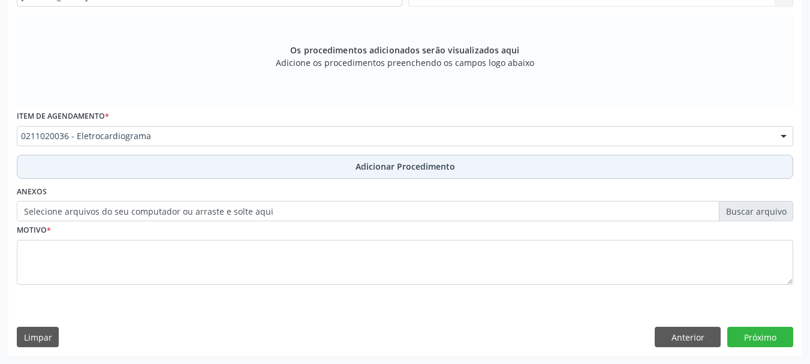
click at [277, 173] on button "Adicionar Procedimento" at bounding box center [405, 167] width 777 height 24
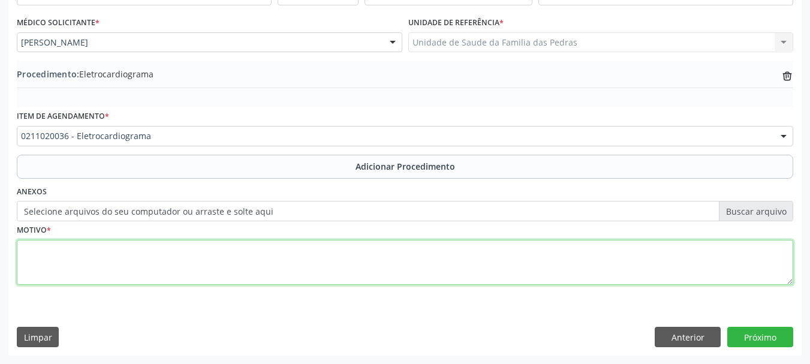
click at [239, 263] on textarea at bounding box center [405, 263] width 777 height 46
click at [250, 260] on textarea at bounding box center [405, 263] width 777 height 46
type textarea "DOR TORACICA ANTERIOR RADIADA PARA REGIÃO DORSAL"
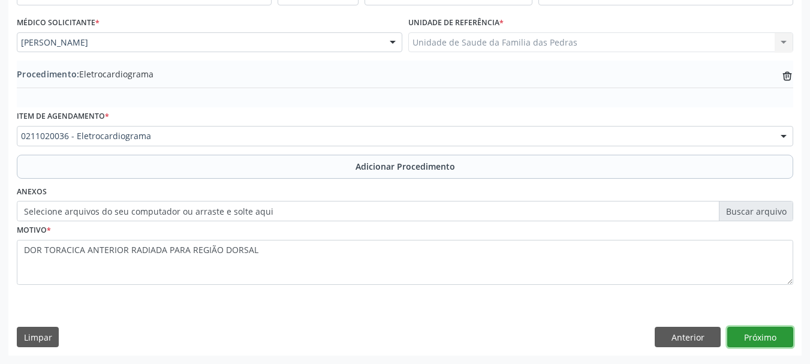
click at [767, 338] on button "Próximo" at bounding box center [761, 337] width 66 height 20
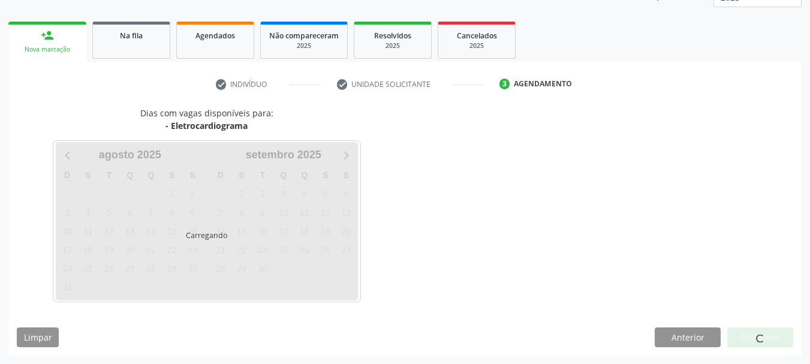
scroll to position [210, 0]
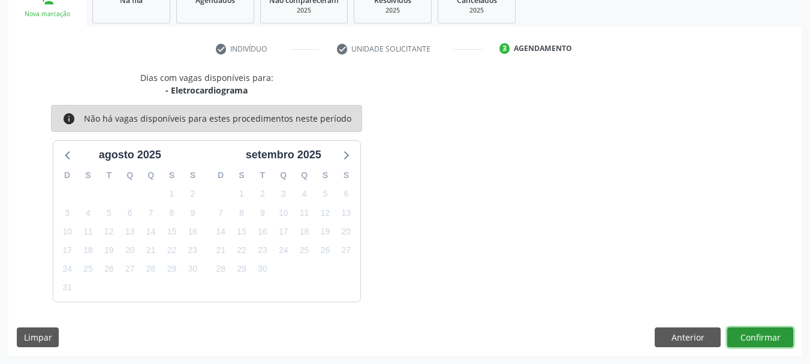
click at [767, 333] on button "Confirmar" at bounding box center [761, 338] width 66 height 20
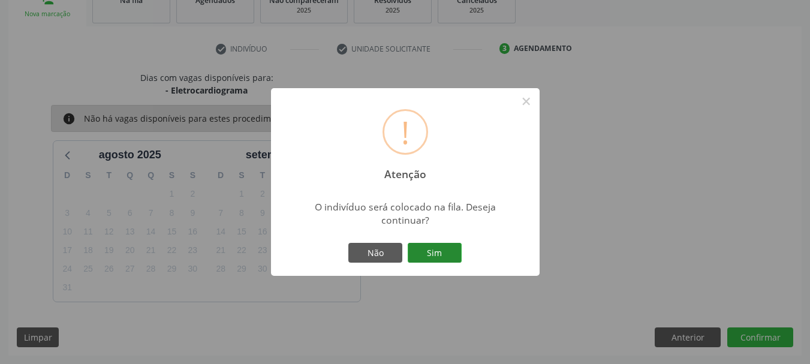
click at [418, 246] on button "Sim" at bounding box center [435, 253] width 54 height 20
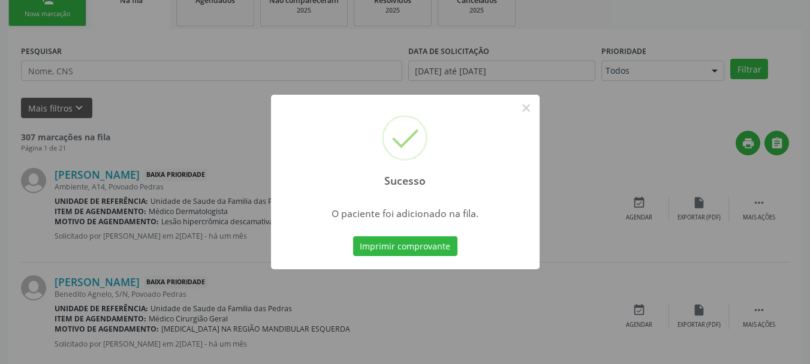
scroll to position [49, 0]
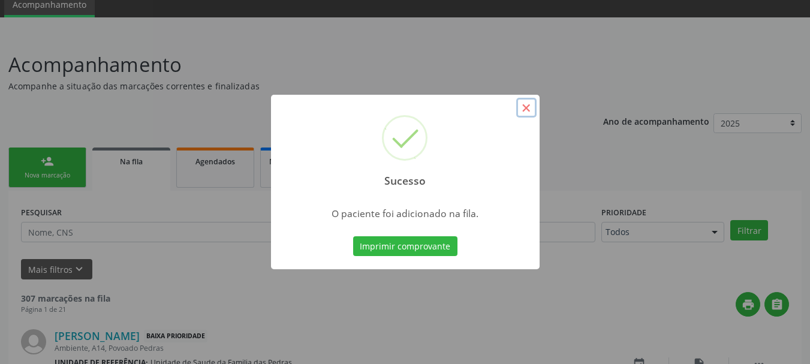
click at [523, 109] on button "×" at bounding box center [526, 108] width 20 height 20
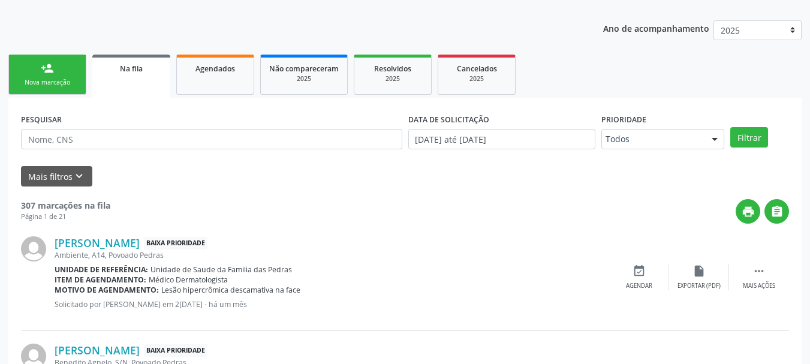
scroll to position [169, 0]
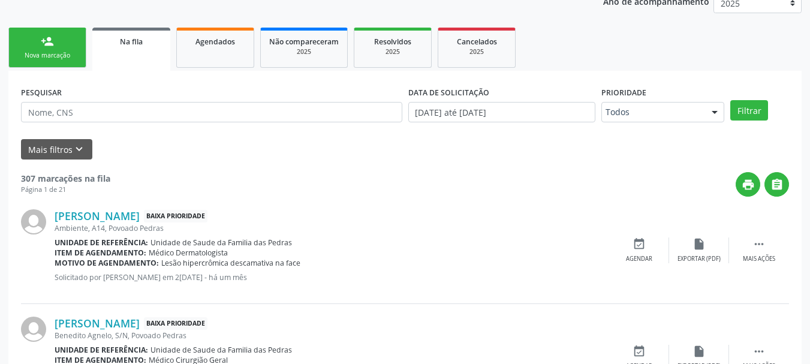
click at [48, 52] on div "Nova marcação" at bounding box center [47, 55] width 60 height 9
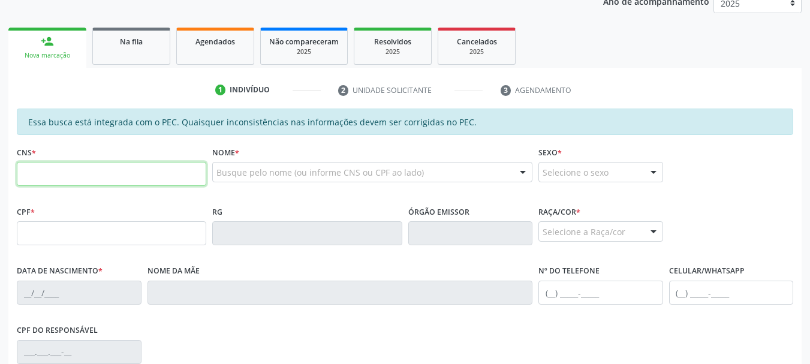
click at [134, 176] on input "text" at bounding box center [112, 174] width 190 height 24
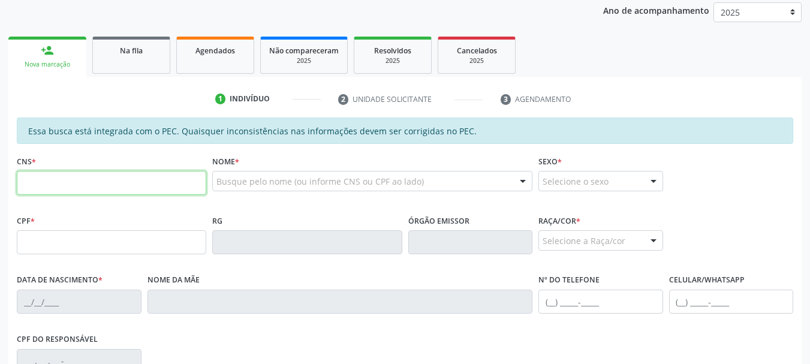
scroll to position [109, 0]
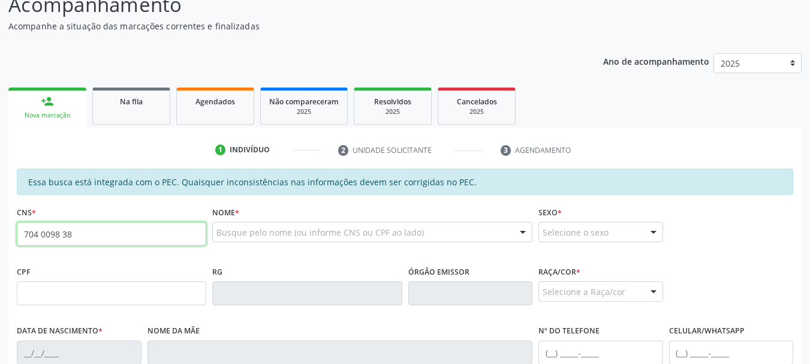
type input "704 0098 3855 4968"
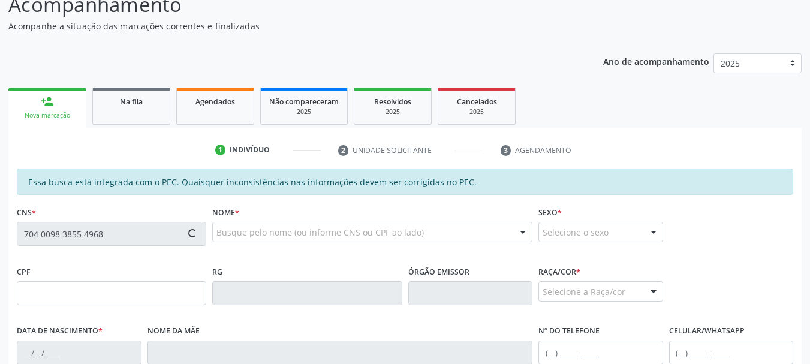
type input "051.451.134-63"
type input "24/10/1976"
type input "Maria de Fátima Caetano dos Santos"
type input "(82) 99345-7793"
type input "S/N"
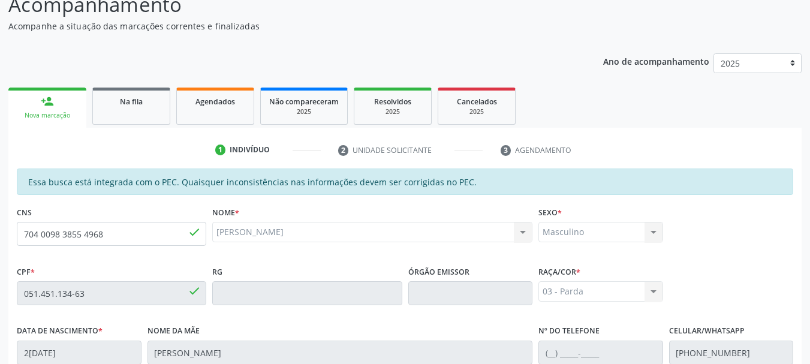
scroll to position [338, 0]
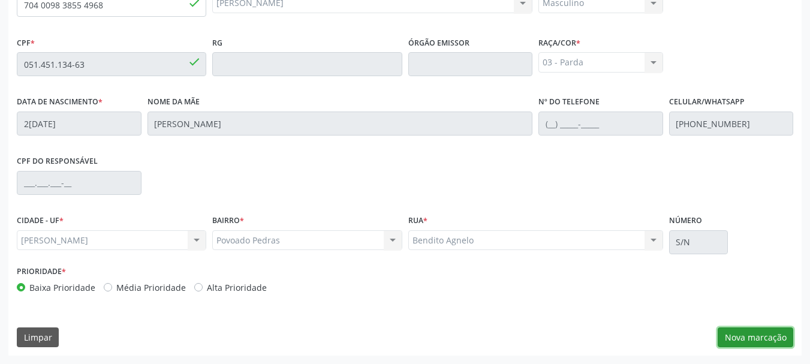
click at [762, 341] on button "Nova marcação" at bounding box center [756, 338] width 76 height 20
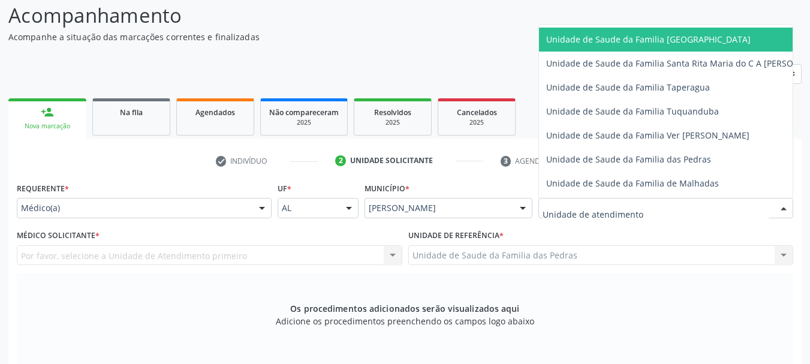
scroll to position [840, 0]
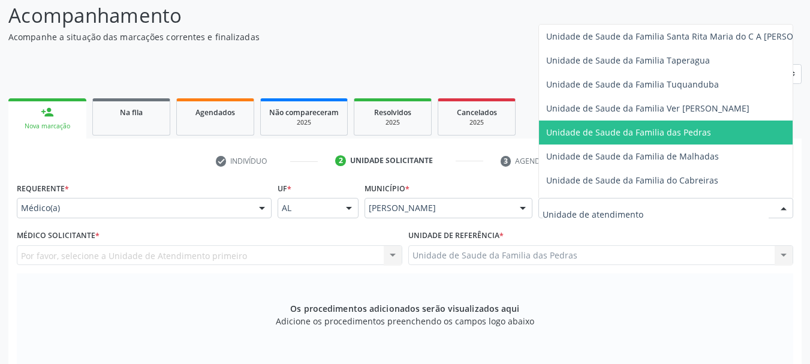
click at [580, 133] on span "Unidade de Saude da Familia das Pedras" at bounding box center [628, 132] width 165 height 11
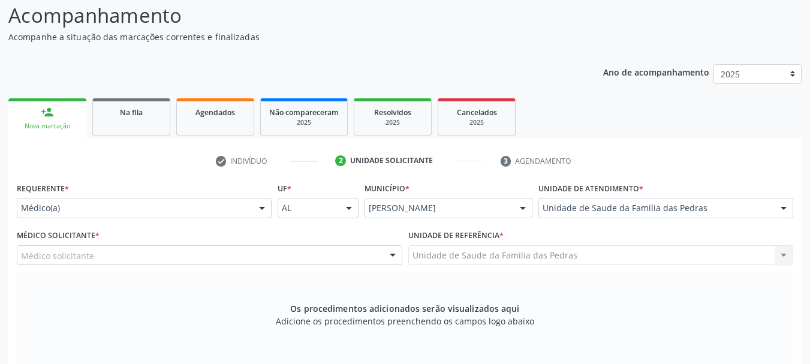
click at [375, 251] on div "Médico solicitante" at bounding box center [210, 255] width 386 height 20
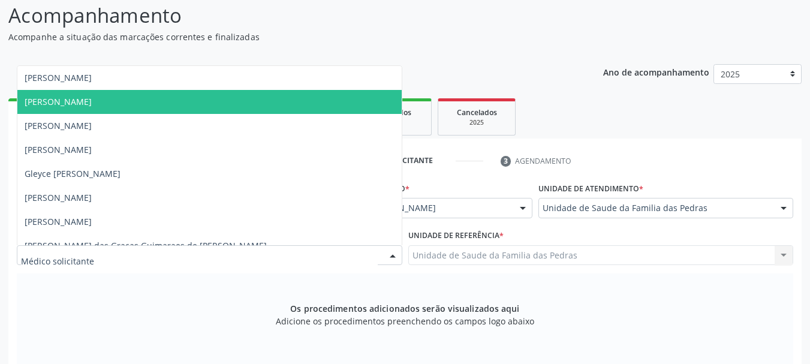
click at [313, 108] on span "[PERSON_NAME]" at bounding box center [209, 102] width 384 height 24
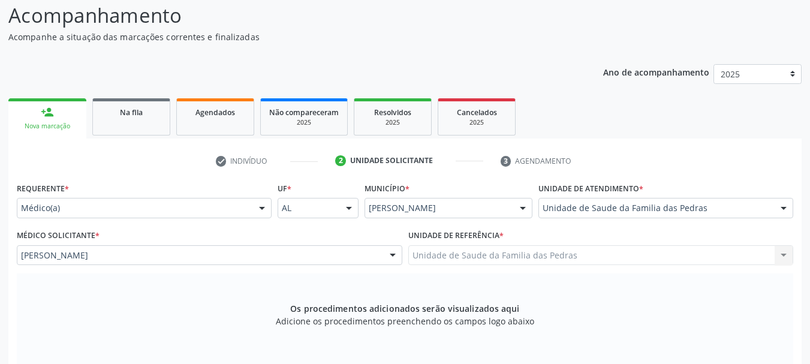
click at [432, 260] on div "Unidade de Saude da Familia das Pedras Unidade de Saude da Familia das Pedras N…" at bounding box center [601, 255] width 386 height 20
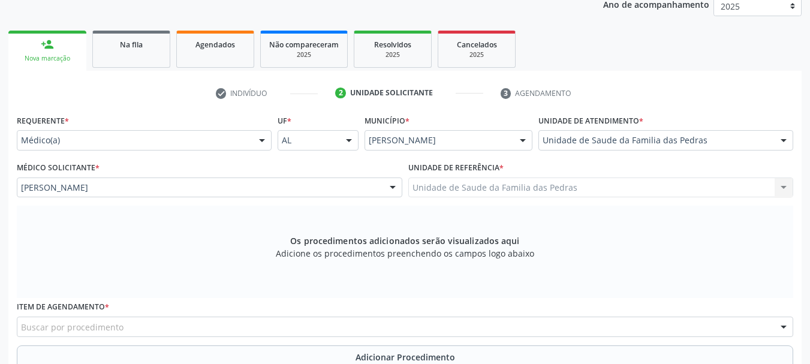
scroll to position [338, 0]
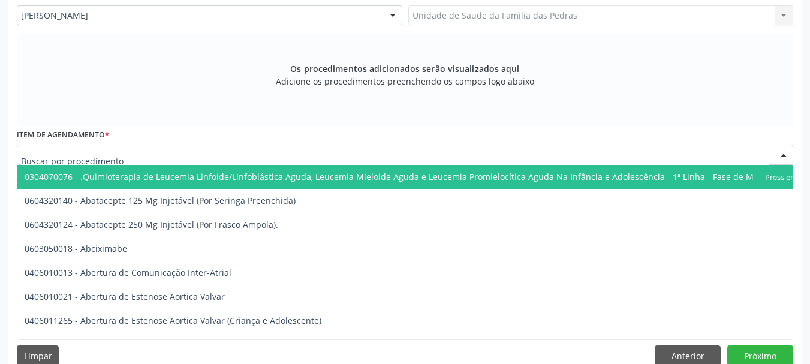
click at [357, 157] on div at bounding box center [405, 155] width 777 height 20
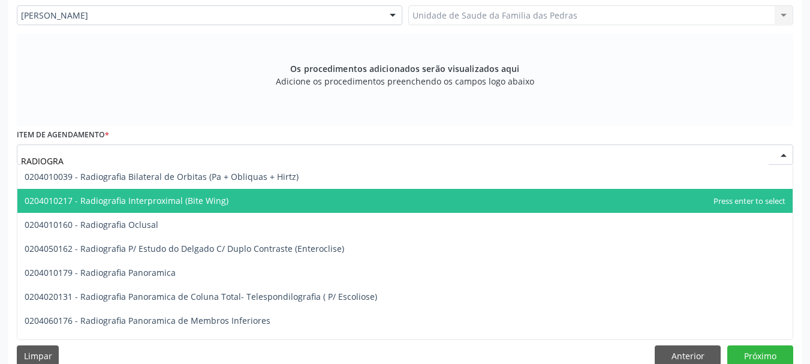
type input "RADIOGRAF"
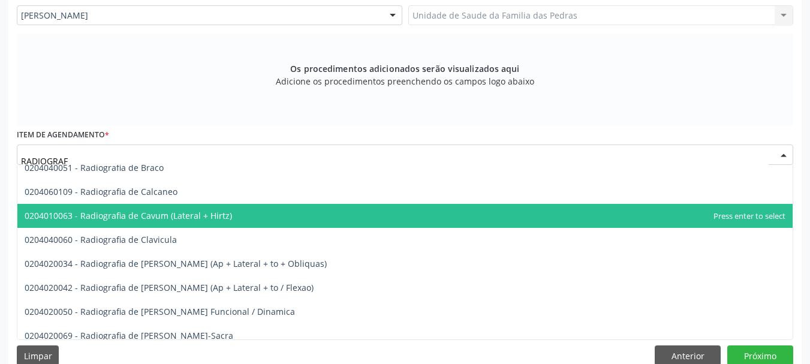
scroll to position [540, 0]
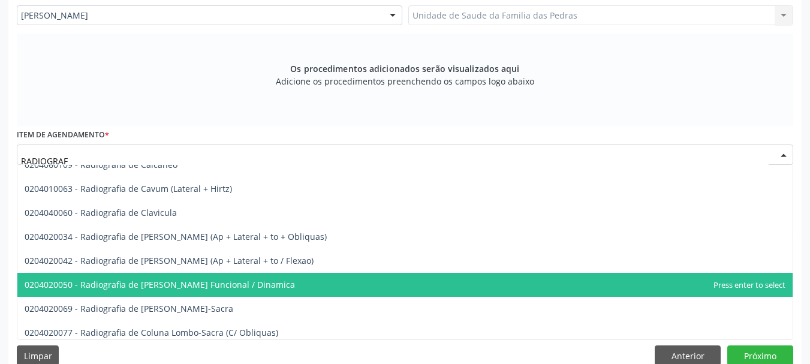
click at [355, 277] on span "0204020050 - Radiografia de [PERSON_NAME] Funcional / Dinamica" at bounding box center [405, 285] width 776 height 24
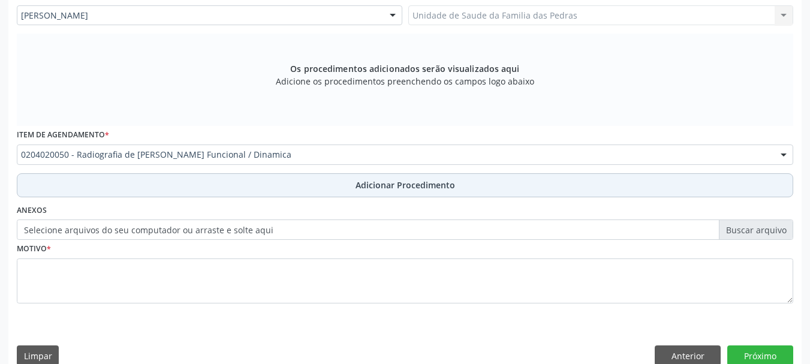
click at [354, 187] on button "Adicionar Procedimento" at bounding box center [405, 185] width 777 height 24
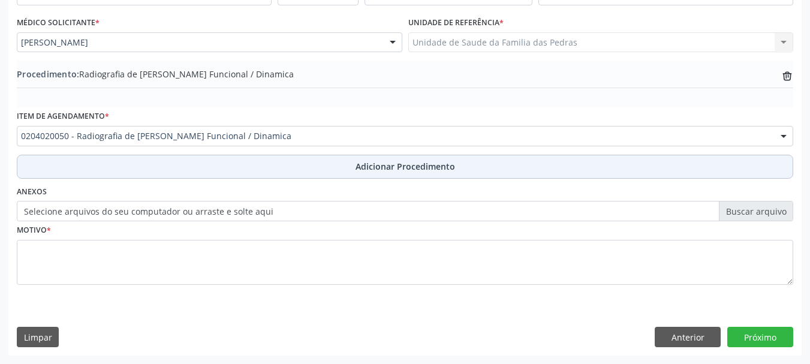
scroll to position [311, 0]
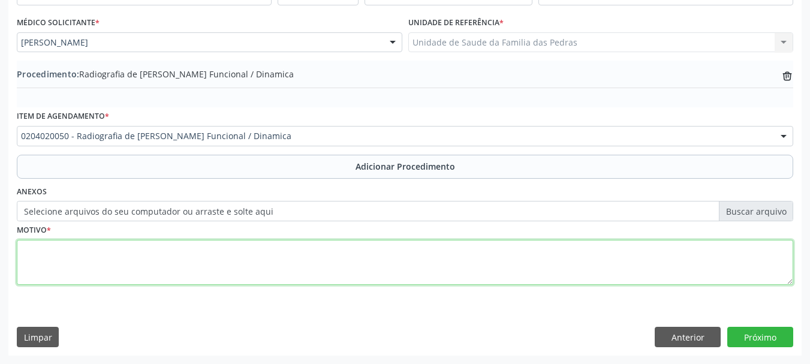
click at [318, 262] on textarea at bounding box center [405, 263] width 777 height 46
type textarea "CERVICALGIA"
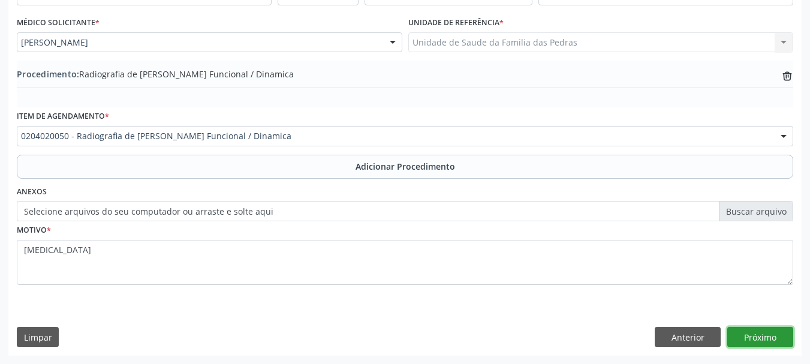
click at [754, 335] on button "Próximo" at bounding box center [761, 337] width 66 height 20
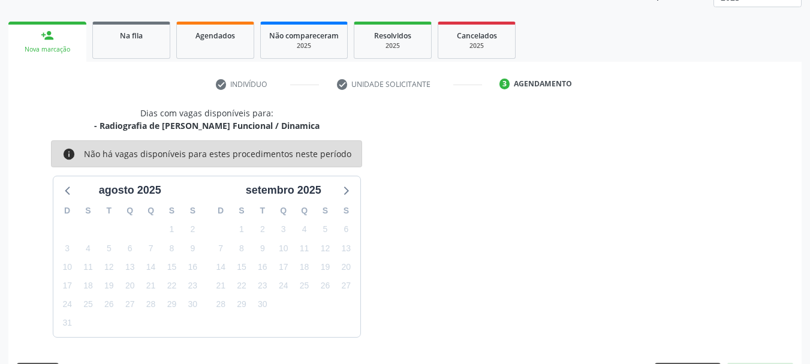
scroll to position [210, 0]
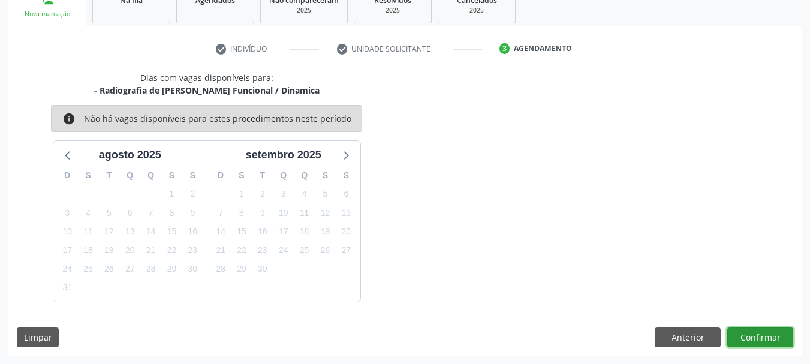
click at [754, 335] on button "Confirmar" at bounding box center [761, 338] width 66 height 20
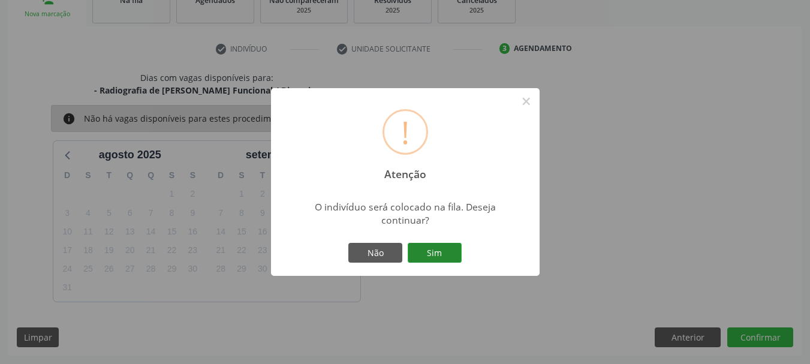
click at [415, 253] on button "Sim" at bounding box center [435, 253] width 54 height 20
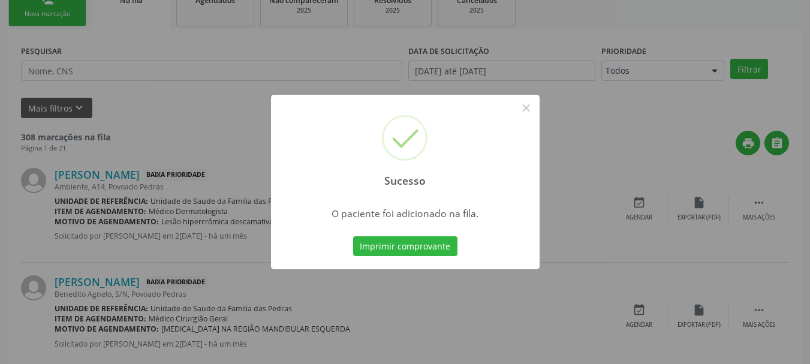
scroll to position [49, 0]
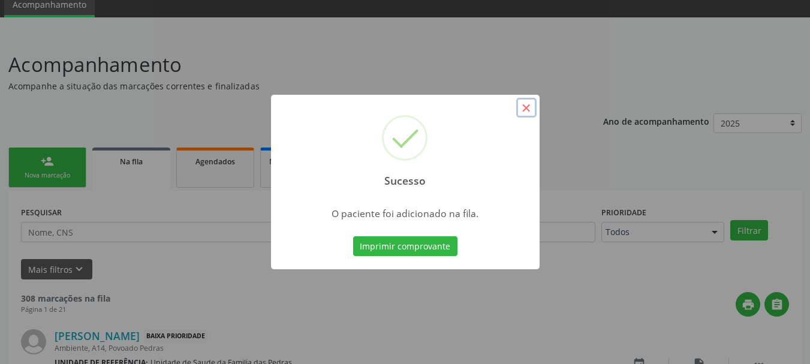
click at [521, 112] on button "×" at bounding box center [526, 108] width 20 height 20
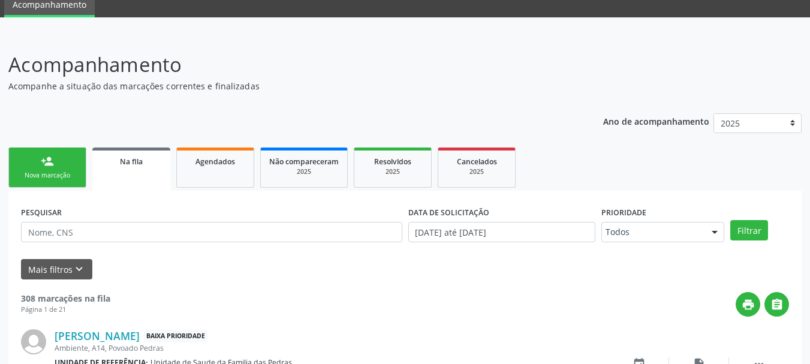
click at [35, 162] on link "person_add Nova marcação" at bounding box center [47, 168] width 78 height 40
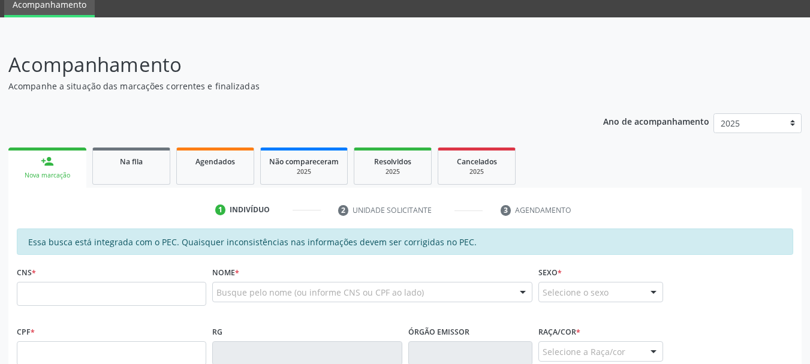
scroll to position [229, 0]
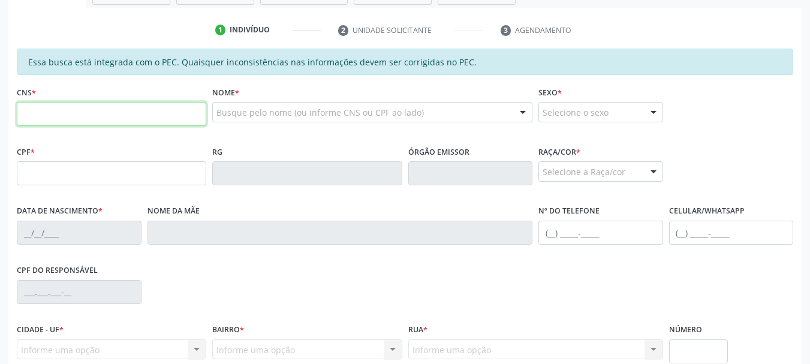
click at [83, 116] on input "text" at bounding box center [112, 114] width 190 height 24
type input "704 0098 3855 4968"
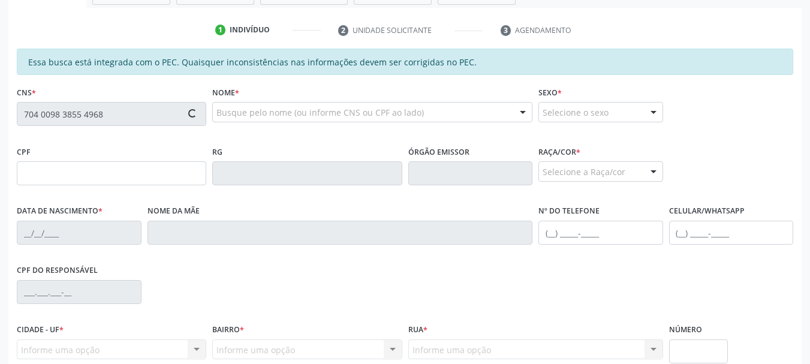
type input "051.451.134-63"
type input "24/10/1976"
type input "Maria de Fátima Caetano dos Santos"
type input "(82) 99345-7793"
type input "S/N"
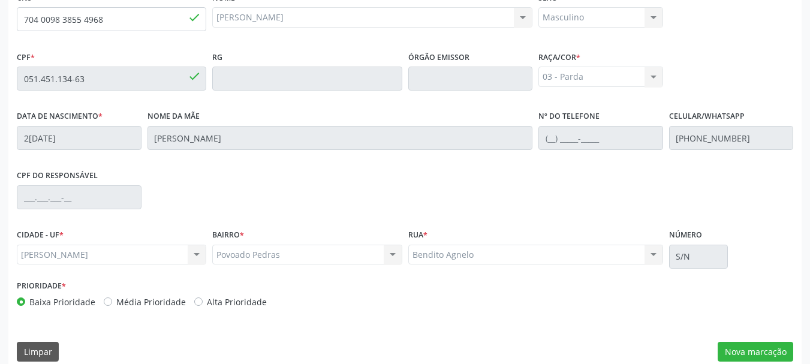
scroll to position [338, 0]
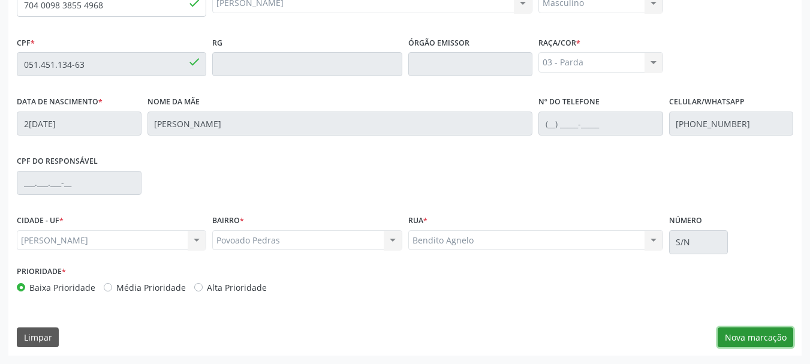
click at [731, 342] on button "Nova marcação" at bounding box center [756, 338] width 76 height 20
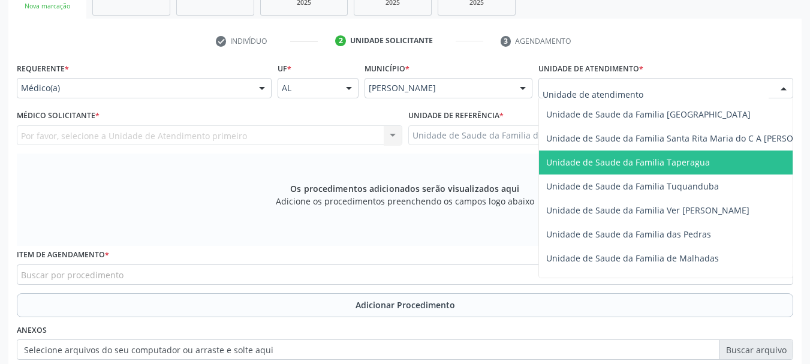
scroll to position [840, 0]
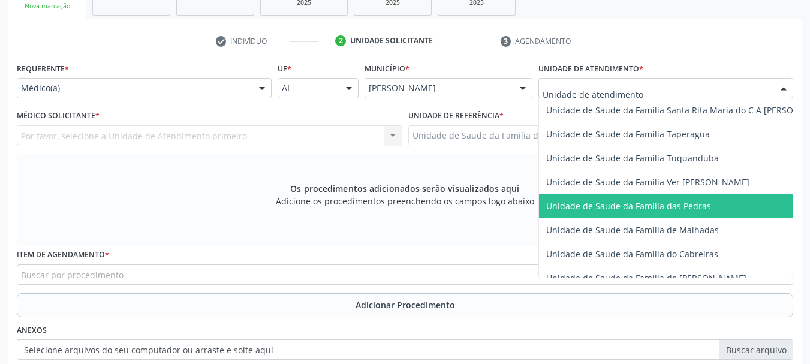
click at [600, 203] on span "Unidade de Saude da Familia das Pedras" at bounding box center [628, 205] width 165 height 11
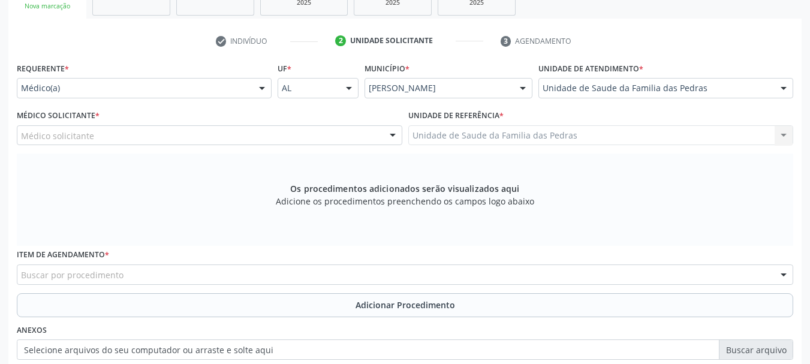
click at [344, 135] on div "Médico solicitante" at bounding box center [210, 135] width 386 height 20
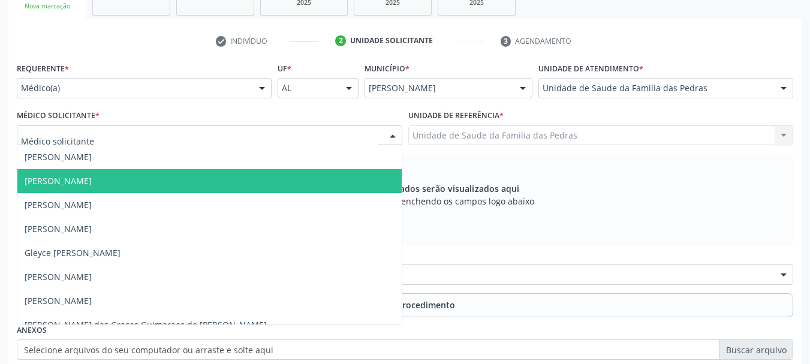
click at [238, 176] on span "[PERSON_NAME]" at bounding box center [209, 181] width 384 height 24
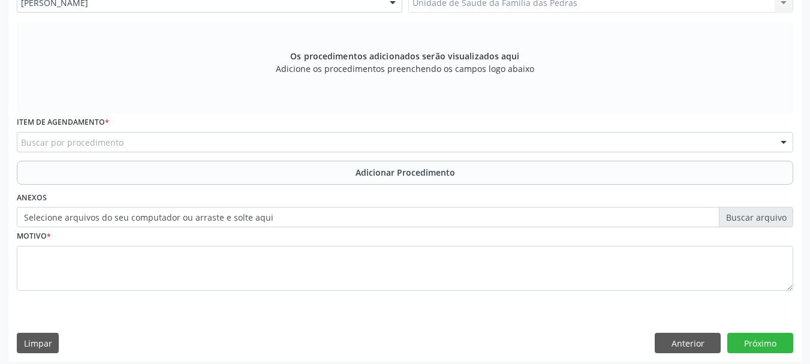
scroll to position [356, 0]
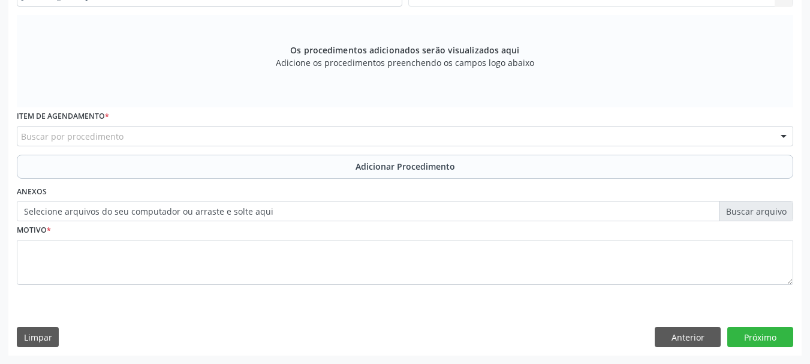
click at [224, 137] on div "Buscar por procedimento" at bounding box center [405, 136] width 777 height 20
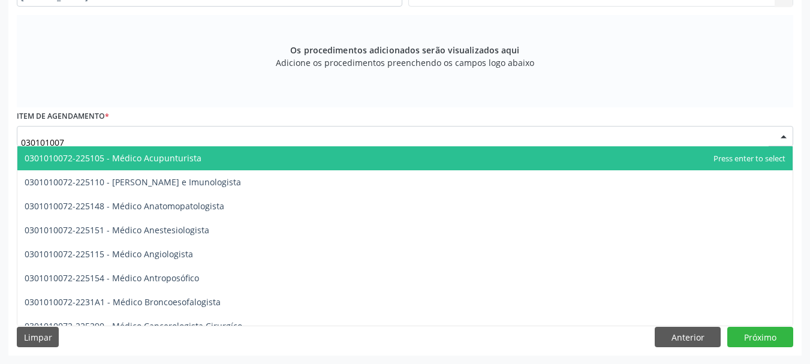
type input "0301010072"
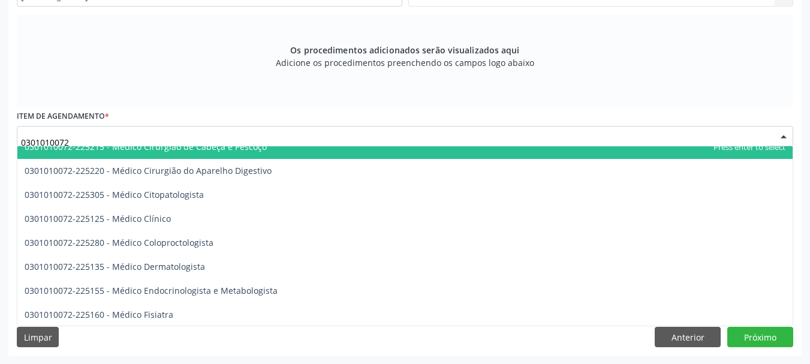
scroll to position [420, 0]
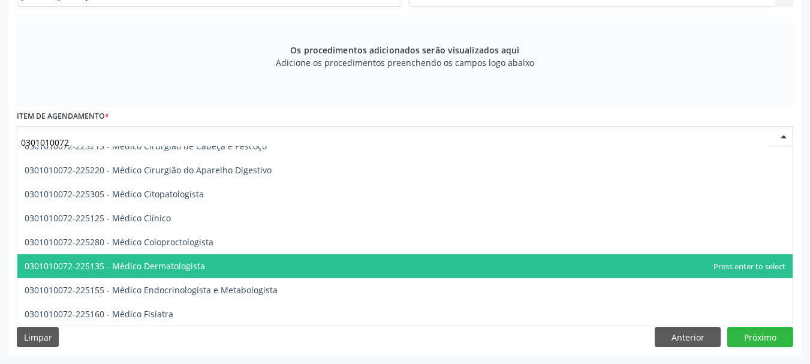
click at [221, 263] on span "0301010072-225135 - Médico Dermatologista" at bounding box center [405, 266] width 776 height 24
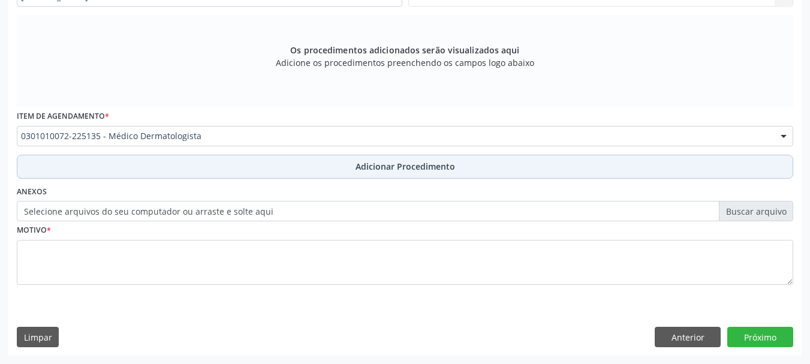
click at [229, 174] on button "Adicionar Procedimento" at bounding box center [405, 167] width 777 height 24
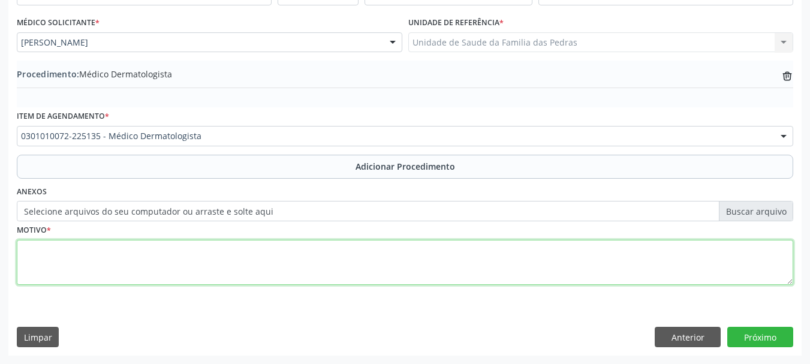
click at [192, 256] on textarea at bounding box center [405, 263] width 777 height 46
type textarea "LESÃO PRURIGINOSA NO NARIZ"
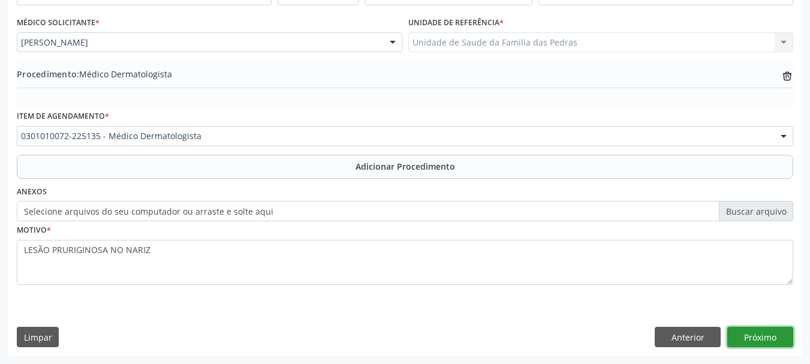
click at [744, 335] on button "Próximo" at bounding box center [761, 337] width 66 height 20
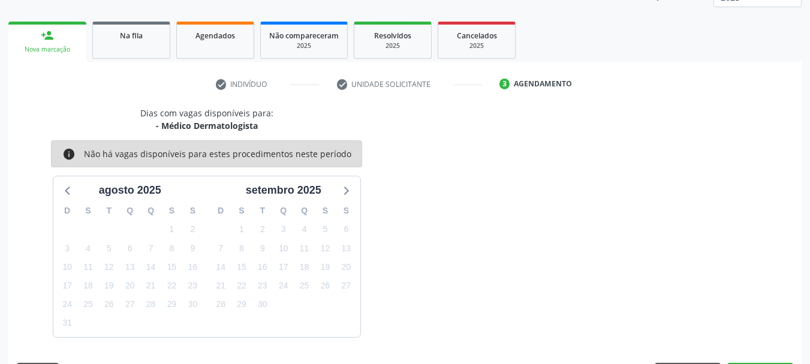
scroll to position [210, 0]
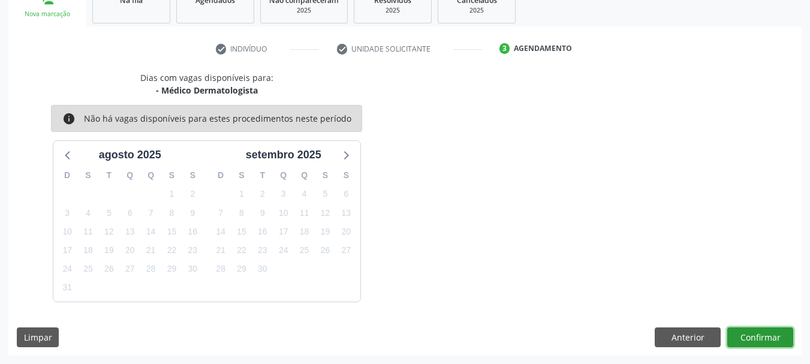
click at [744, 335] on button "Confirmar" at bounding box center [761, 338] width 66 height 20
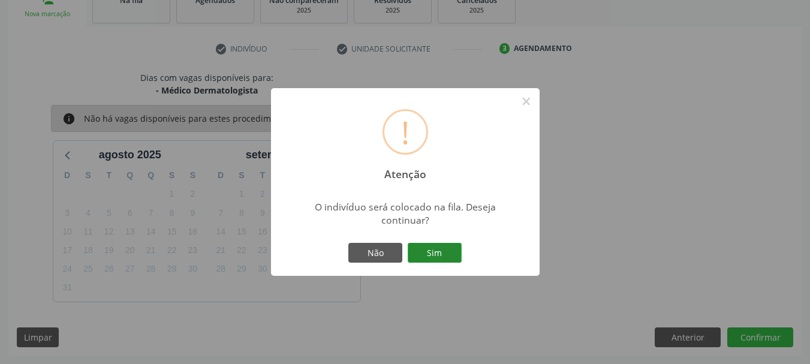
click at [453, 252] on button "Sim" at bounding box center [435, 253] width 54 height 20
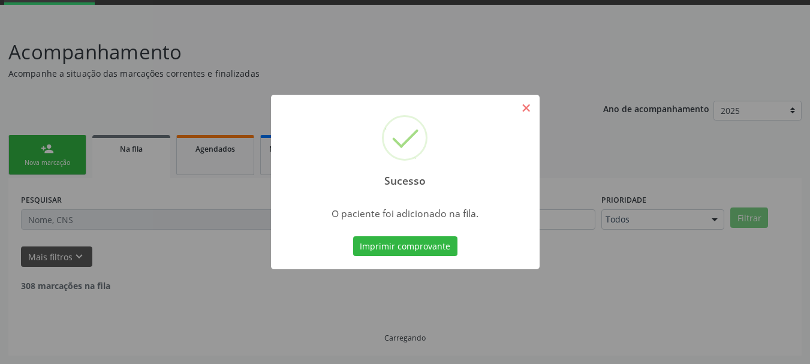
click at [524, 116] on button "×" at bounding box center [526, 108] width 20 height 20
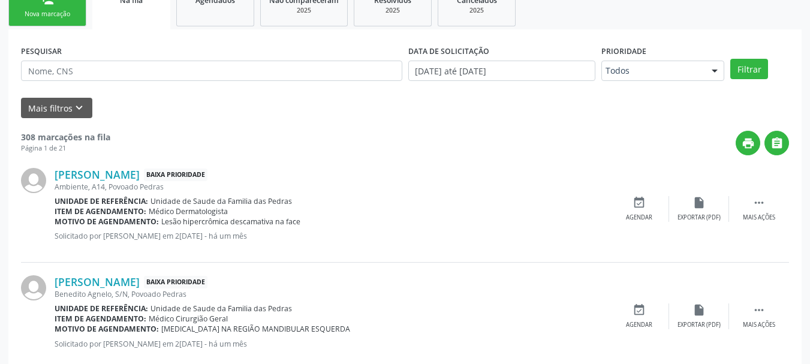
scroll to position [49, 0]
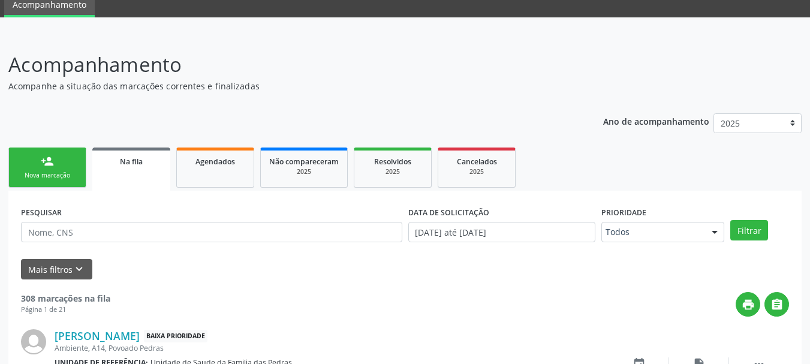
click at [58, 164] on link "person_add Nova marcação" at bounding box center [47, 168] width 78 height 40
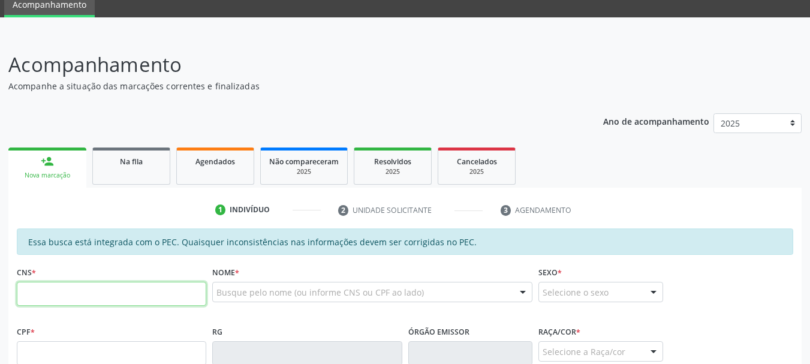
click at [73, 295] on input "text" at bounding box center [112, 294] width 190 height 24
type input "704 0098 3855 4968"
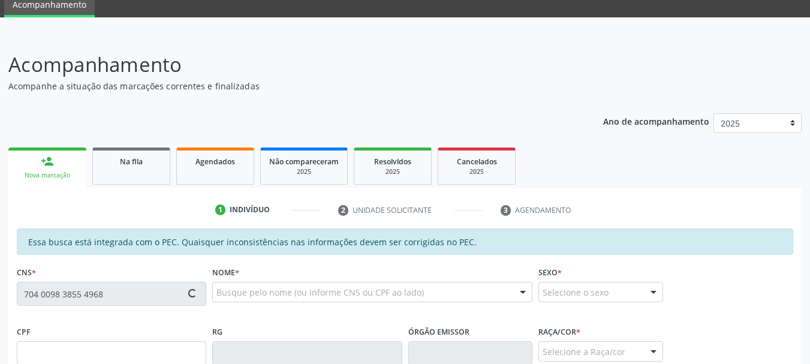
type input "051.451.134-63"
type input "24/10/1976"
type input "Maria de Fátima Caetano dos Santos"
type input "(82) 99345-7793"
type input "S/N"
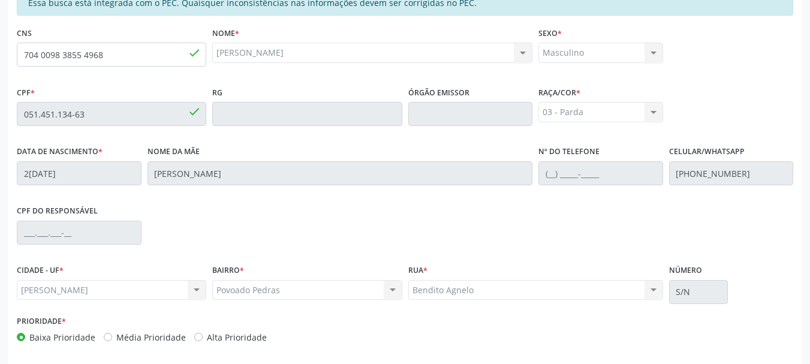
scroll to position [338, 0]
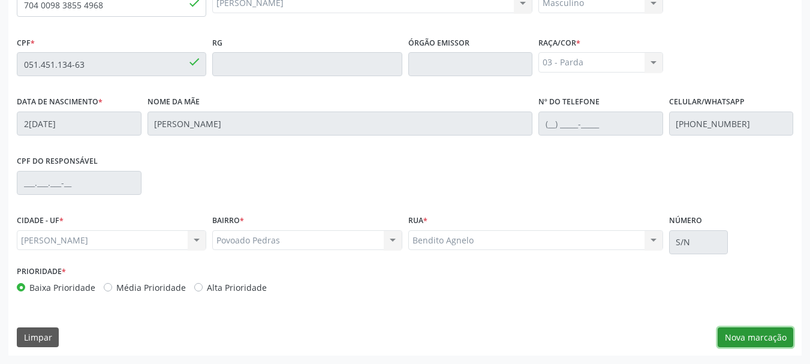
click at [742, 335] on button "Nova marcação" at bounding box center [756, 338] width 76 height 20
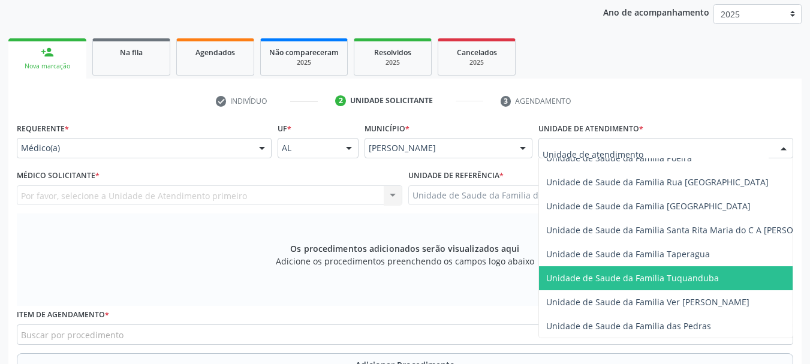
scroll to position [840, 0]
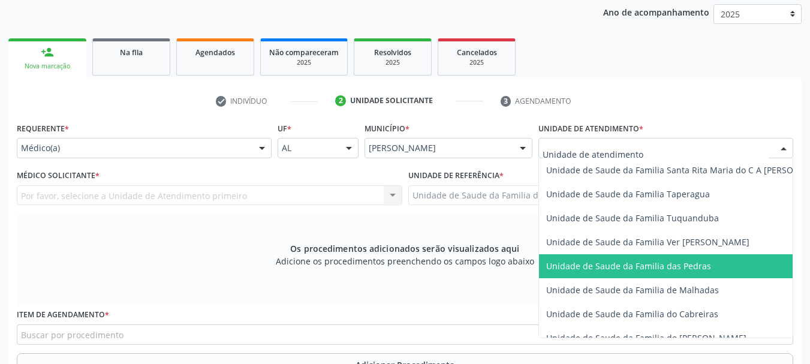
click at [583, 273] on span "Unidade de Saude da Familia das Pedras" at bounding box center [688, 266] width 299 height 24
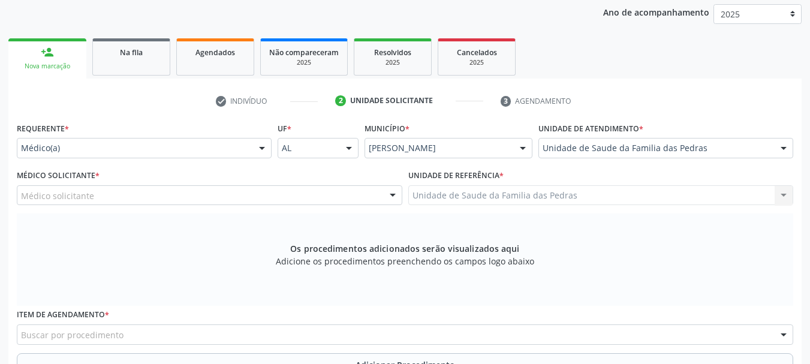
click at [361, 199] on div "Médico solicitante" at bounding box center [210, 195] width 386 height 20
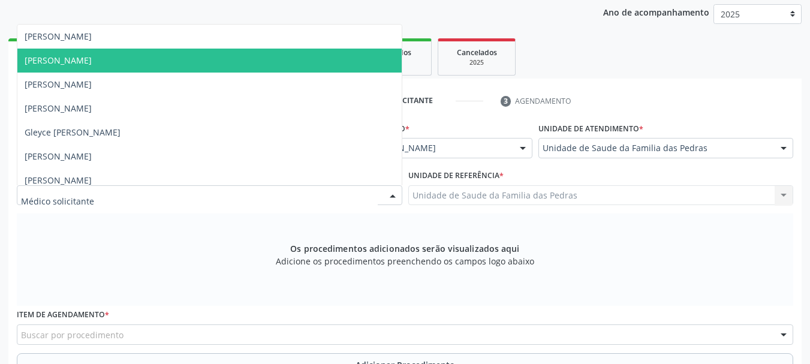
click at [298, 64] on span "[PERSON_NAME]" at bounding box center [209, 61] width 384 height 24
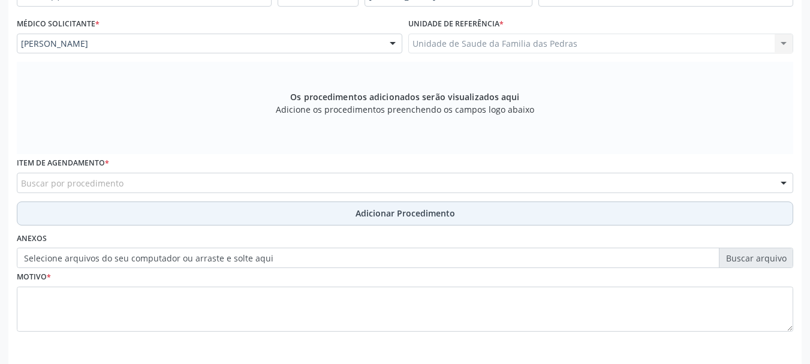
scroll to position [338, 0]
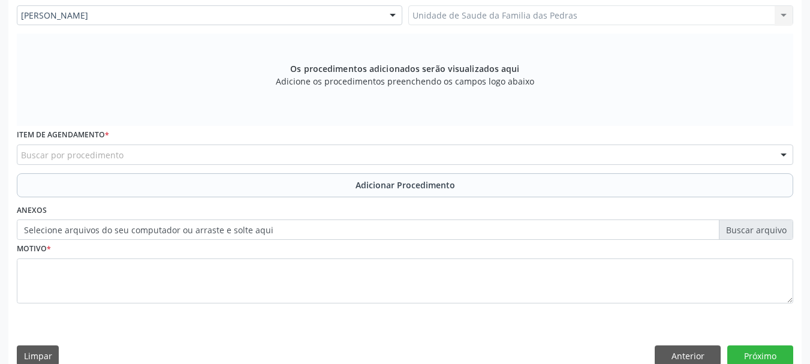
click at [257, 153] on div "Buscar por procedimento" at bounding box center [405, 155] width 777 height 20
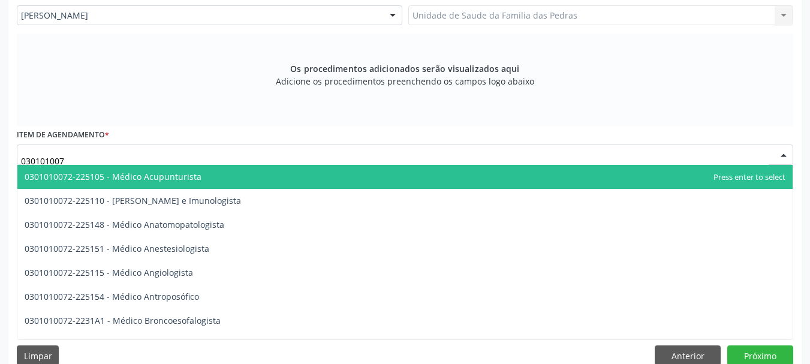
type input "0301010072"
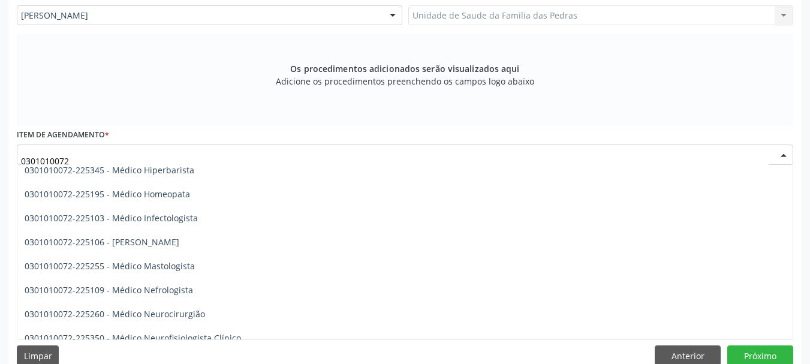
scroll to position [900, 0]
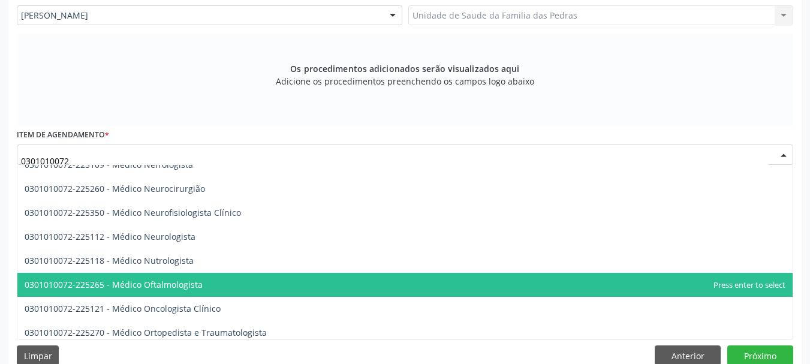
click at [257, 283] on span "0301010072-225265 - Médico Oftalmologista" at bounding box center [405, 285] width 776 height 24
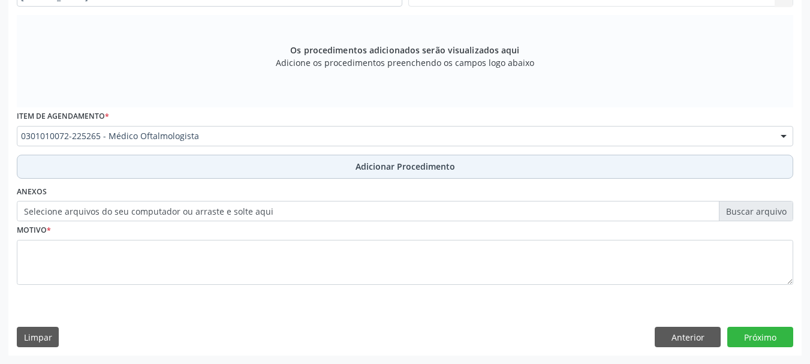
click at [278, 167] on button "Adicionar Procedimento" at bounding box center [405, 167] width 777 height 24
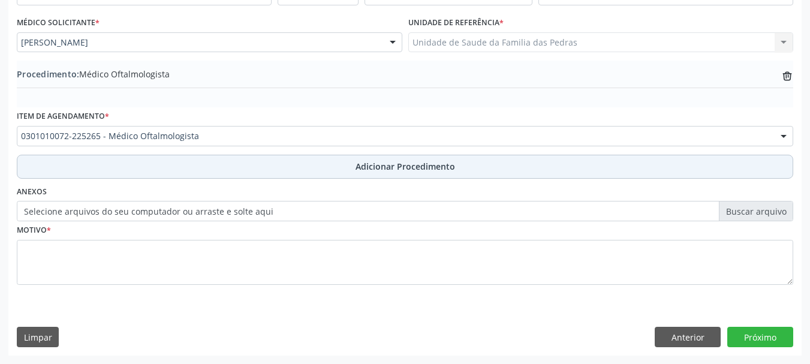
scroll to position [311, 0]
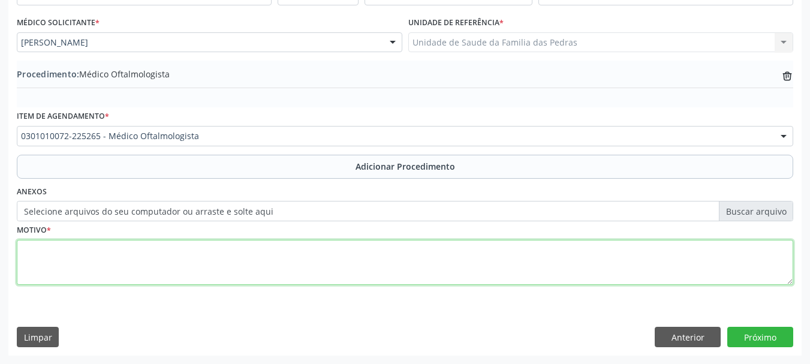
click at [223, 255] on textarea at bounding box center [405, 263] width 777 height 46
type textarea "DEFICIT VISUAL"
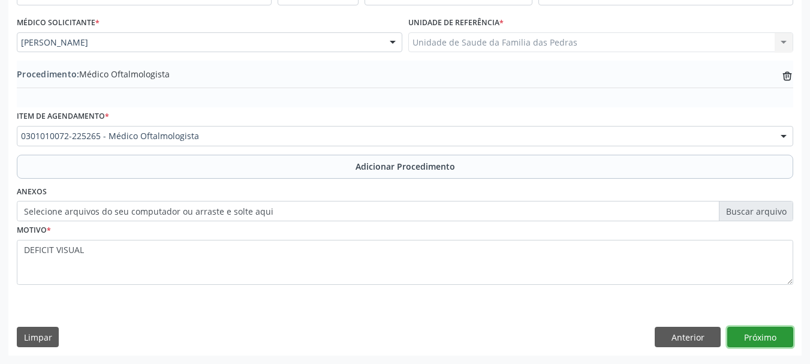
click at [773, 334] on button "Próximo" at bounding box center [761, 337] width 66 height 20
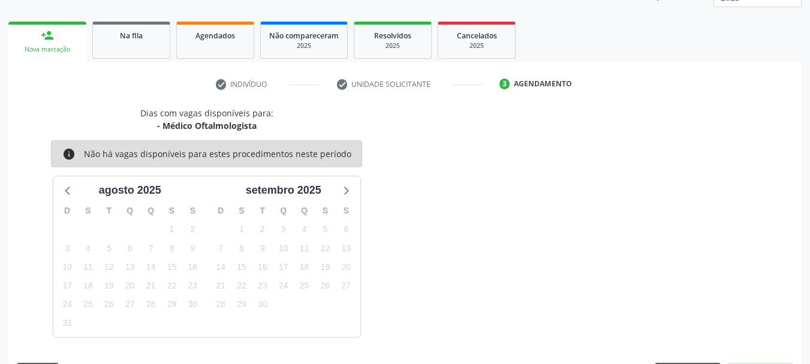
scroll to position [210, 0]
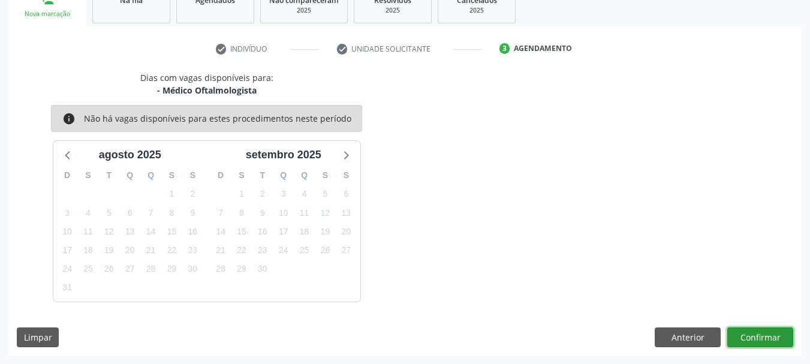
click at [773, 334] on button "Confirmar" at bounding box center [761, 338] width 66 height 20
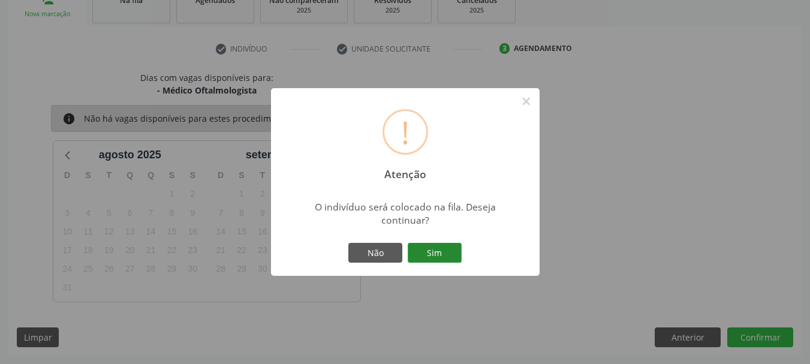
click at [420, 245] on button "Sim" at bounding box center [435, 253] width 54 height 20
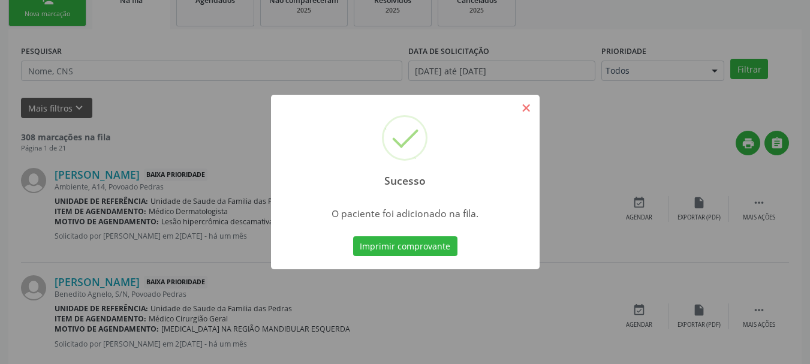
scroll to position [49, 0]
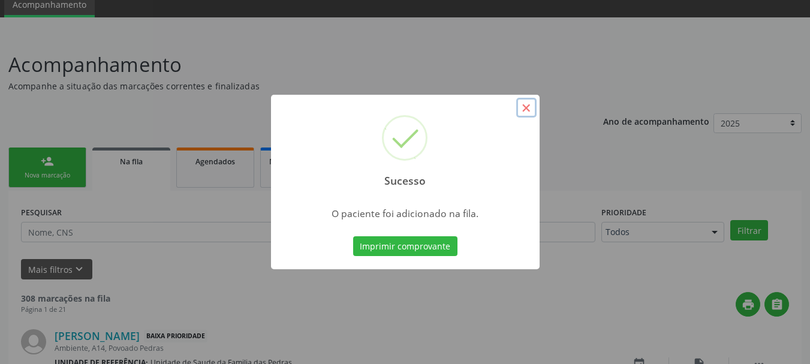
click at [527, 110] on button "×" at bounding box center [526, 108] width 20 height 20
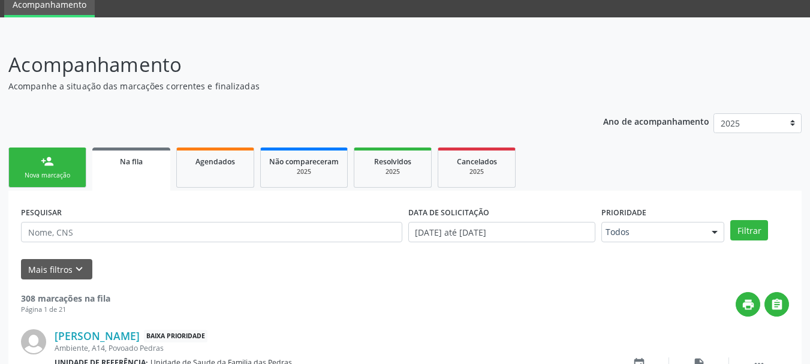
click at [47, 169] on link "person_add Nova marcação" at bounding box center [47, 168] width 78 height 40
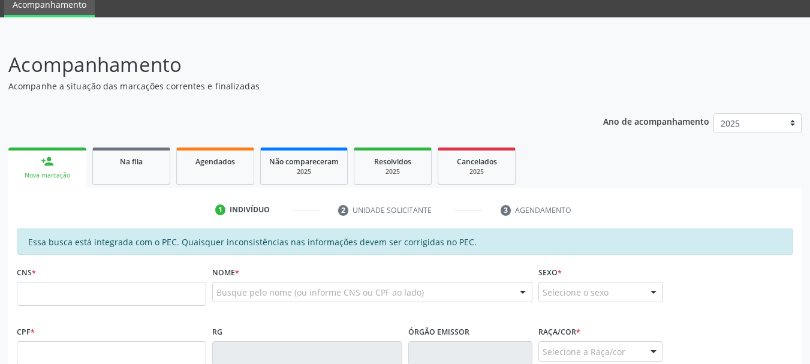
scroll to position [229, 0]
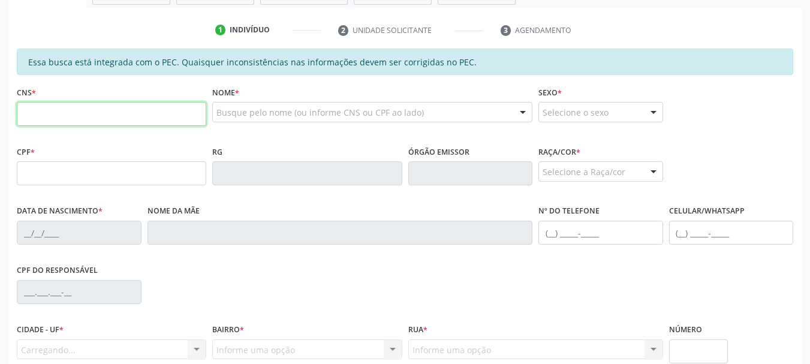
click at [59, 116] on input "text" at bounding box center [112, 114] width 190 height 24
type input "705 0082 4265 2355"
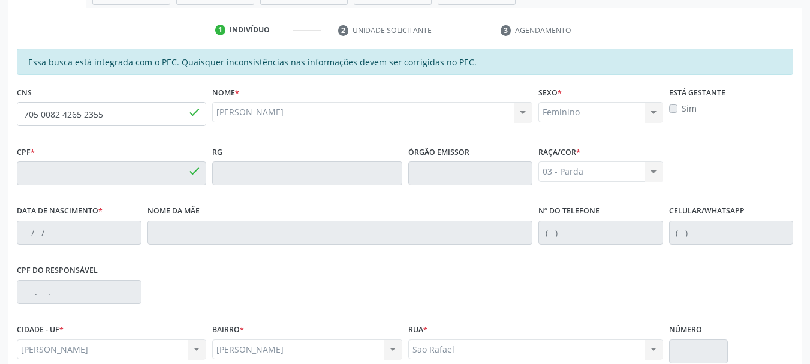
type input "071.711.784-71"
type input "02/05/1982"
type input "Irene Barros de Souza"
type input "(82) 99312-5798"
type input "180"
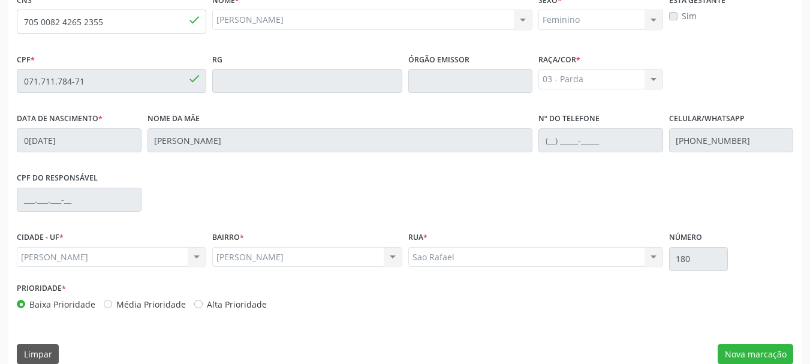
scroll to position [338, 0]
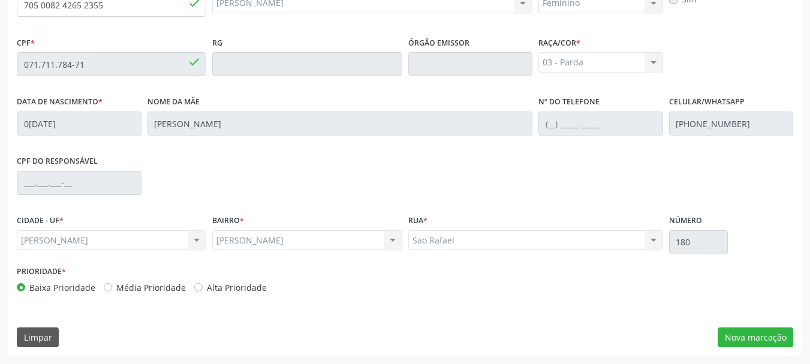
click at [393, 237] on div "Jose Dias Jose Dias Nenhum resultado encontrado para: " " Não há nenhuma opção …" at bounding box center [307, 240] width 190 height 20
click at [752, 339] on button "Nova marcação" at bounding box center [756, 338] width 76 height 20
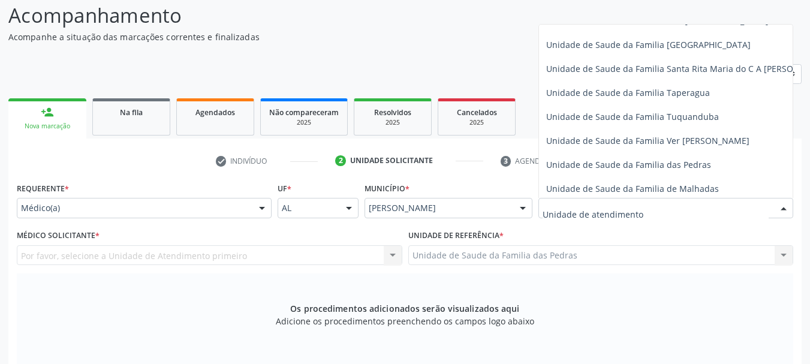
scroll to position [840, 0]
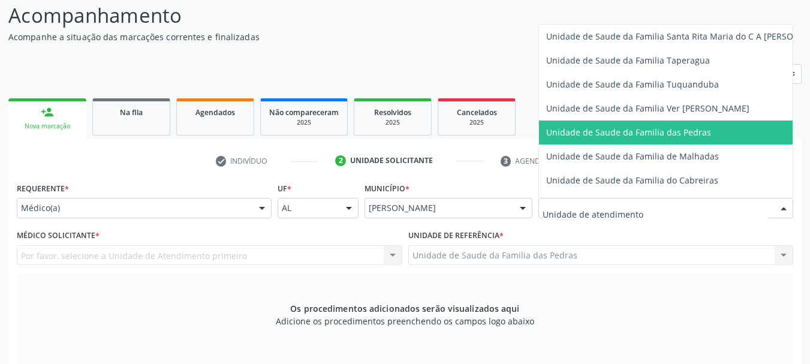
click at [600, 131] on span "Unidade de Saude da Familia das Pedras" at bounding box center [628, 132] width 165 height 11
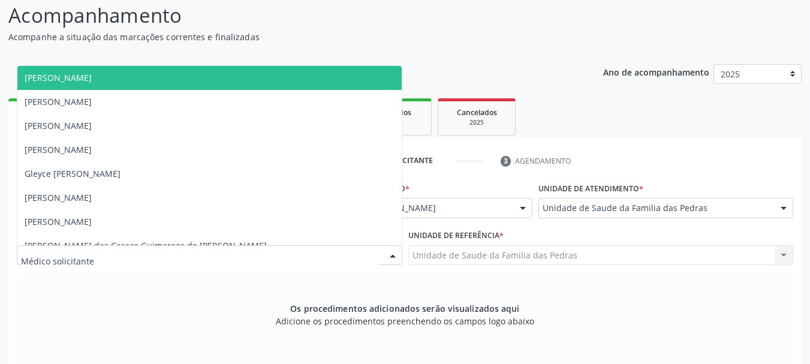
click at [370, 256] on div at bounding box center [210, 255] width 386 height 20
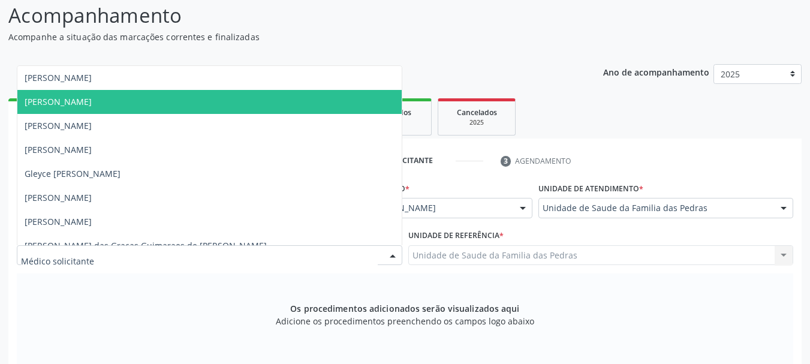
click at [226, 103] on span "[PERSON_NAME]" at bounding box center [209, 102] width 384 height 24
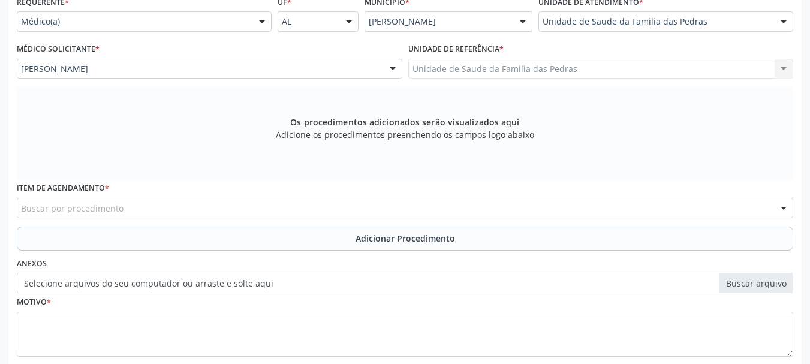
scroll to position [338, 0]
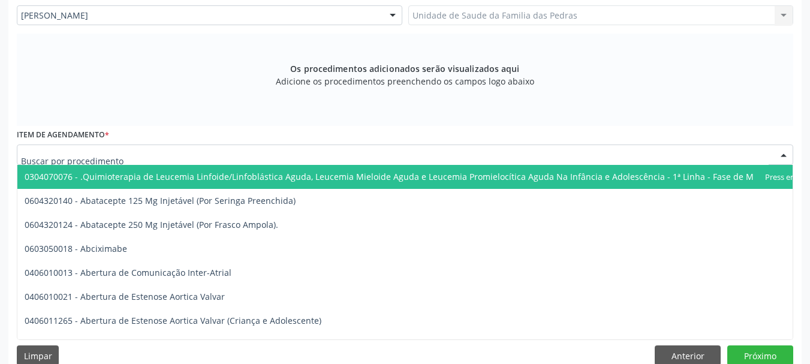
click at [227, 157] on div at bounding box center [405, 155] width 777 height 20
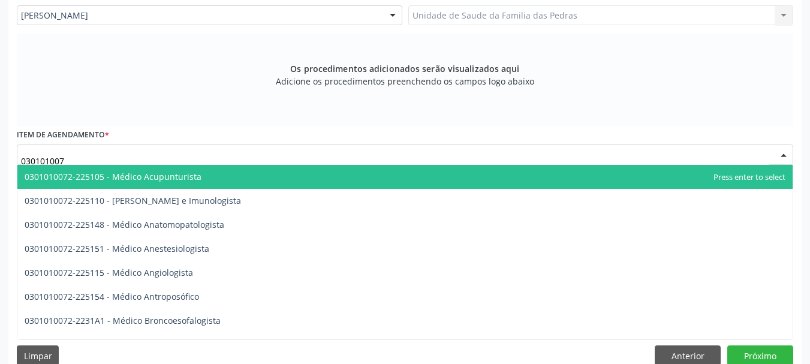
type input "0301010072"
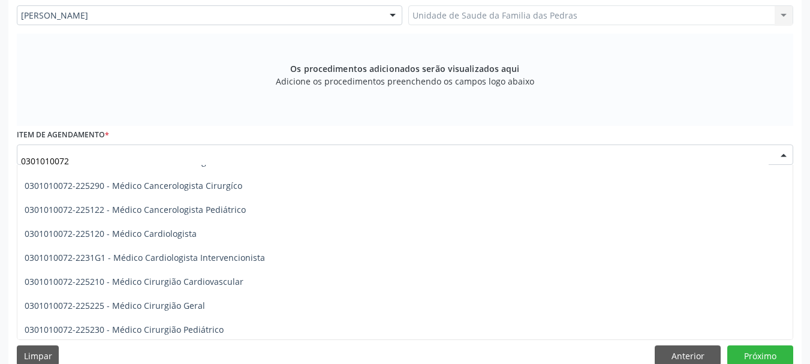
scroll to position [180, 0]
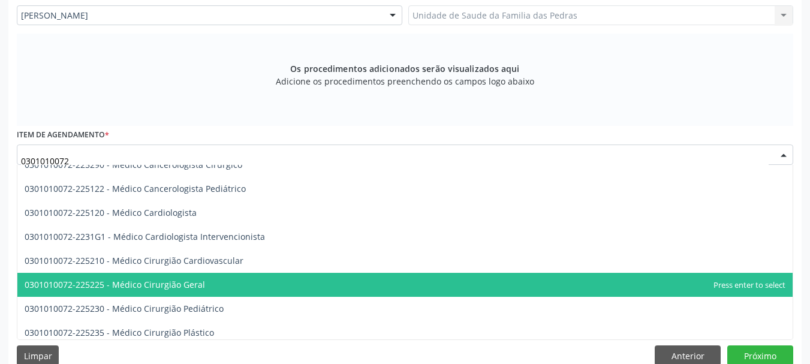
click at [211, 284] on span "0301010072-225225 - Médico Cirurgião Geral" at bounding box center [405, 285] width 776 height 24
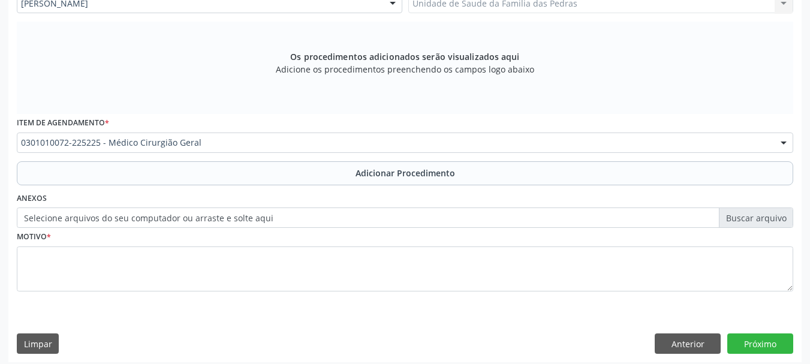
scroll to position [356, 0]
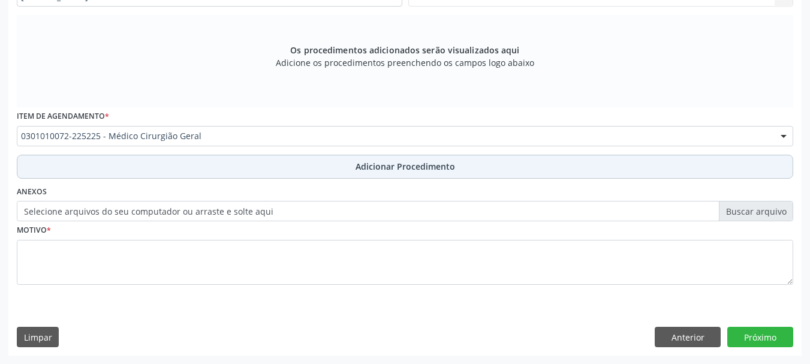
click at [218, 170] on button "Adicionar Procedimento" at bounding box center [405, 167] width 777 height 24
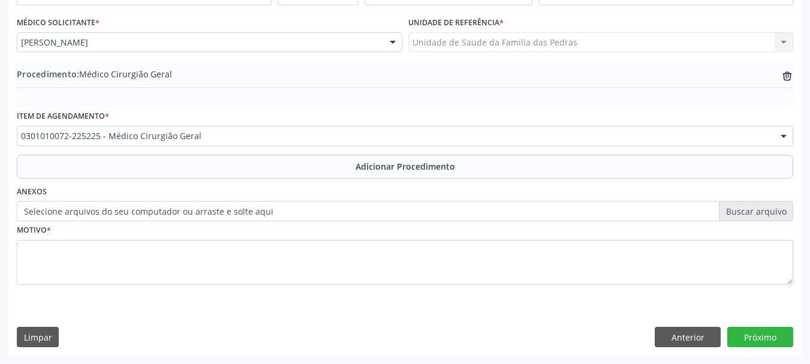
scroll to position [311, 0]
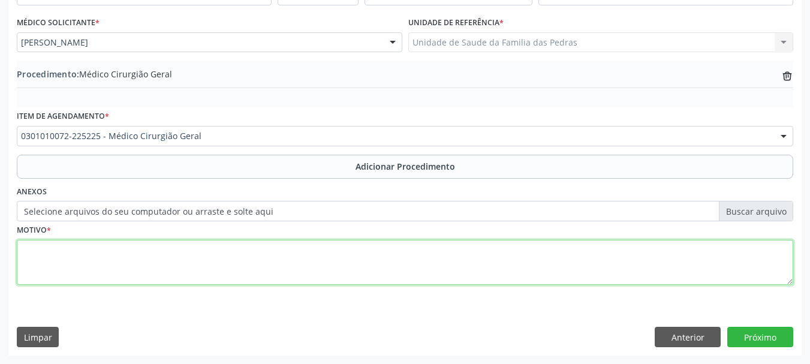
click at [193, 256] on textarea at bounding box center [405, 263] width 777 height 46
type textarea "LIPOMAS"
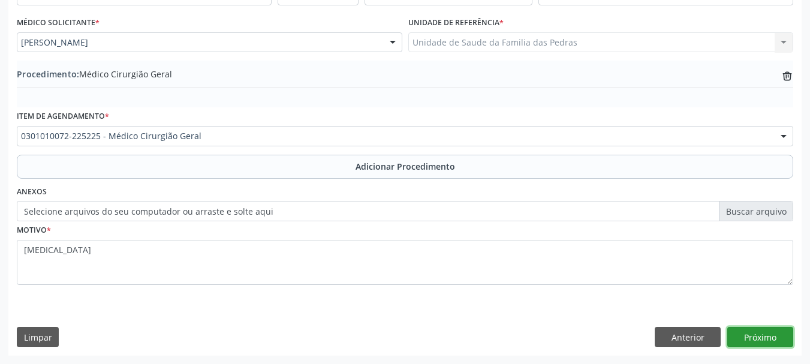
click at [754, 334] on button "Próximo" at bounding box center [761, 337] width 66 height 20
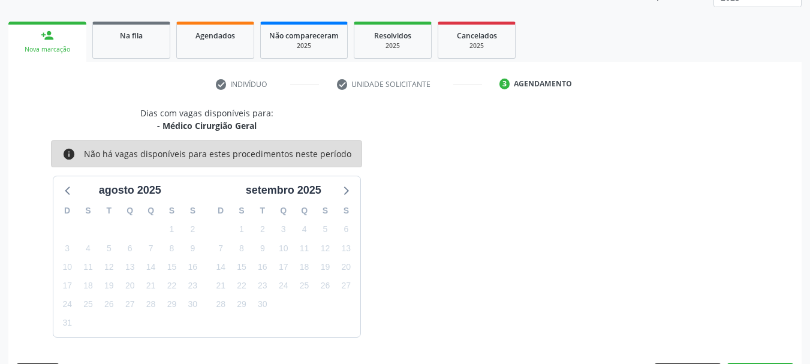
scroll to position [210, 0]
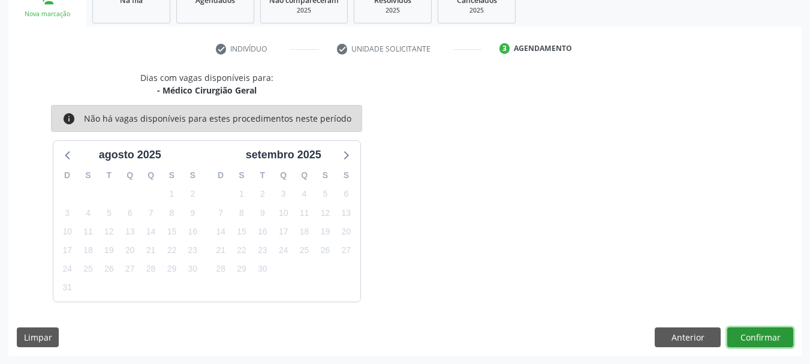
click at [753, 336] on button "Confirmar" at bounding box center [761, 338] width 66 height 20
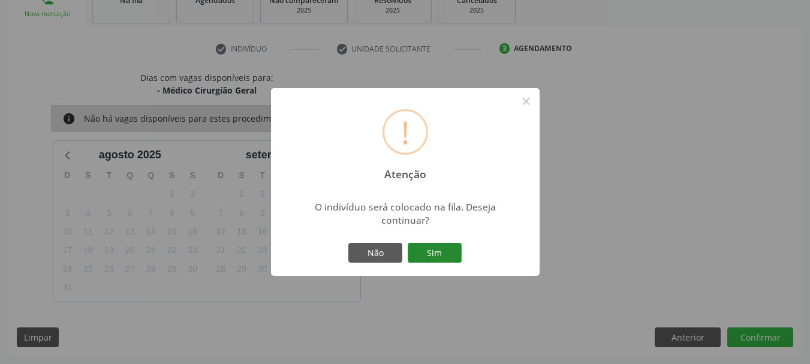
click at [426, 258] on button "Sim" at bounding box center [435, 253] width 54 height 20
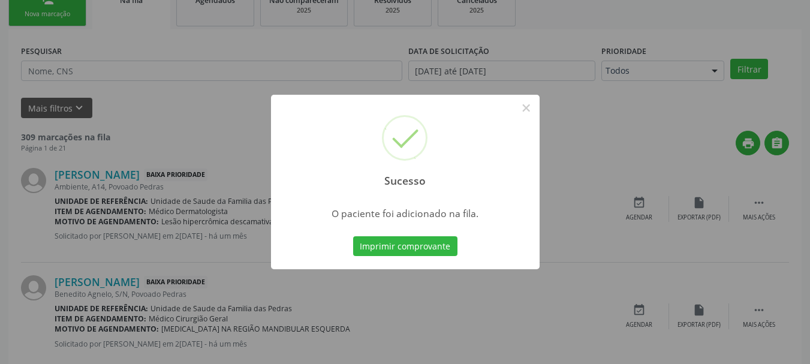
scroll to position [49, 0]
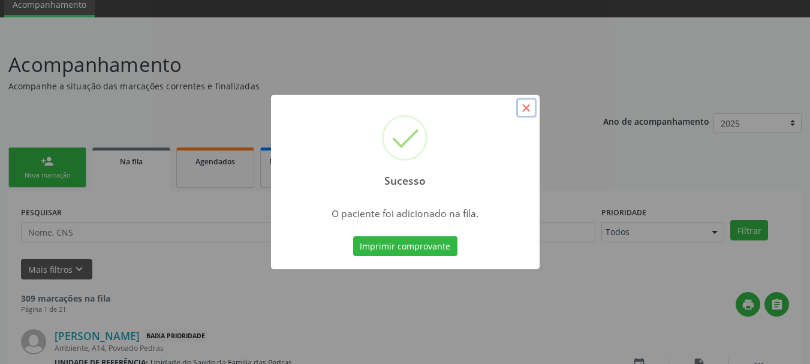
click at [521, 110] on button "×" at bounding box center [526, 108] width 20 height 20
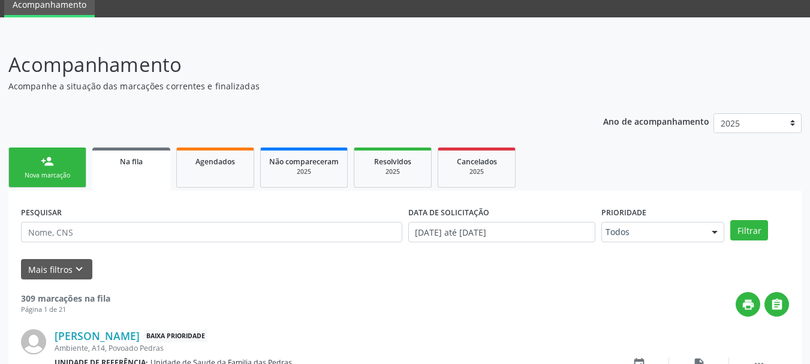
click at [31, 172] on div "Nova marcação" at bounding box center [47, 175] width 60 height 9
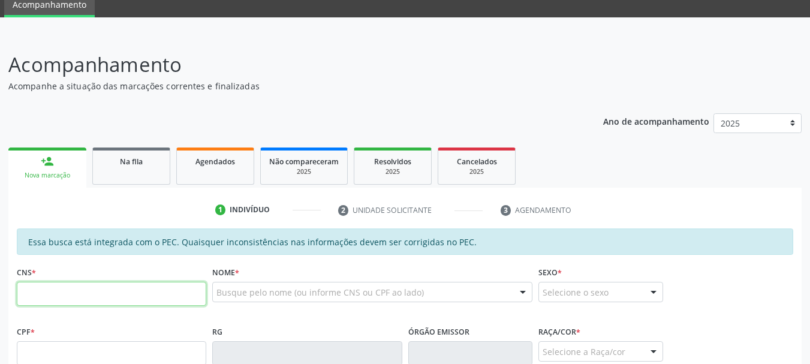
click at [76, 304] on input "text" at bounding box center [112, 294] width 190 height 24
type input "705 2044 2884 4771"
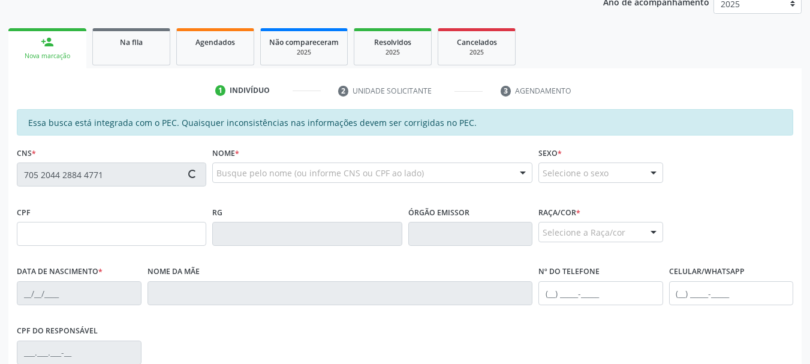
type input "149.765.454-82"
type input "31/08/2007"
type input "Eliane dos Santos"
type input "(82) 99191-3721"
type input "S/N"
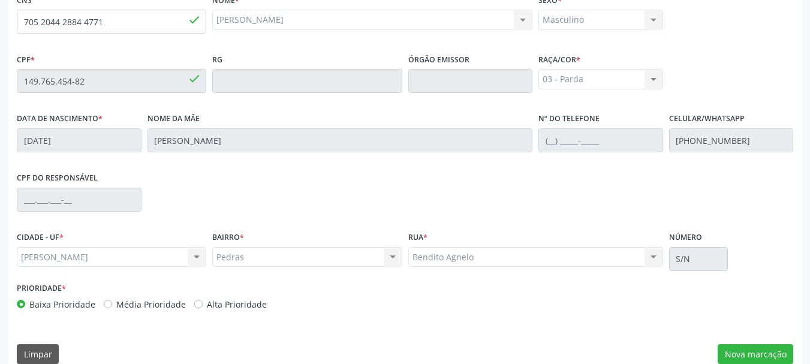
scroll to position [338, 0]
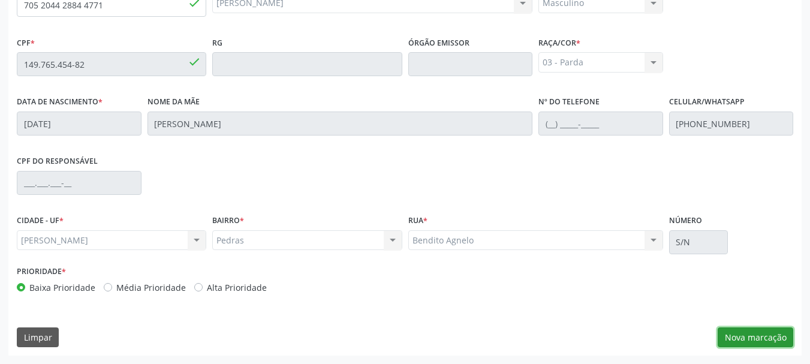
click at [748, 339] on button "Nova marcação" at bounding box center [756, 338] width 76 height 20
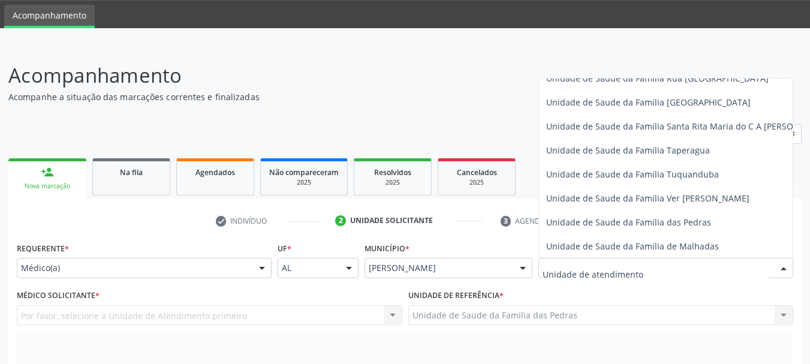
scroll to position [840, 0]
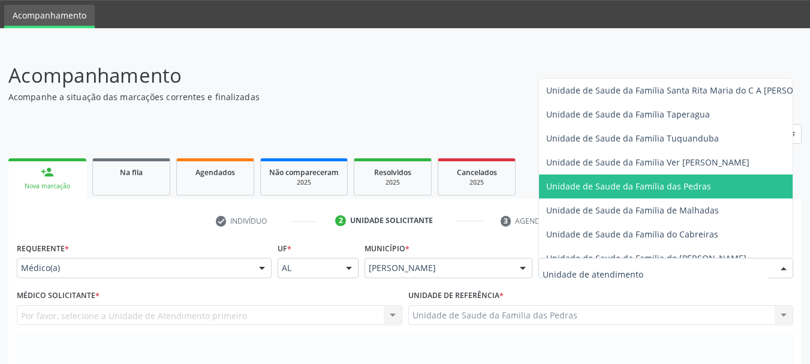
click at [587, 190] on span "Unidade de Saude da Familia das Pedras" at bounding box center [628, 186] width 165 height 11
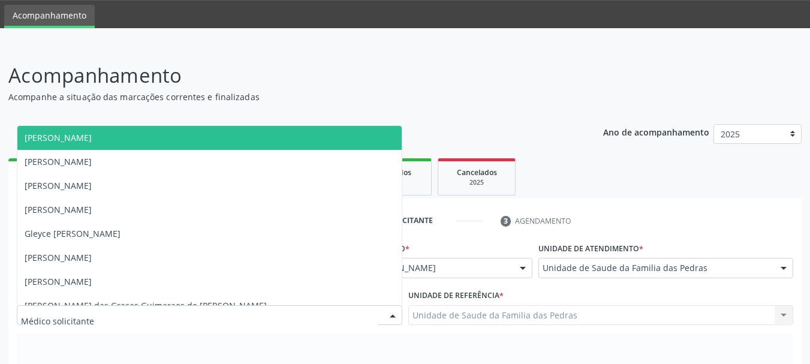
click at [336, 320] on div at bounding box center [210, 315] width 386 height 20
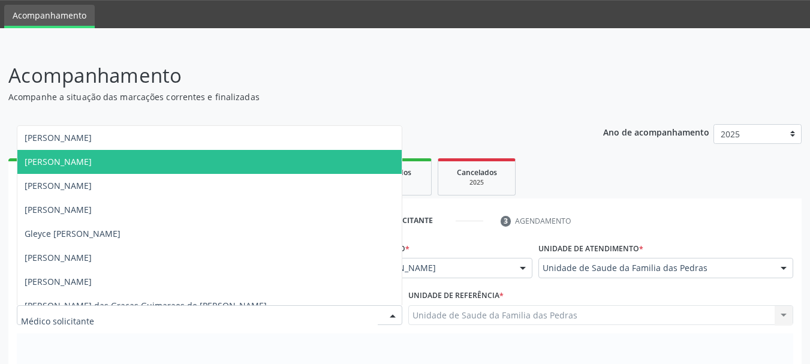
click at [265, 165] on span "[PERSON_NAME]" at bounding box center [209, 162] width 384 height 24
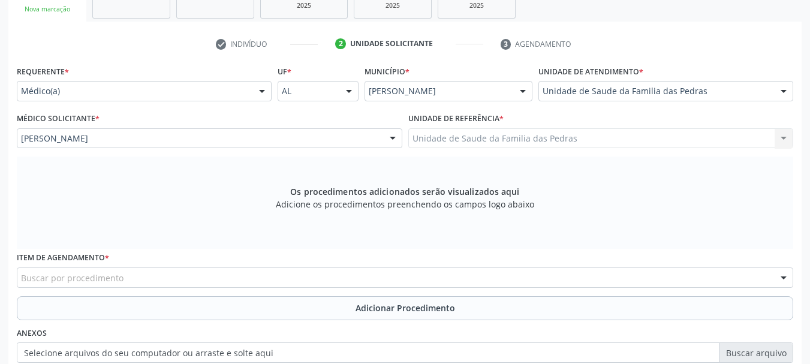
scroll to position [356, 0]
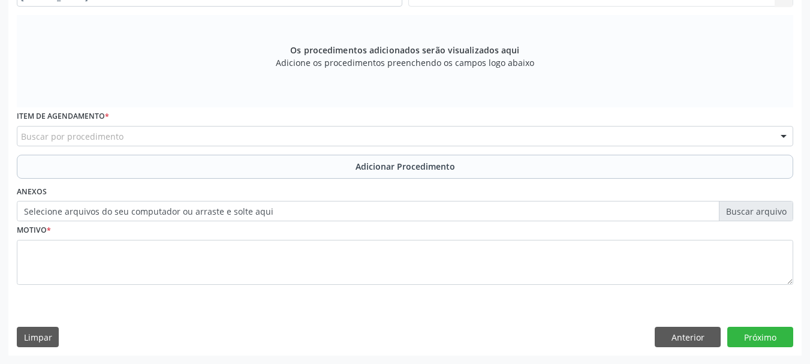
click at [268, 140] on div "Buscar por procedimento" at bounding box center [405, 136] width 777 height 20
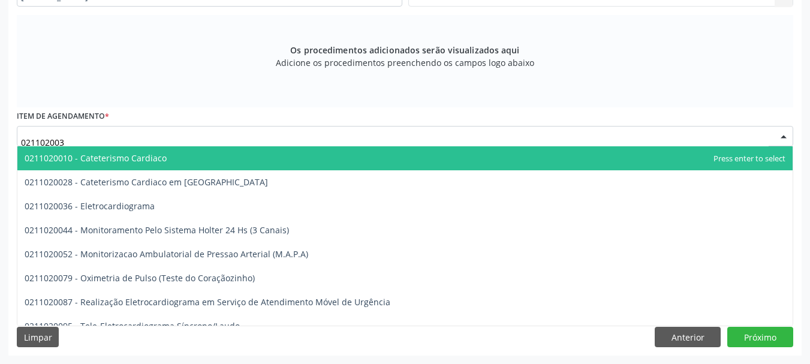
type input "0211020036"
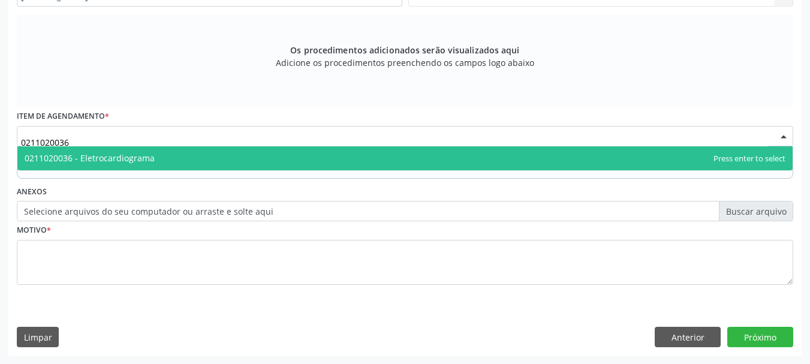
click at [265, 160] on span "0211020036 - Eletrocardiograma" at bounding box center [405, 158] width 776 height 24
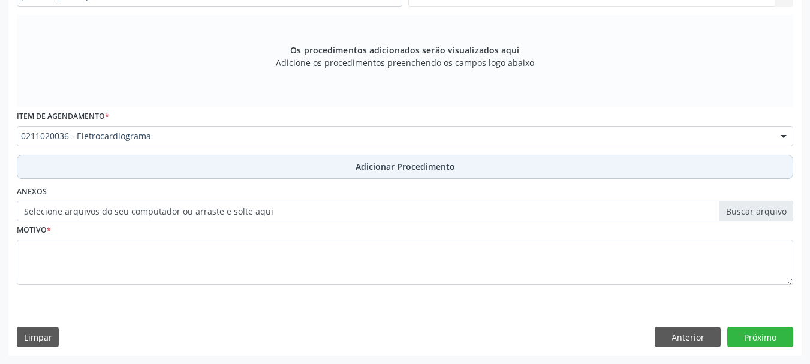
click at [267, 170] on button "Adicionar Procedimento" at bounding box center [405, 167] width 777 height 24
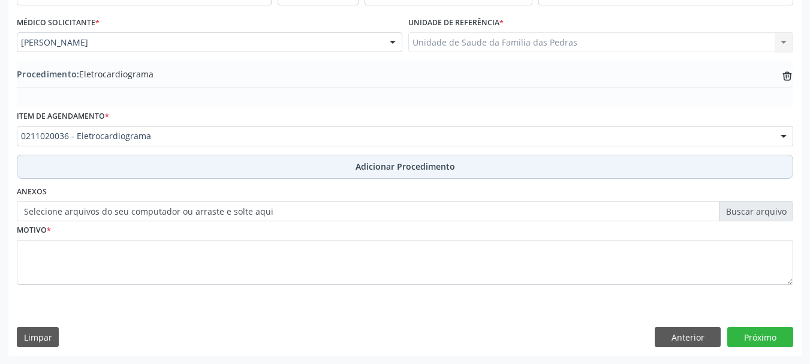
scroll to position [311, 0]
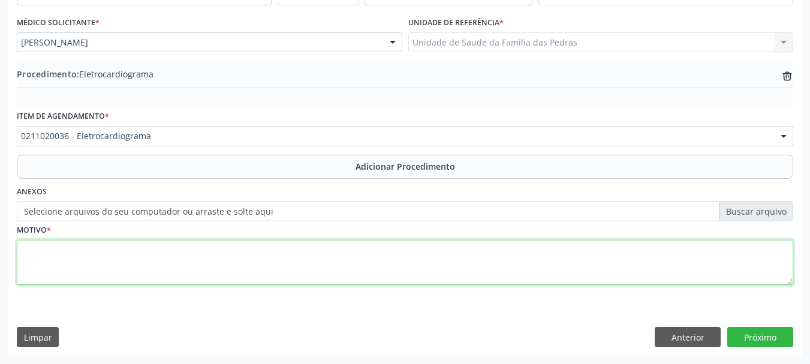
click at [244, 263] on textarea at bounding box center [405, 263] width 777 height 46
type textarea "DOR TORACICA ANT+TAQUICARDIACA"
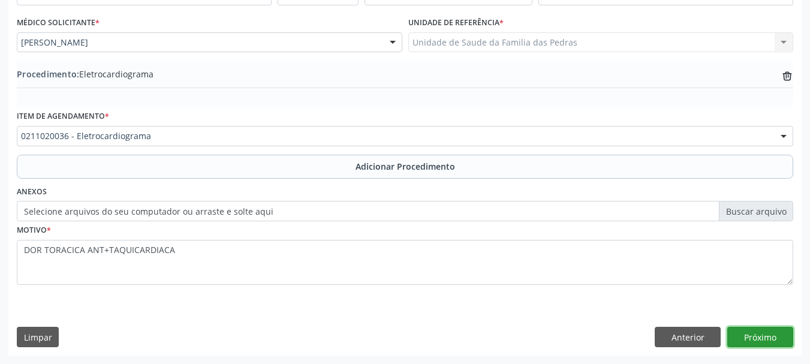
click at [759, 343] on button "Próximo" at bounding box center [761, 337] width 66 height 20
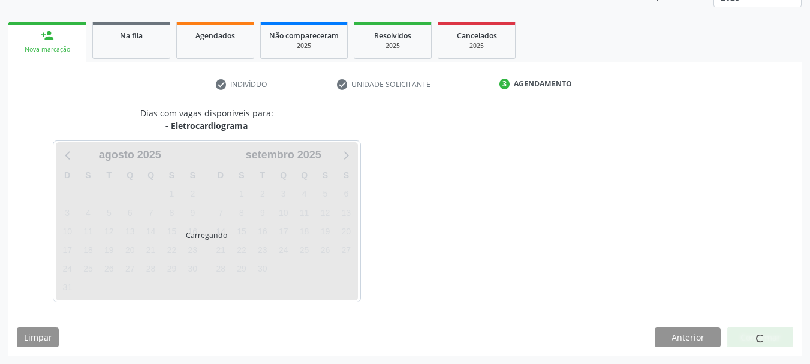
scroll to position [210, 0]
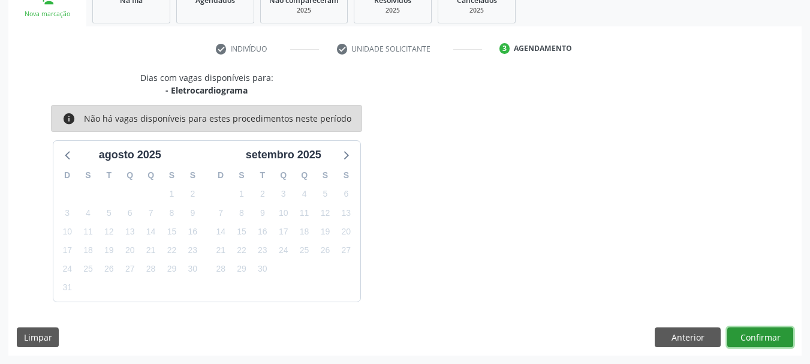
click at [759, 343] on button "Confirmar" at bounding box center [761, 338] width 66 height 20
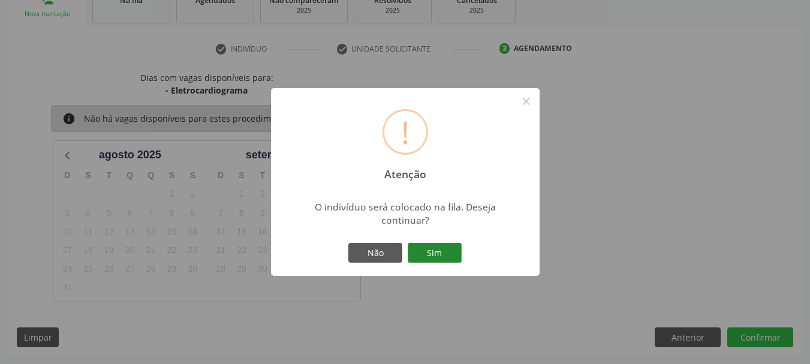
click at [455, 260] on button "Sim" at bounding box center [435, 253] width 54 height 20
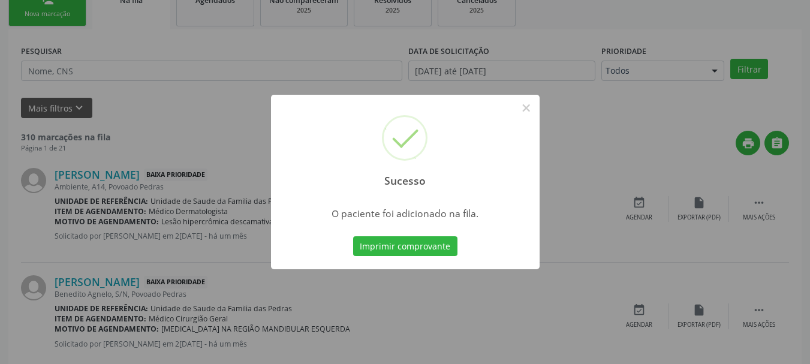
scroll to position [49, 0]
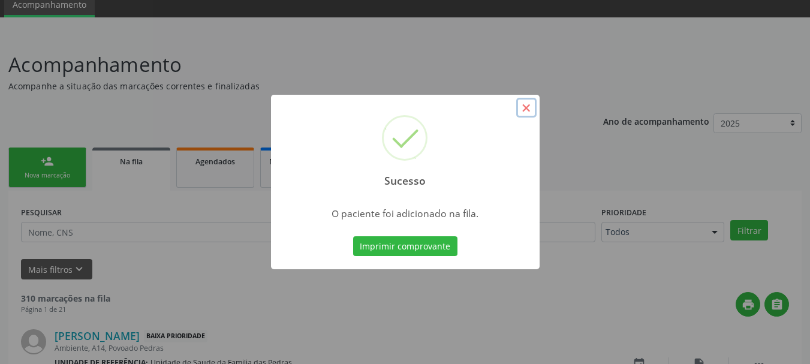
click at [525, 104] on button "×" at bounding box center [526, 108] width 20 height 20
